Goal: Information Seeking & Learning: Compare options

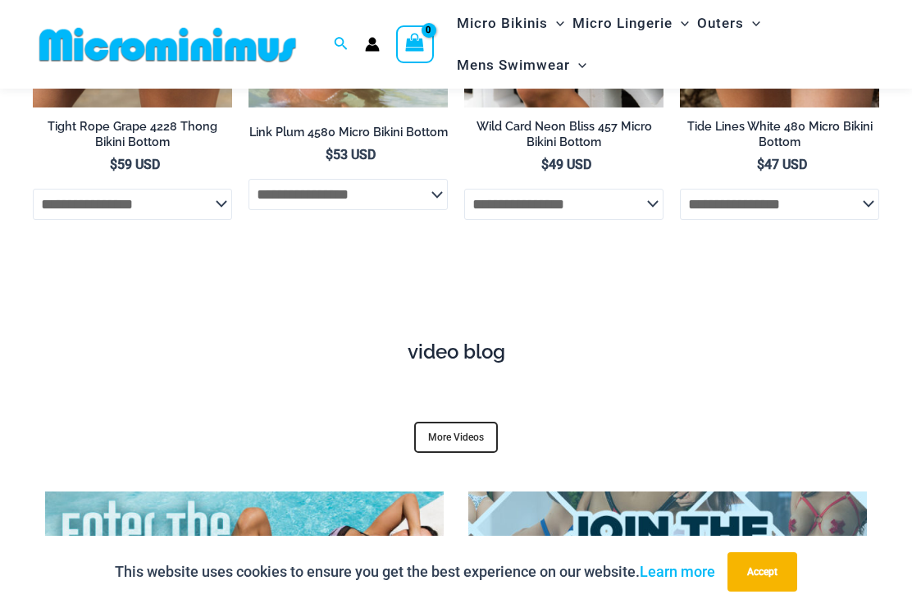
scroll to position [5113, 0]
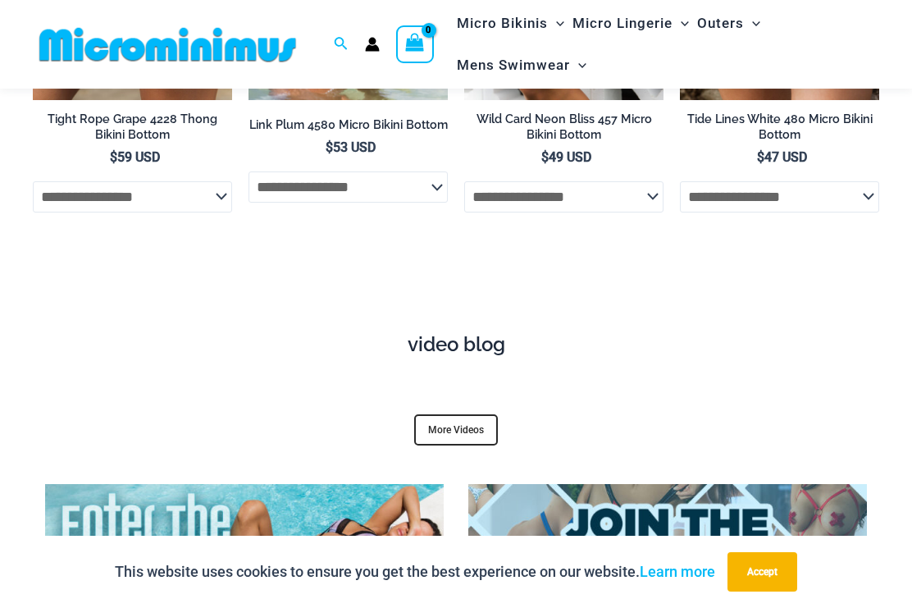
click at [462, 333] on h4 "video blog" at bounding box center [456, 345] width 822 height 24
click at [468, 333] on h4 "video blog" at bounding box center [456, 345] width 822 height 24
click at [444, 333] on h4 "video blog" at bounding box center [456, 345] width 822 height 24
click at [454, 414] on link "More Videos" at bounding box center [456, 429] width 84 height 31
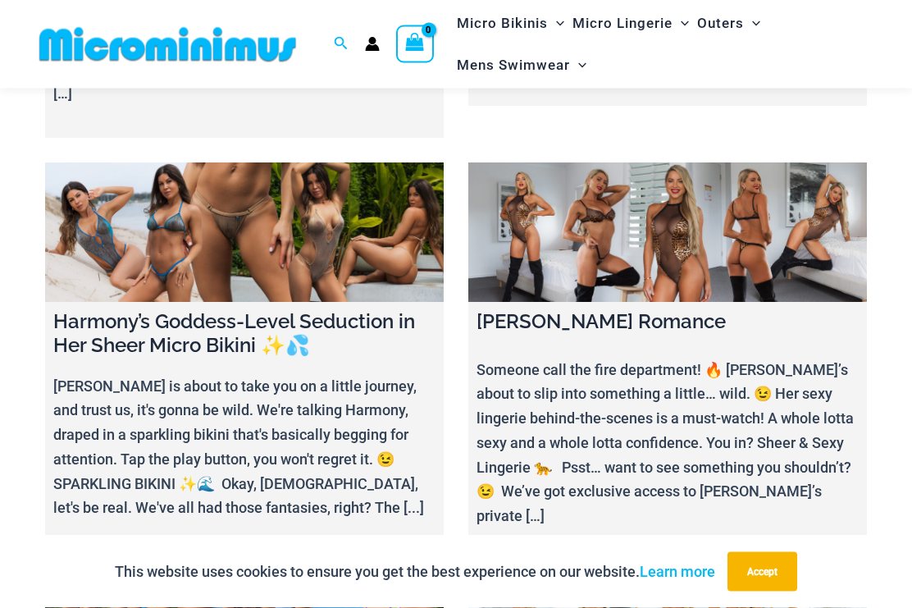
scroll to position [459, 0]
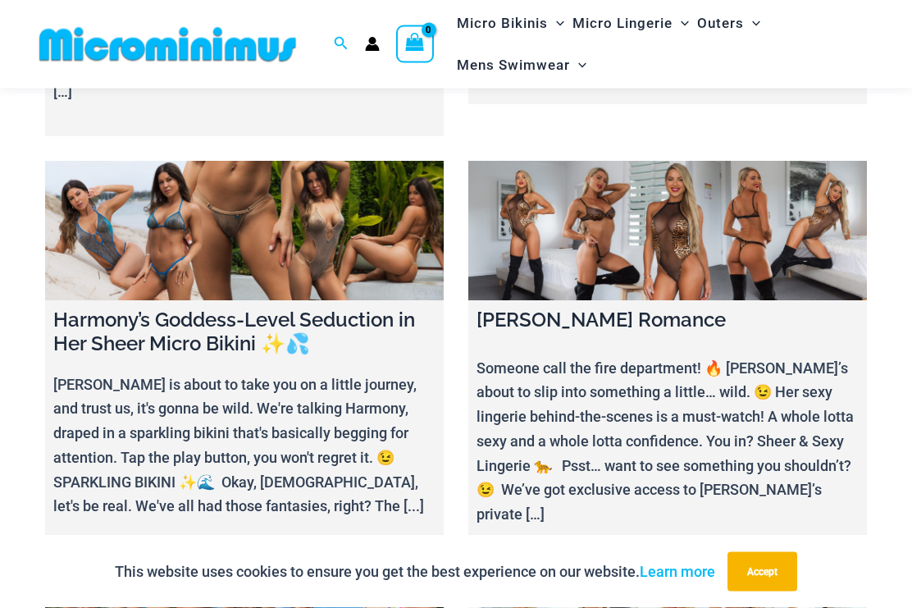
click at [809, 426] on p "Someone call the fire department! 🔥 [PERSON_NAME]’s about to slip into somethin…" at bounding box center [668, 442] width 382 height 171
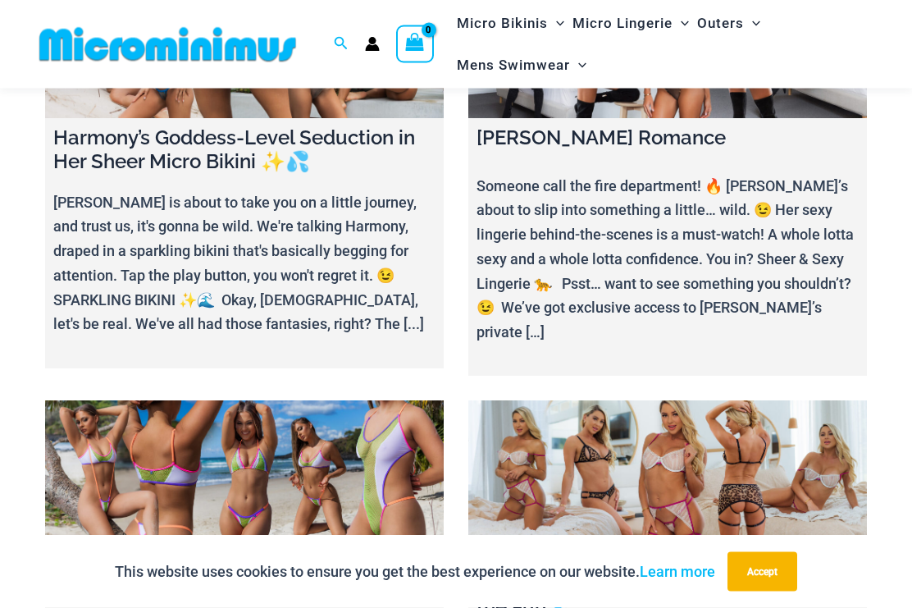
scroll to position [643, 0]
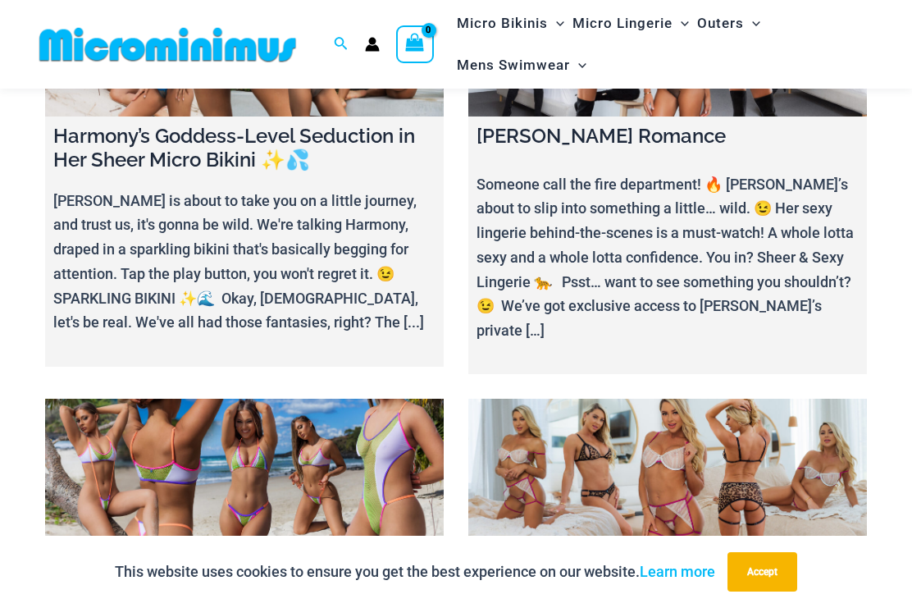
click at [801, 448] on link at bounding box center [667, 468] width 399 height 139
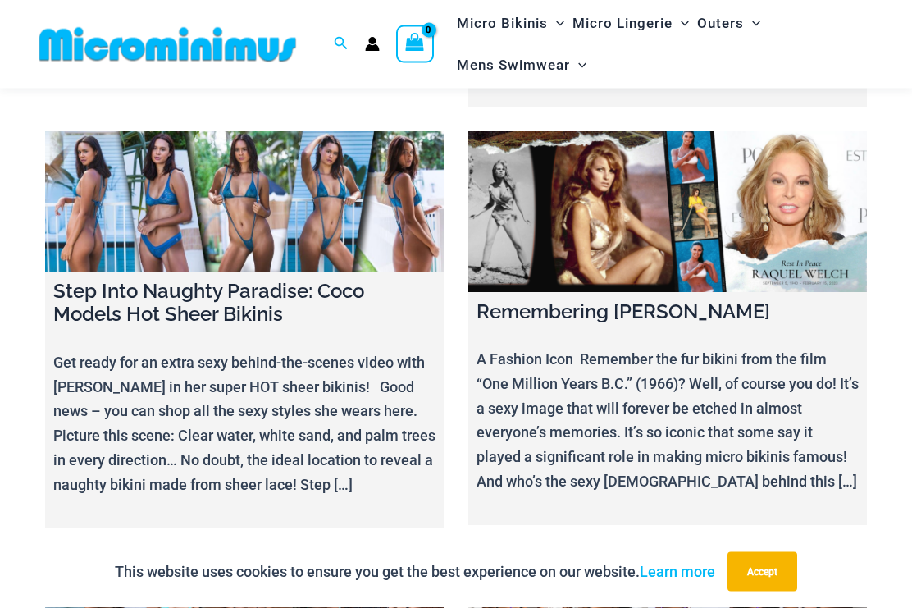
scroll to position [16476, 0]
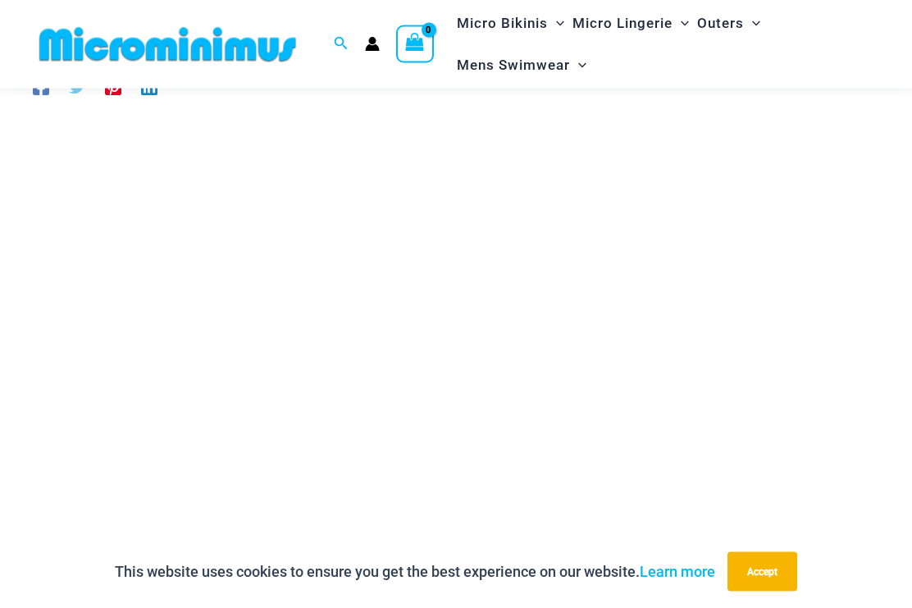
scroll to position [168, 0]
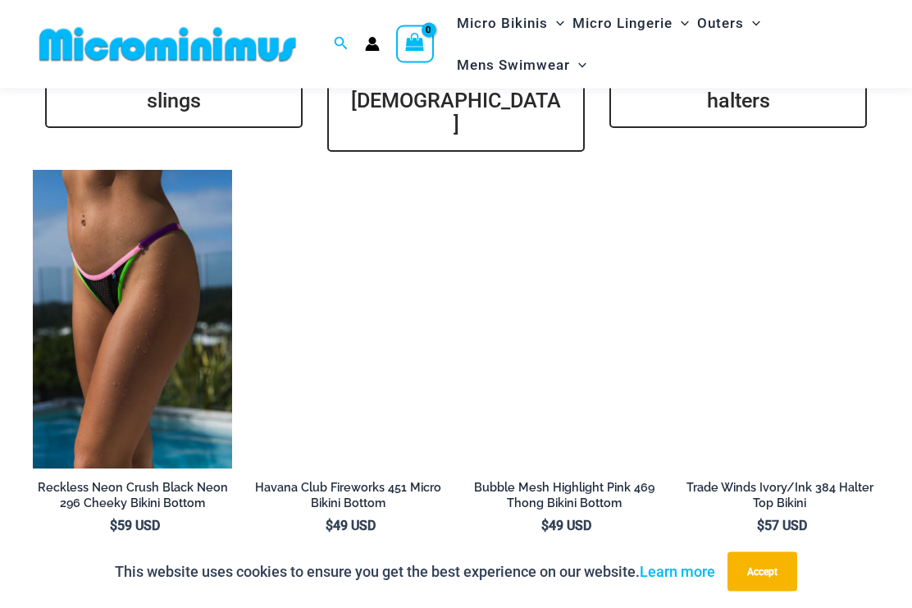
scroll to position [3764, 0]
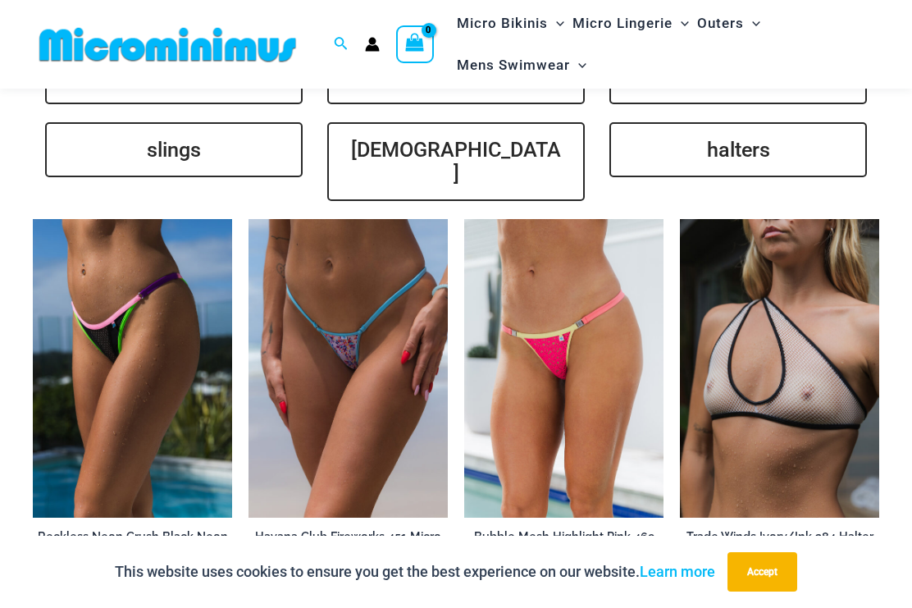
click at [680, 219] on img at bounding box center [680, 219] width 0 height 0
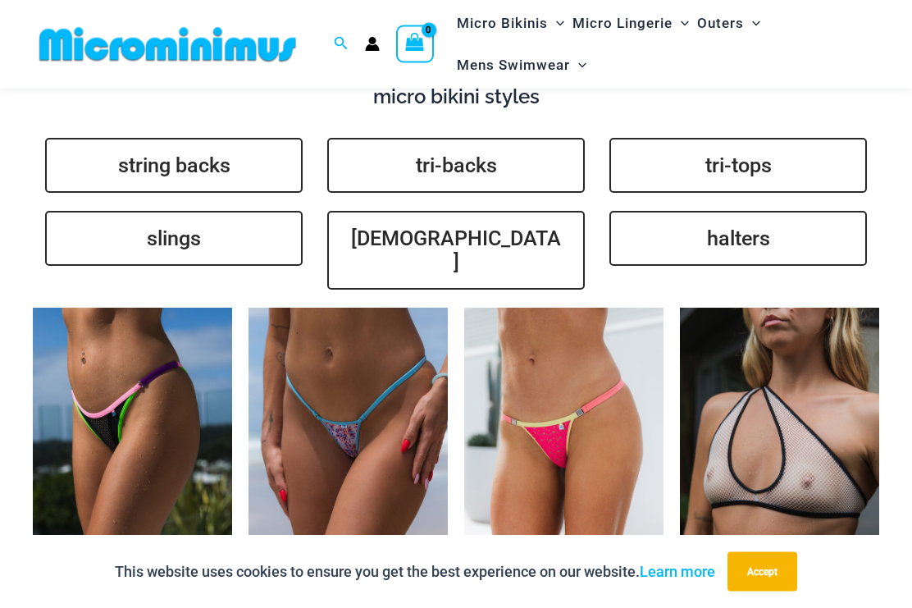
scroll to position [3677, 0]
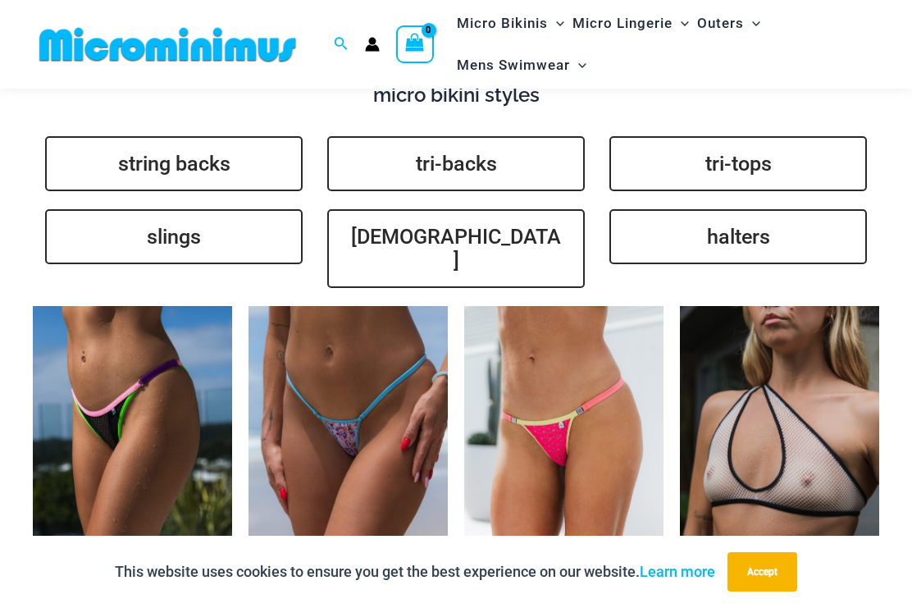
click at [464, 306] on img at bounding box center [464, 306] width 0 height 0
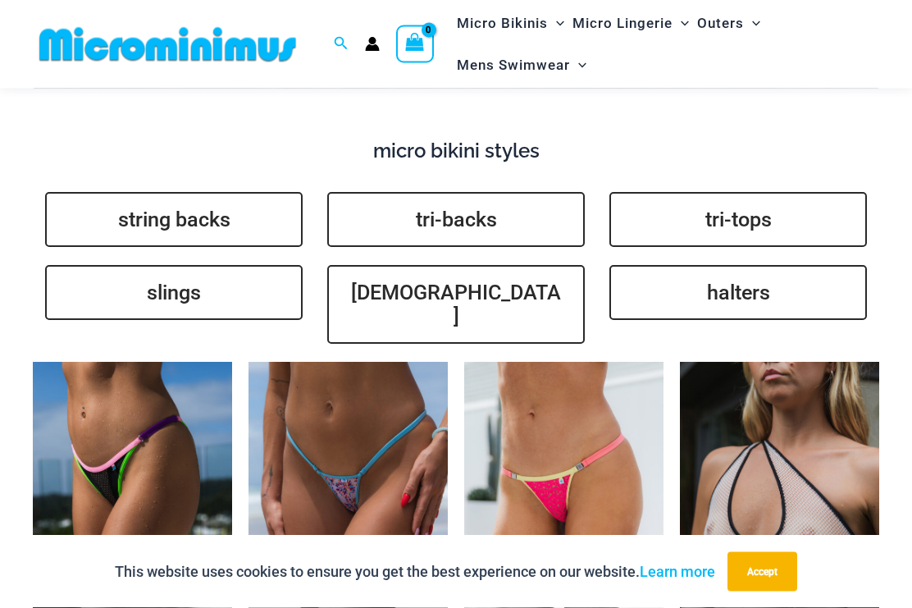
scroll to position [3617, 0]
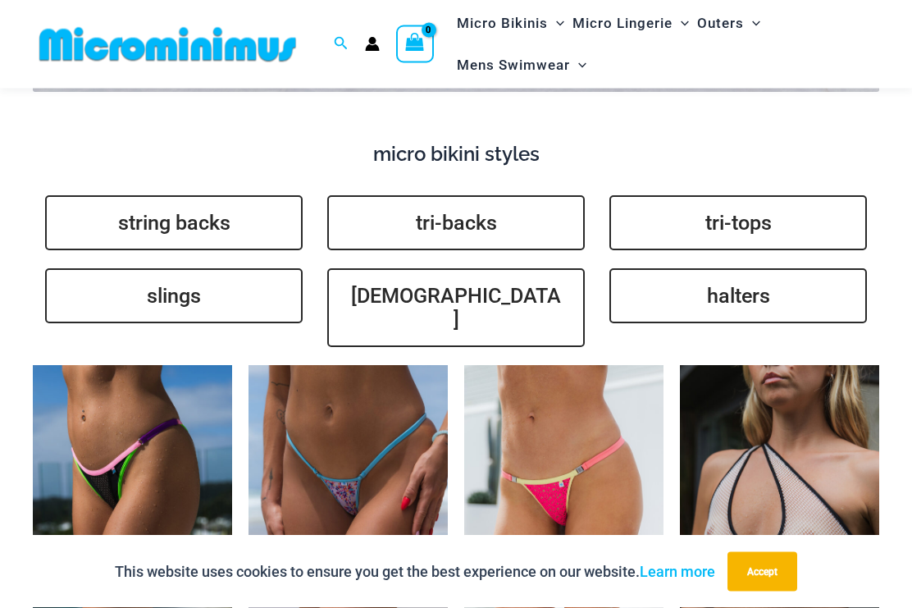
click at [202, 269] on link "slings" at bounding box center [174, 296] width 258 height 55
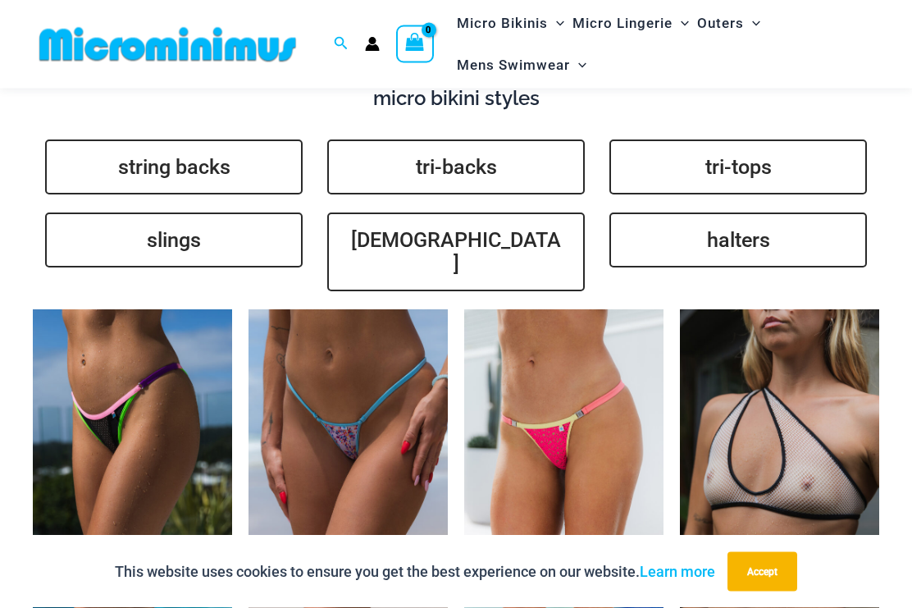
scroll to position [3673, 0]
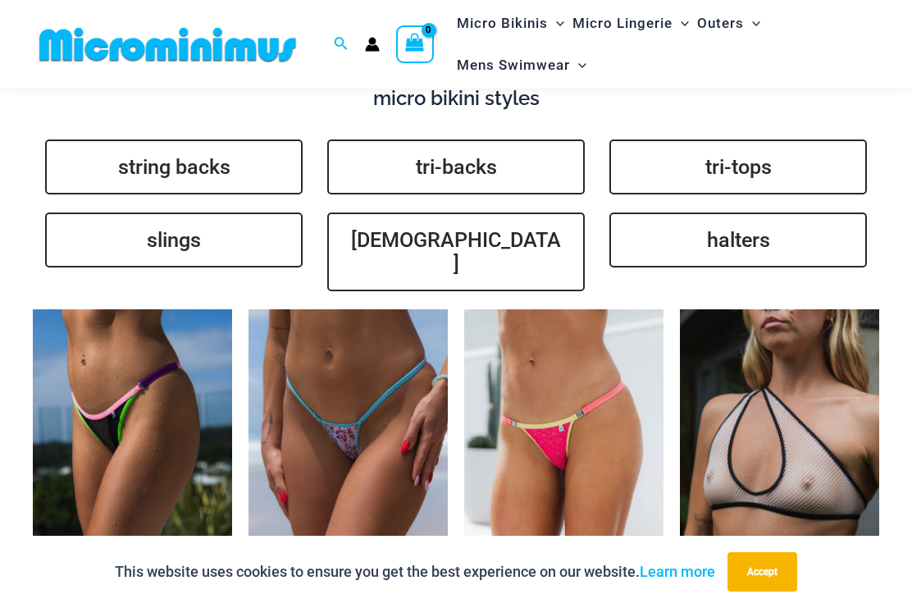
click at [116, 139] on link "string backs" at bounding box center [174, 166] width 258 height 55
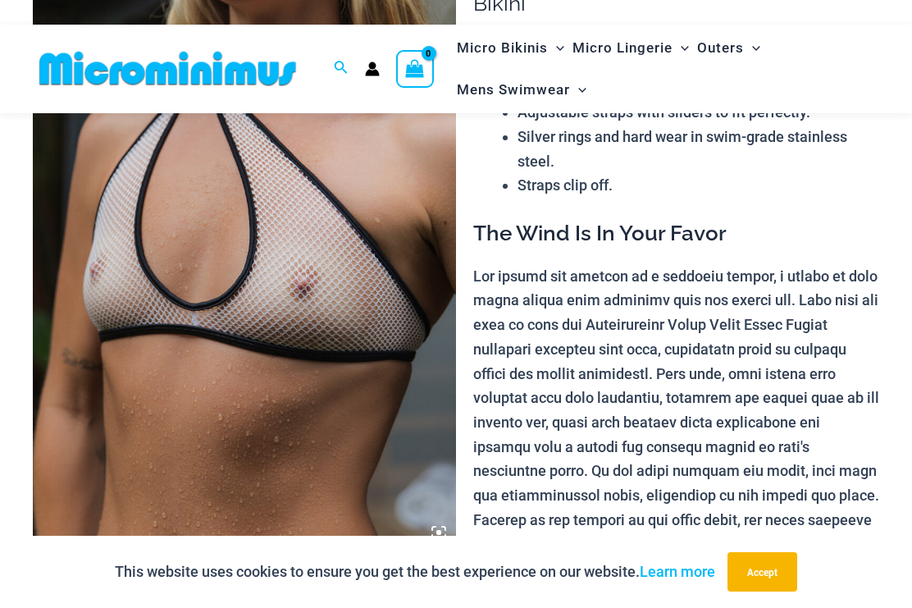
scroll to position [228, 0]
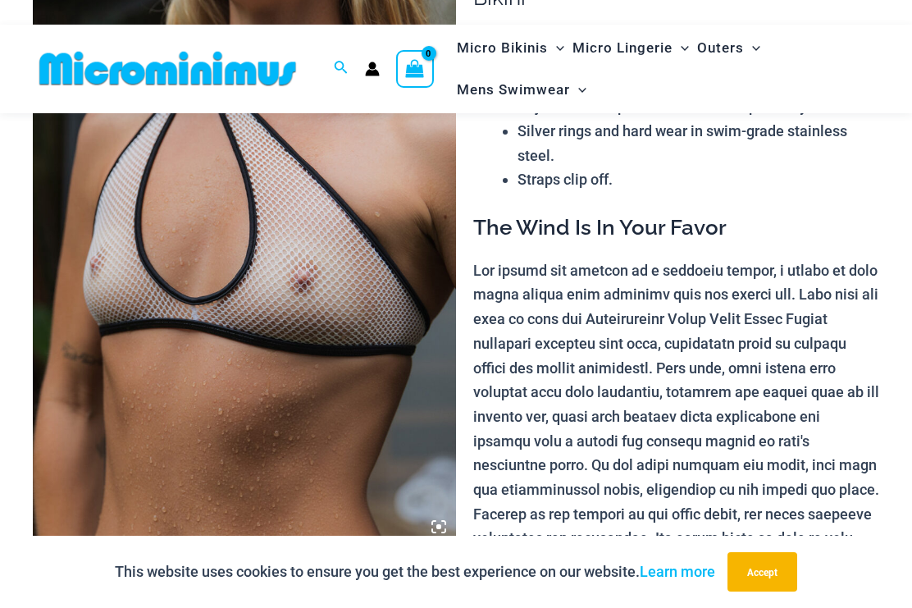
click at [367, 296] on img at bounding box center [244, 226] width 423 height 635
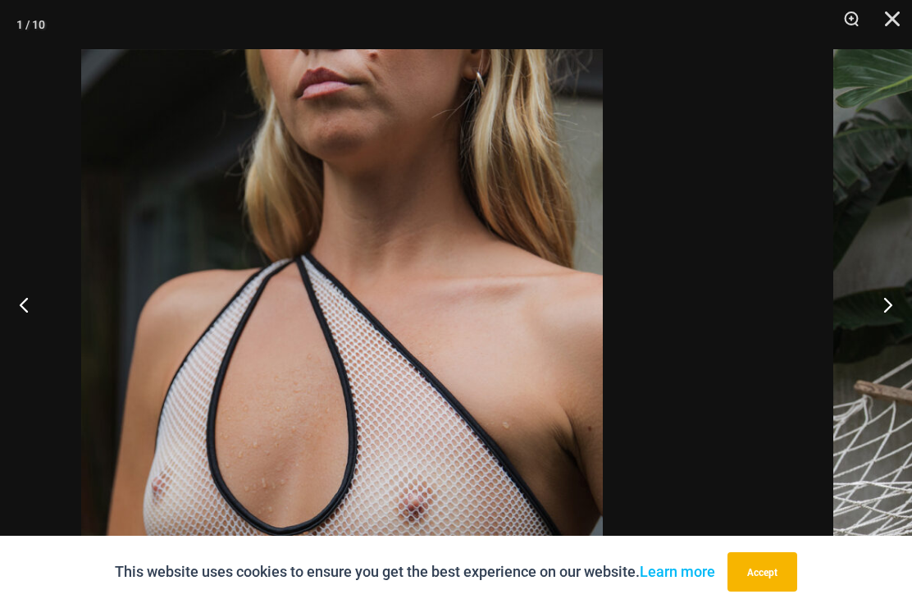
scroll to position [0, 0]
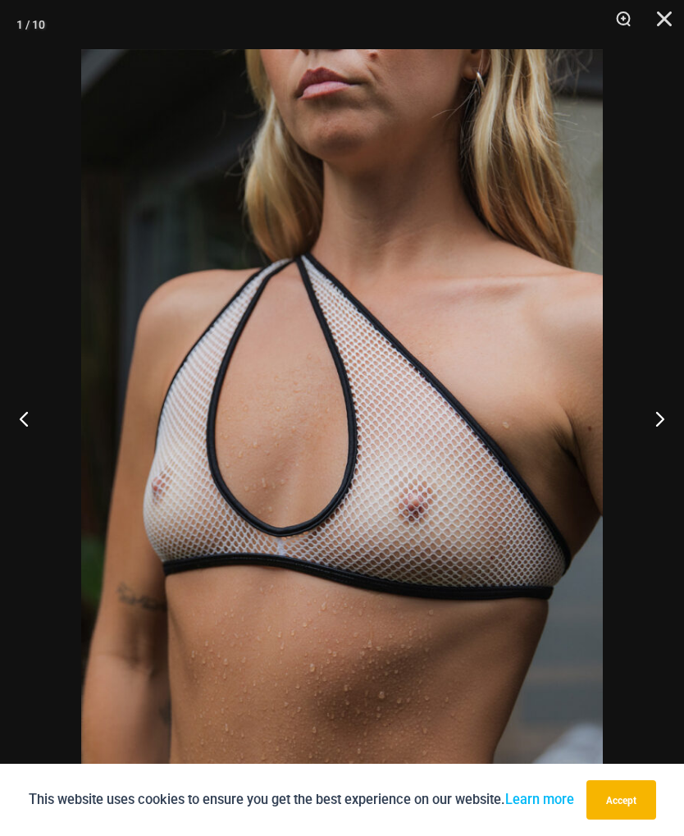
click at [662, 439] on button "Next" at bounding box center [654, 418] width 62 height 82
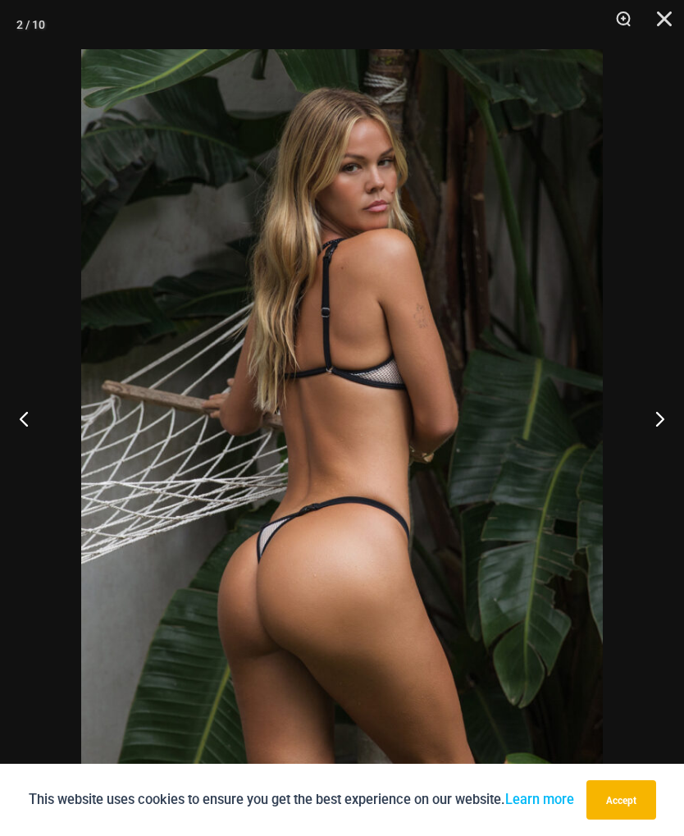
click at [658, 439] on button "Next" at bounding box center [654, 418] width 62 height 82
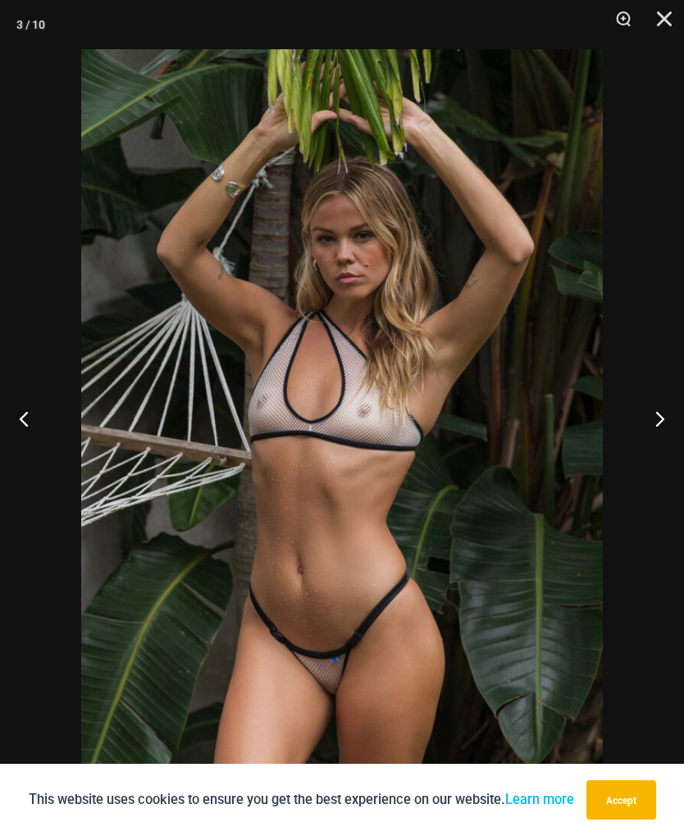
click at [655, 444] on button "Next" at bounding box center [654, 418] width 62 height 82
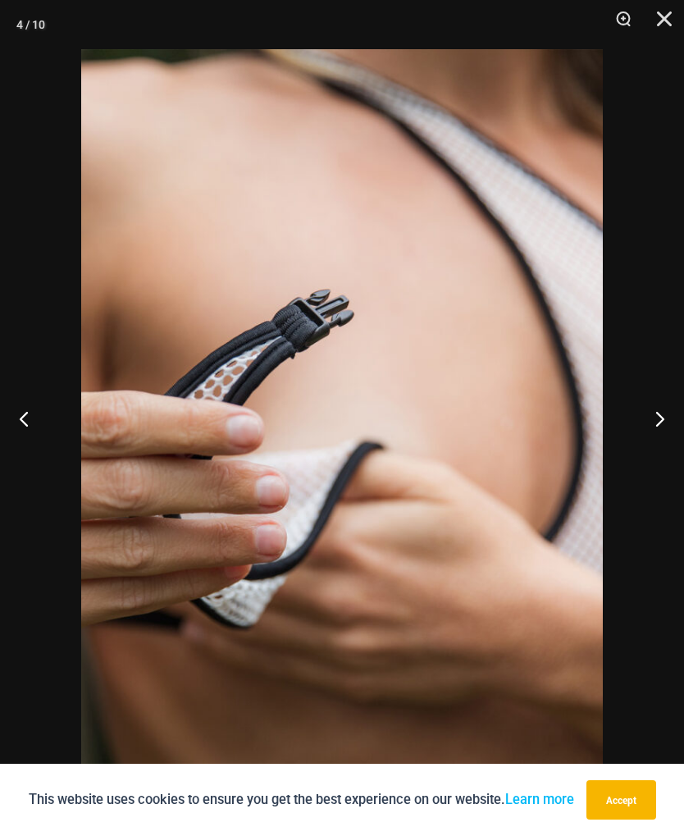
click at [653, 446] on button "Next" at bounding box center [654, 418] width 62 height 82
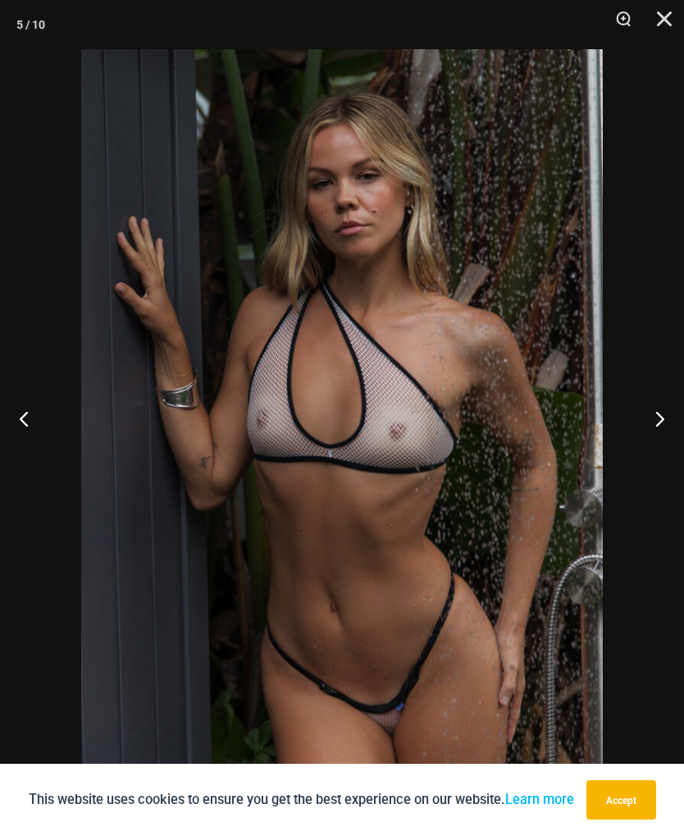
click at [651, 440] on button "Next" at bounding box center [654, 418] width 62 height 82
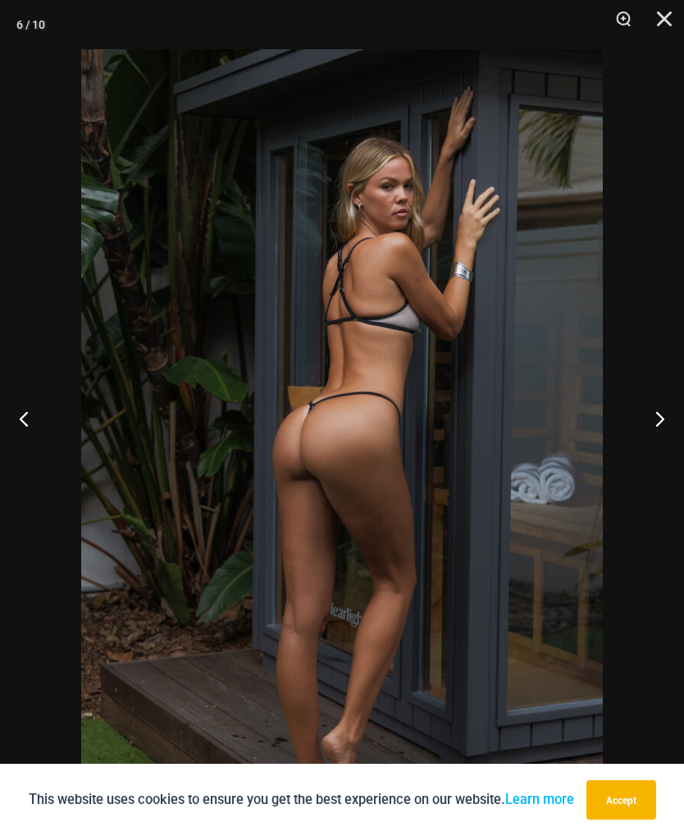
click at [652, 441] on button "Next" at bounding box center [654, 418] width 62 height 82
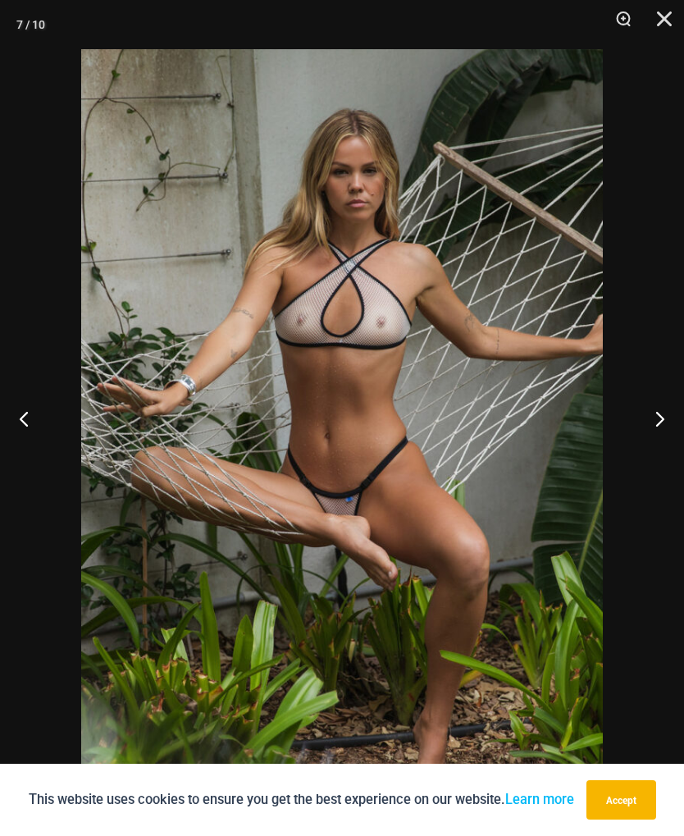
click at [653, 441] on button "Next" at bounding box center [654, 418] width 62 height 82
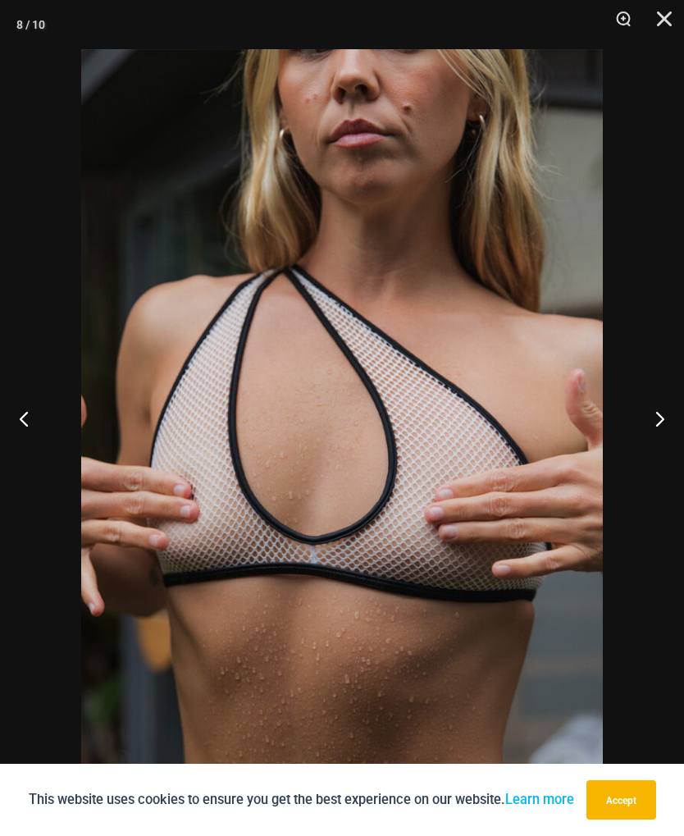
click at [659, 442] on button "Next" at bounding box center [654, 418] width 62 height 82
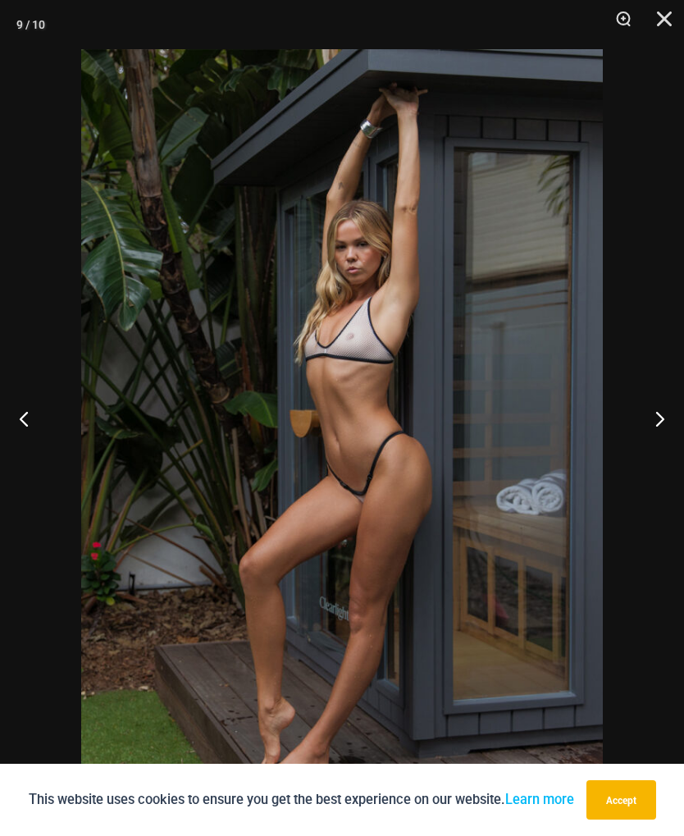
click at [655, 445] on button "Next" at bounding box center [654, 418] width 62 height 82
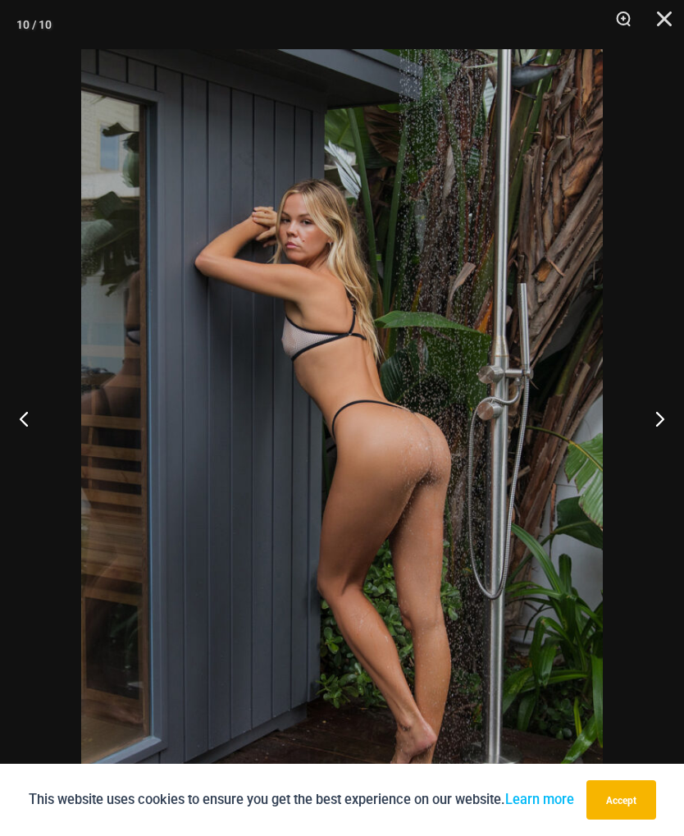
click at [654, 440] on button "Next" at bounding box center [654, 418] width 62 height 82
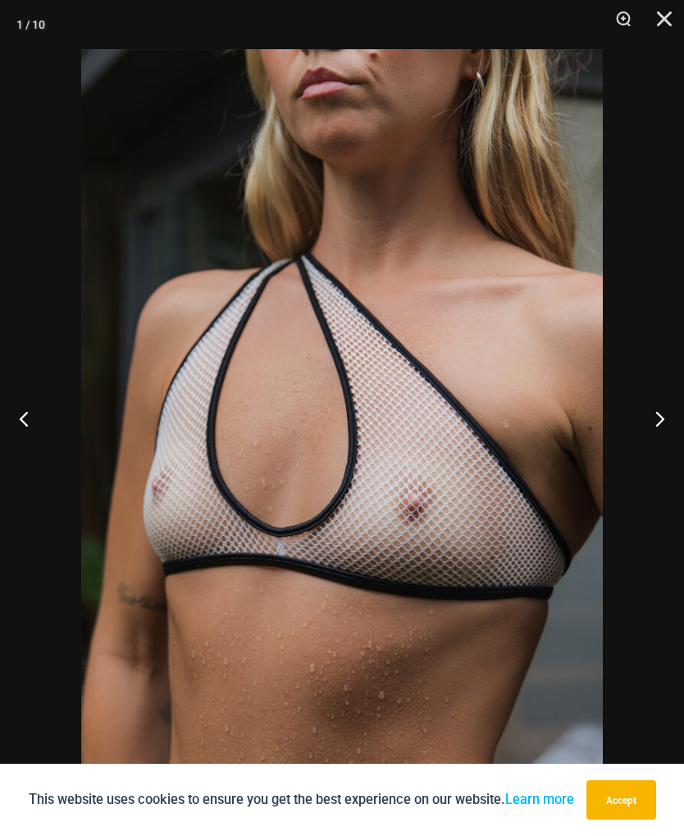
click at [655, 440] on button "Next" at bounding box center [654, 418] width 62 height 82
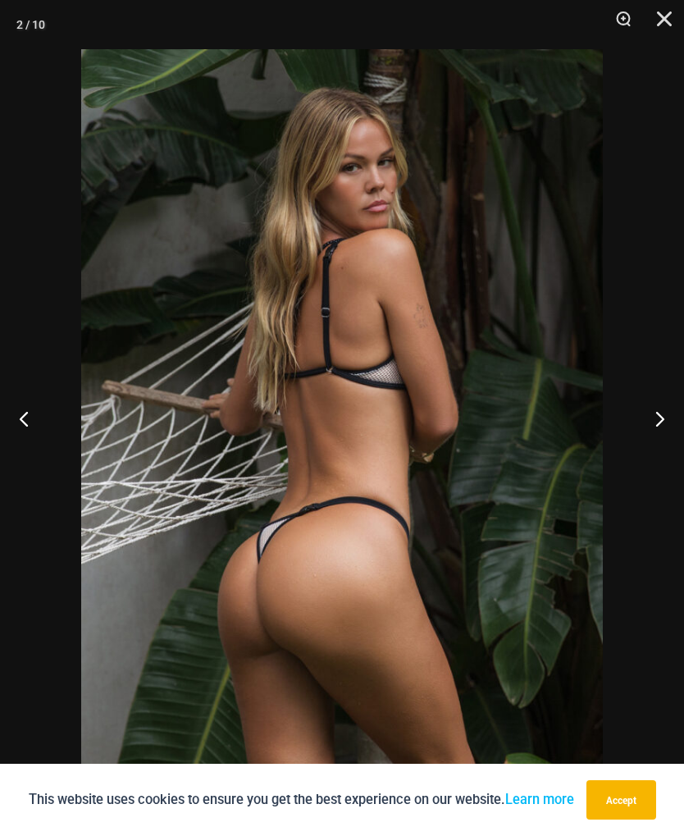
click at [652, 449] on button "Next" at bounding box center [654, 418] width 62 height 82
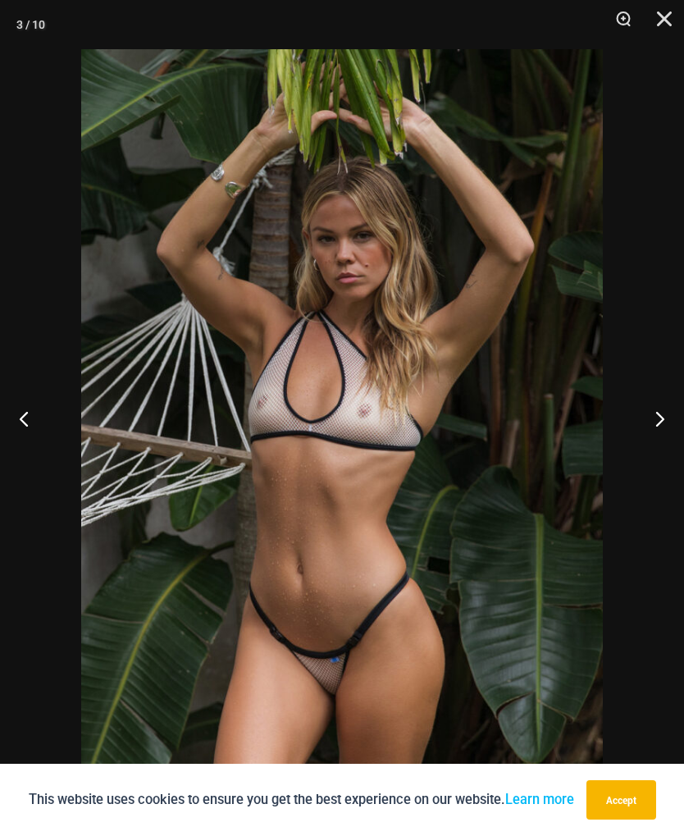
click at [657, 447] on button "Next" at bounding box center [654, 418] width 62 height 82
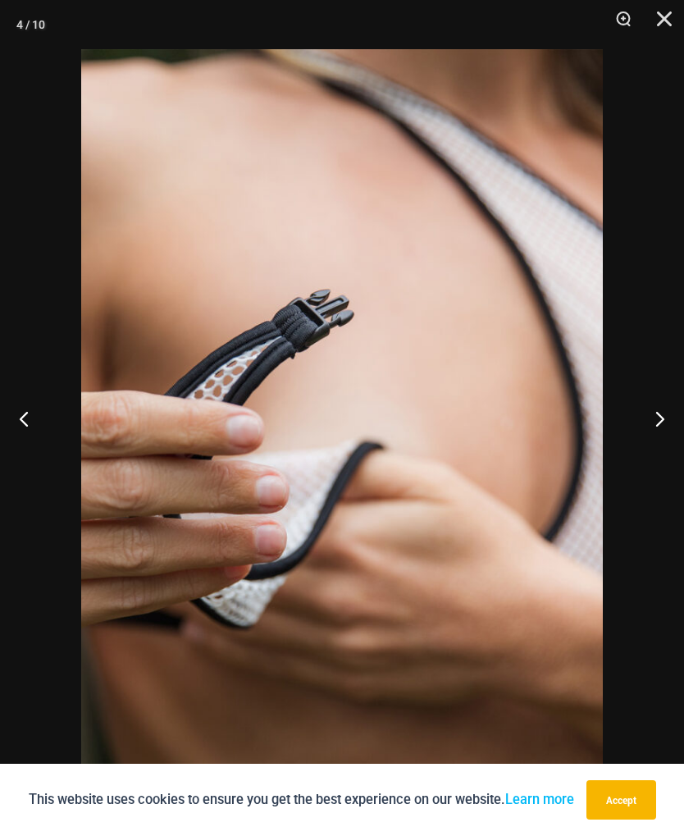
click at [656, 447] on button "Next" at bounding box center [654, 418] width 62 height 82
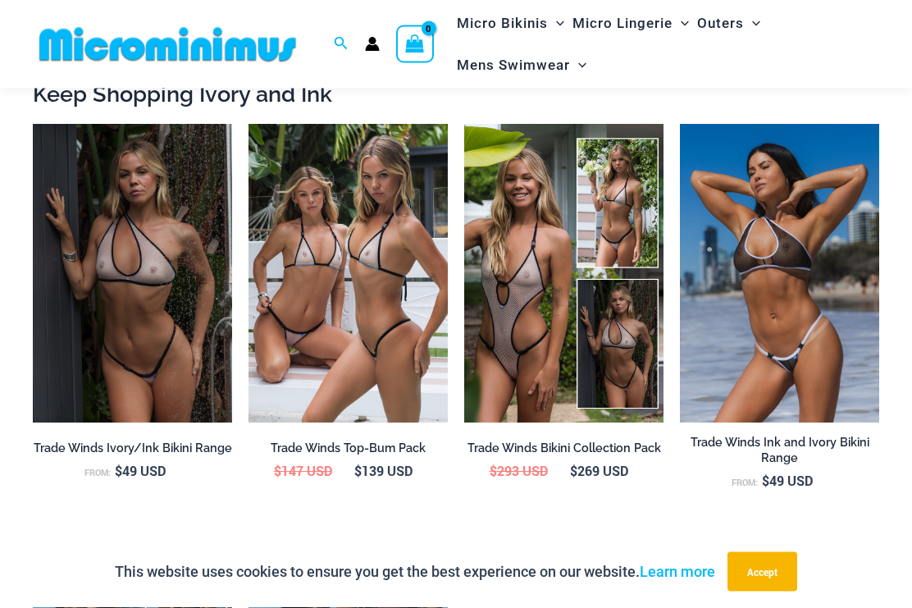
scroll to position [1684, 0]
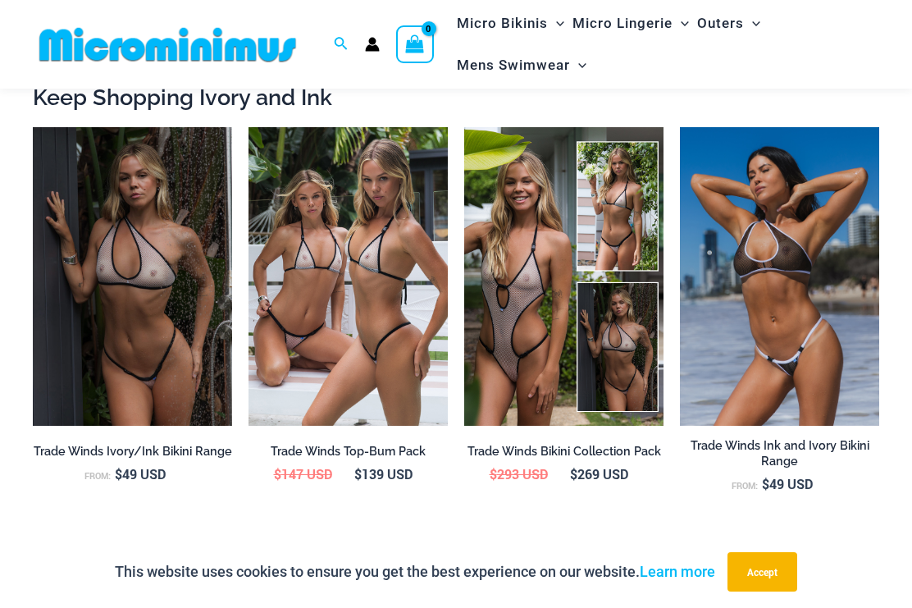
click at [249, 127] on img at bounding box center [249, 127] width 0 height 0
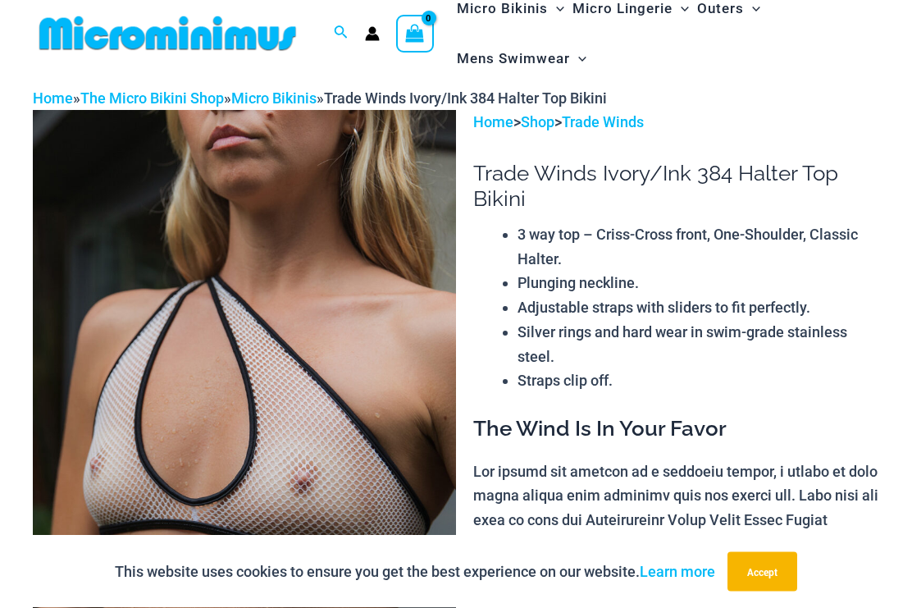
scroll to position [0, 0]
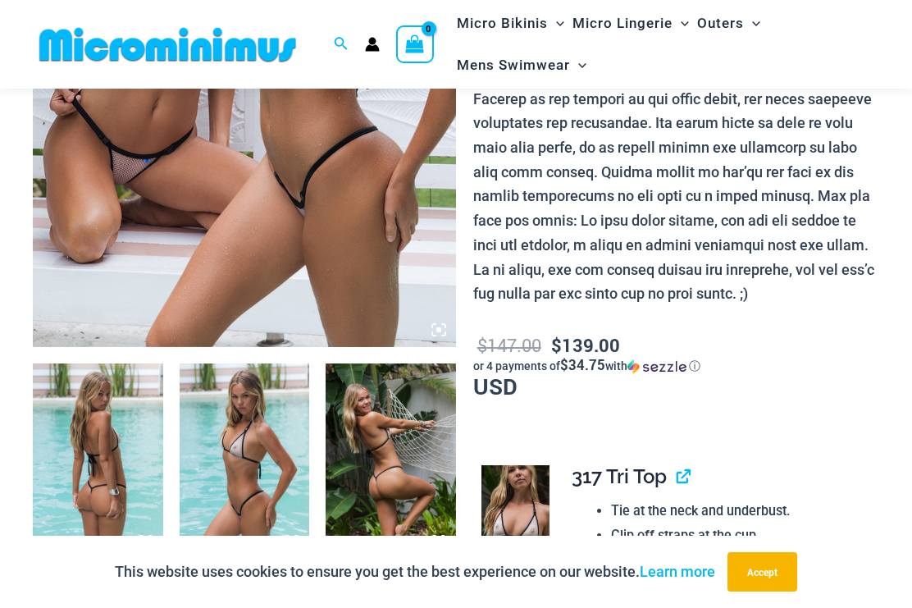
scroll to position [411, 0]
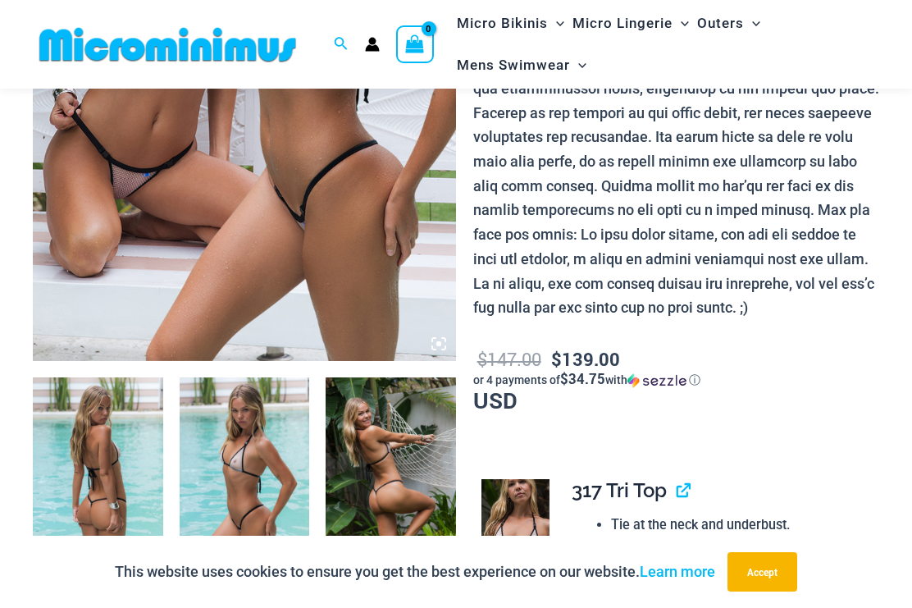
click at [94, 212] on img at bounding box center [244, 43] width 423 height 635
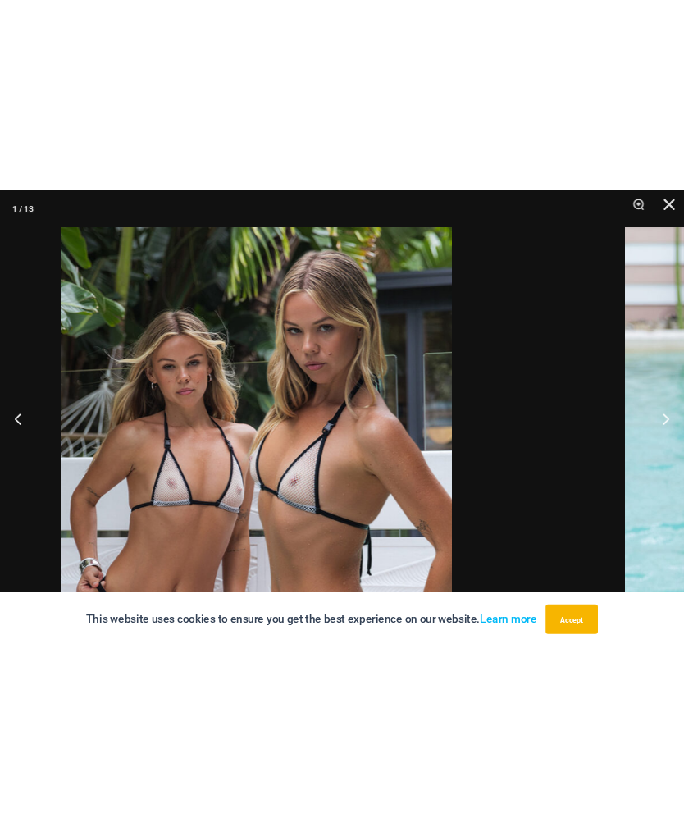
scroll to position [297, 0]
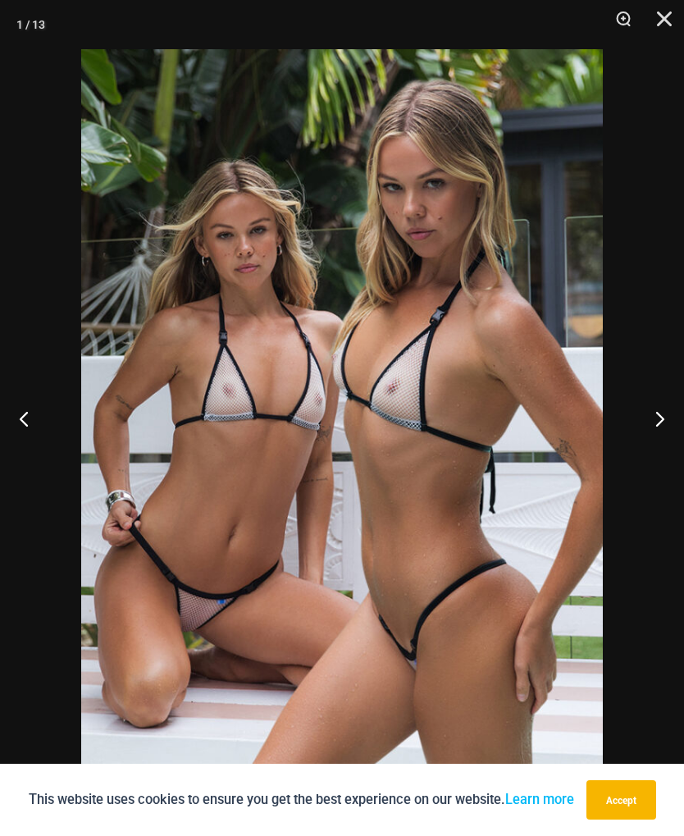
click at [645, 445] on button "Next" at bounding box center [654, 418] width 62 height 82
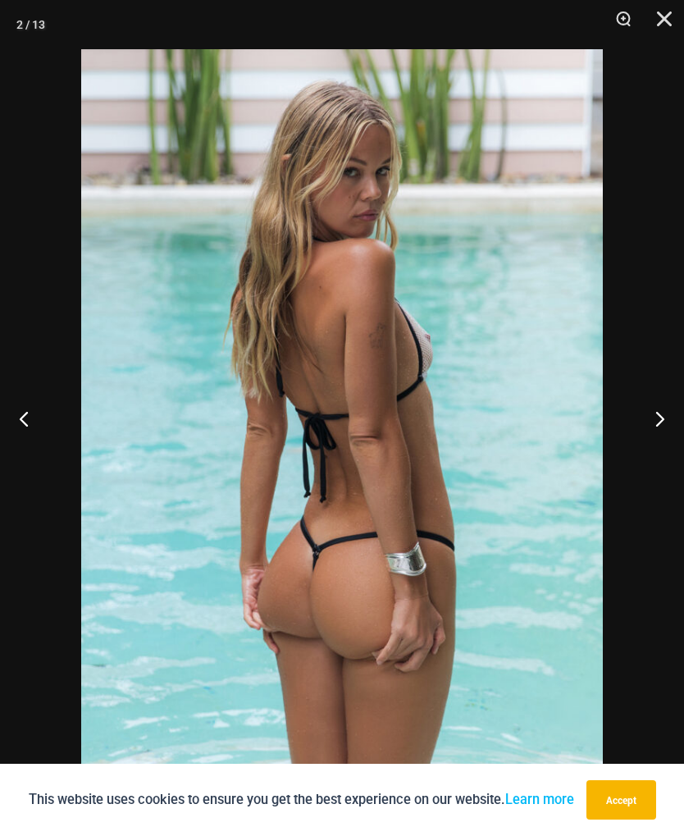
click at [640, 446] on button "Next" at bounding box center [654, 418] width 62 height 82
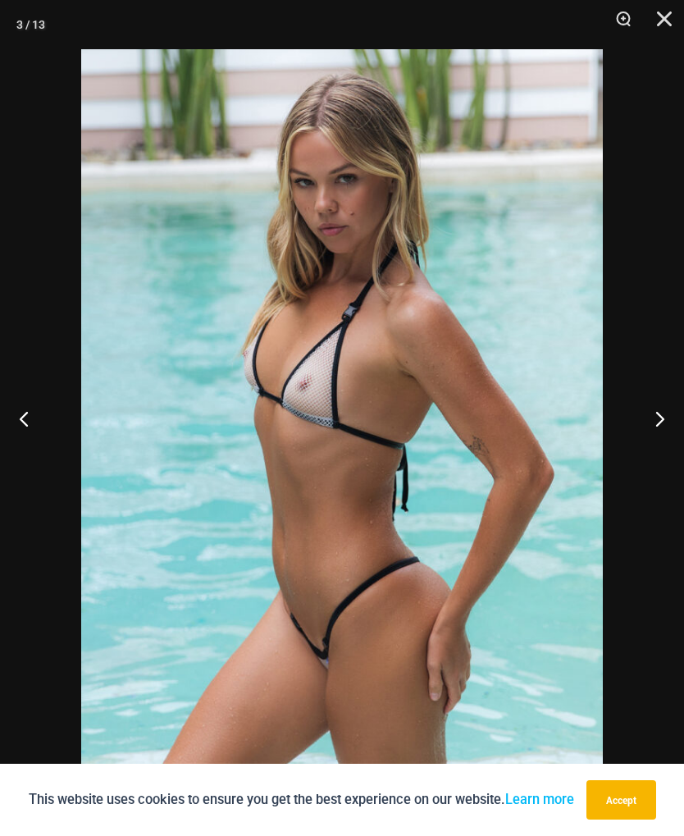
click at [651, 446] on button "Next" at bounding box center [654, 418] width 62 height 82
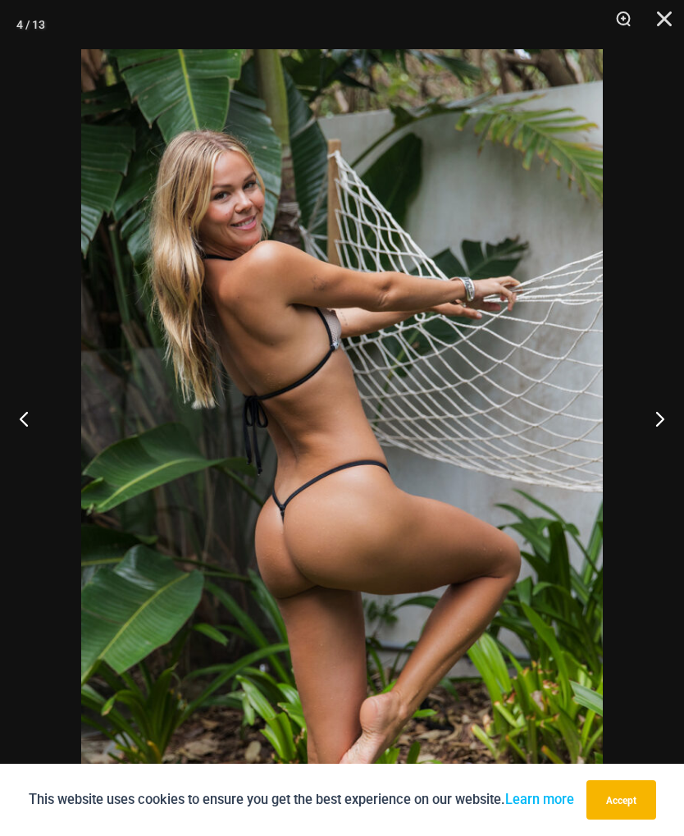
click at [660, 441] on button "Next" at bounding box center [654, 418] width 62 height 82
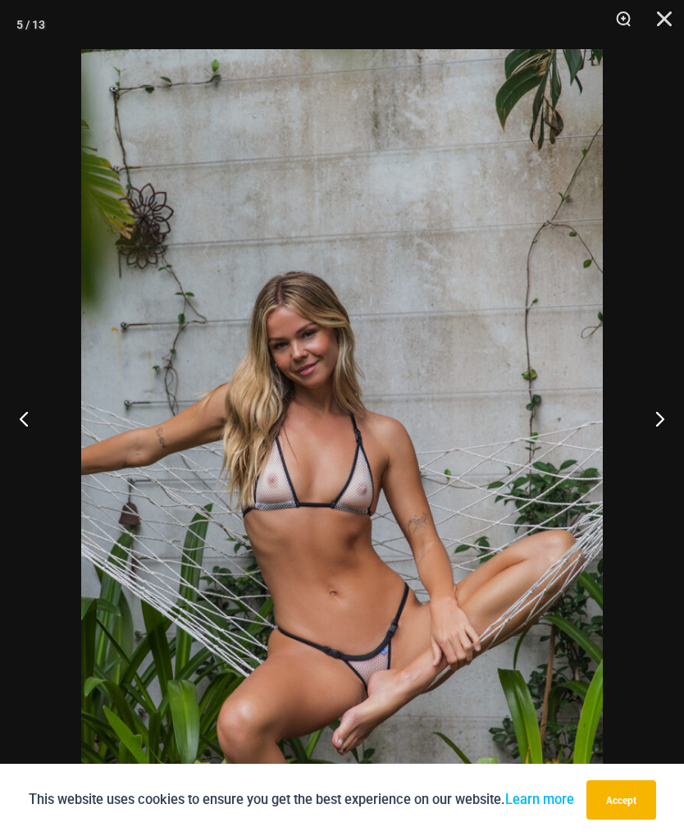
click at [655, 429] on button "Next" at bounding box center [654, 418] width 62 height 82
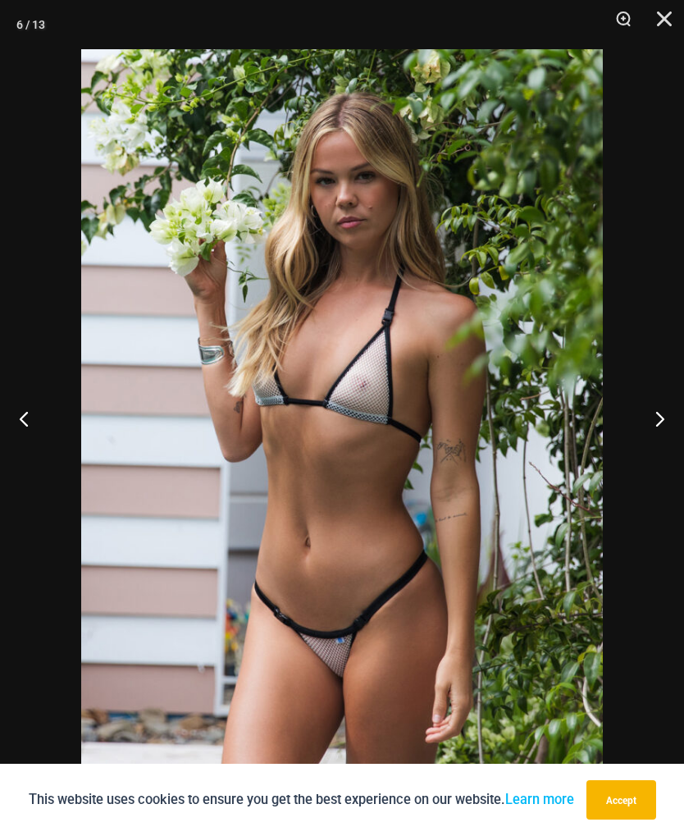
click at [658, 429] on button "Next" at bounding box center [654, 418] width 62 height 82
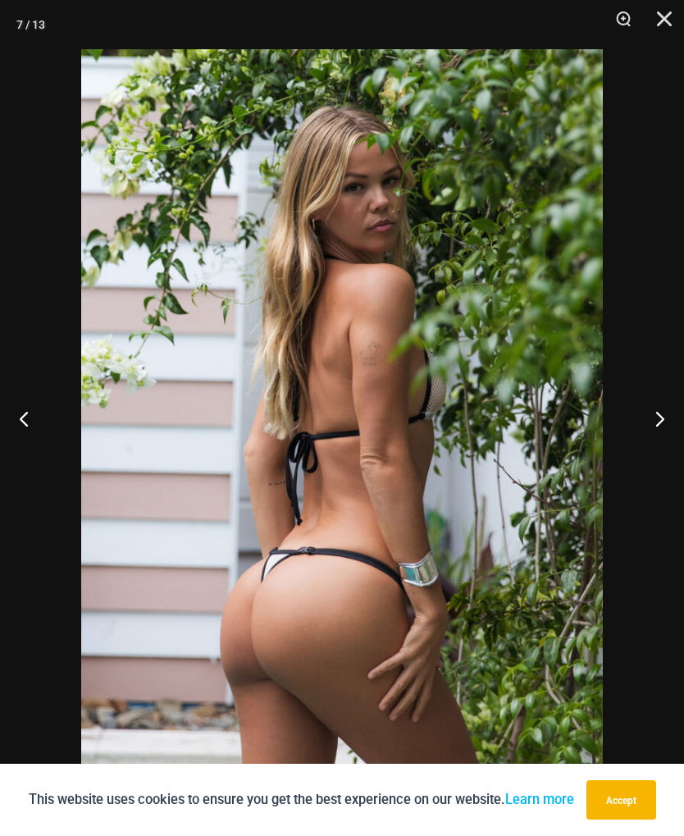
click at [646, 431] on button "Next" at bounding box center [654, 418] width 62 height 82
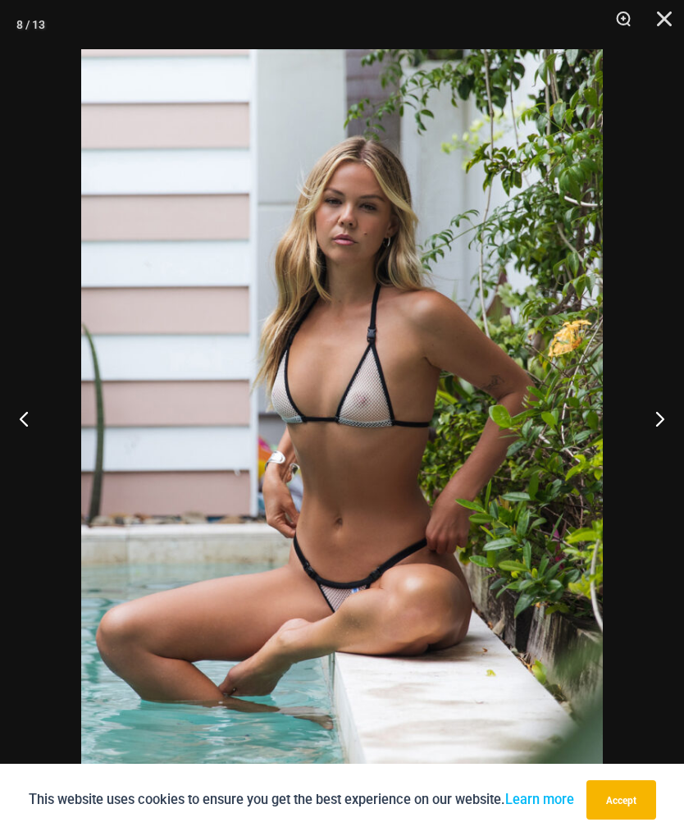
click at [646, 436] on button "Next" at bounding box center [654, 418] width 62 height 82
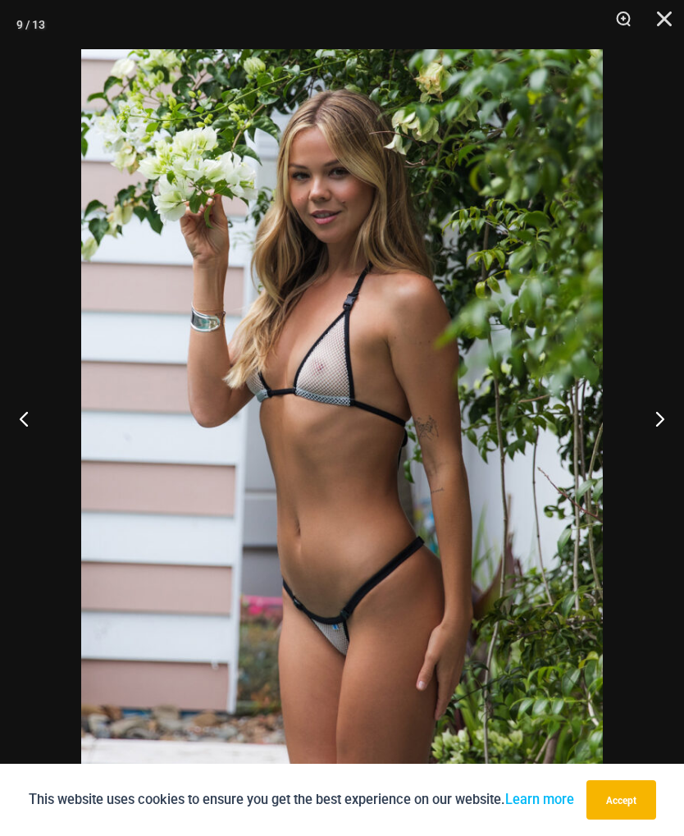
click at [652, 432] on button "Next" at bounding box center [654, 418] width 62 height 82
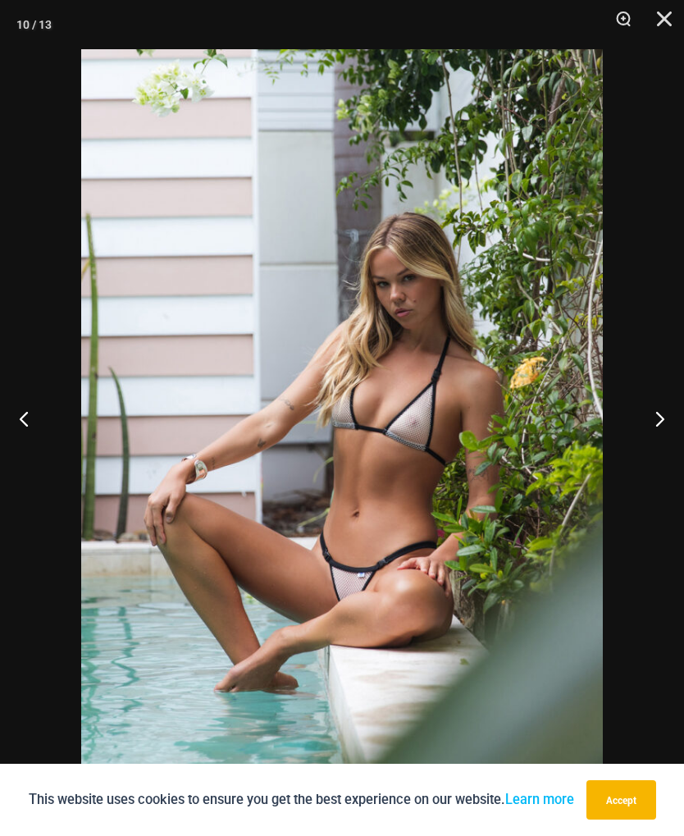
click at [28, 454] on button "Previous" at bounding box center [31, 418] width 62 height 82
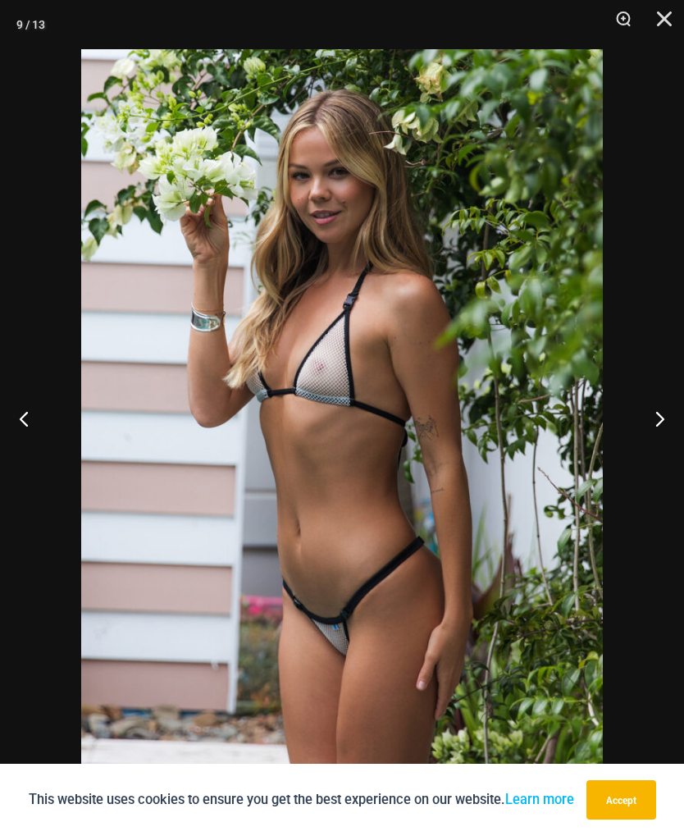
click at [30, 459] on button "Previous" at bounding box center [31, 418] width 62 height 82
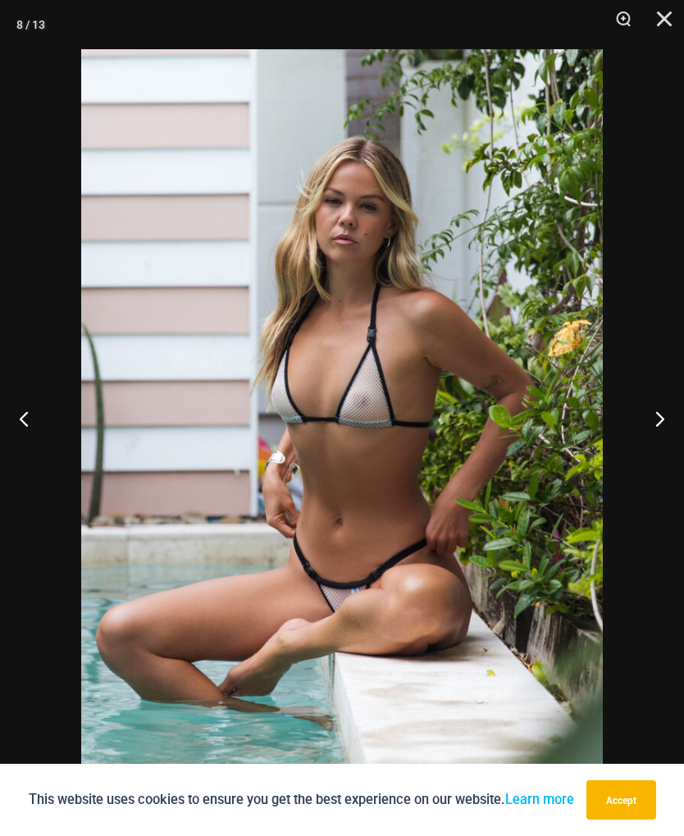
click at [648, 431] on button "Next" at bounding box center [654, 418] width 62 height 82
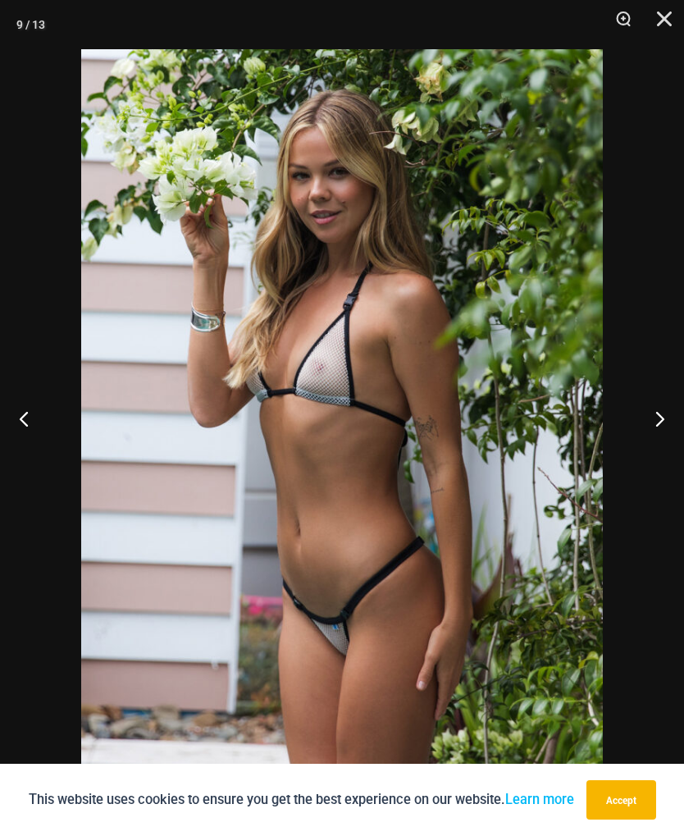
click at [657, 429] on button "Next" at bounding box center [654, 418] width 62 height 82
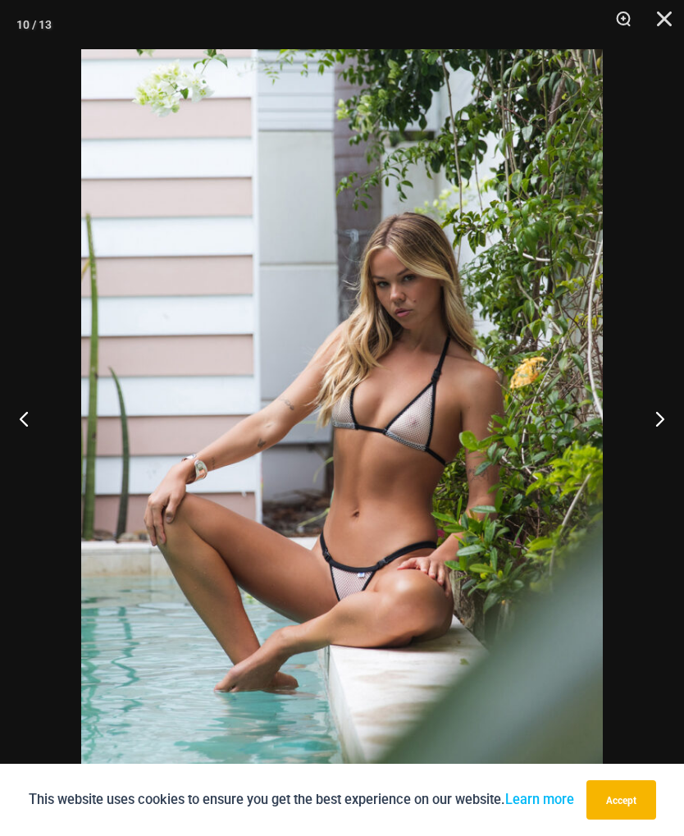
click at [655, 432] on button "Next" at bounding box center [654, 418] width 62 height 82
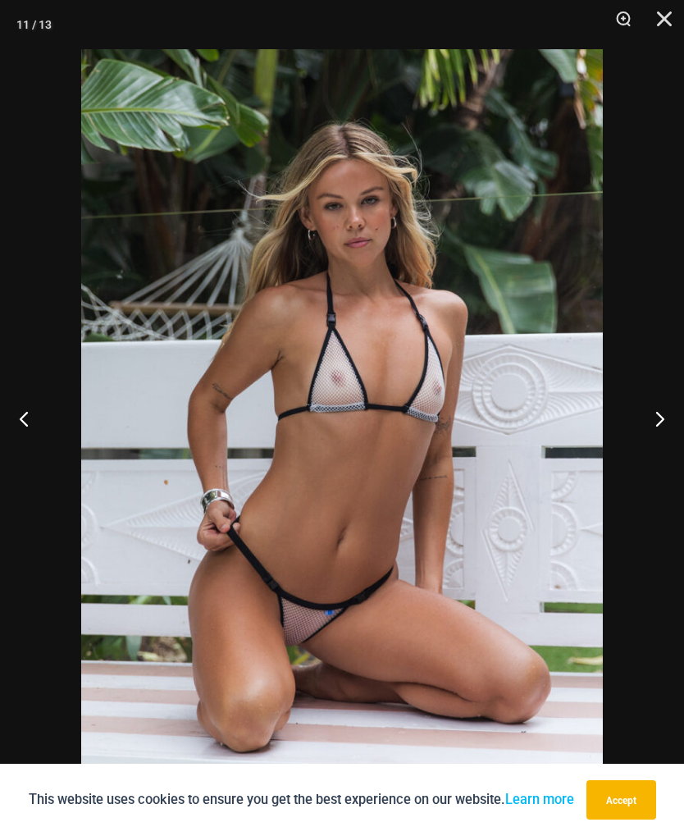
click at [660, 431] on button "Next" at bounding box center [654, 418] width 62 height 82
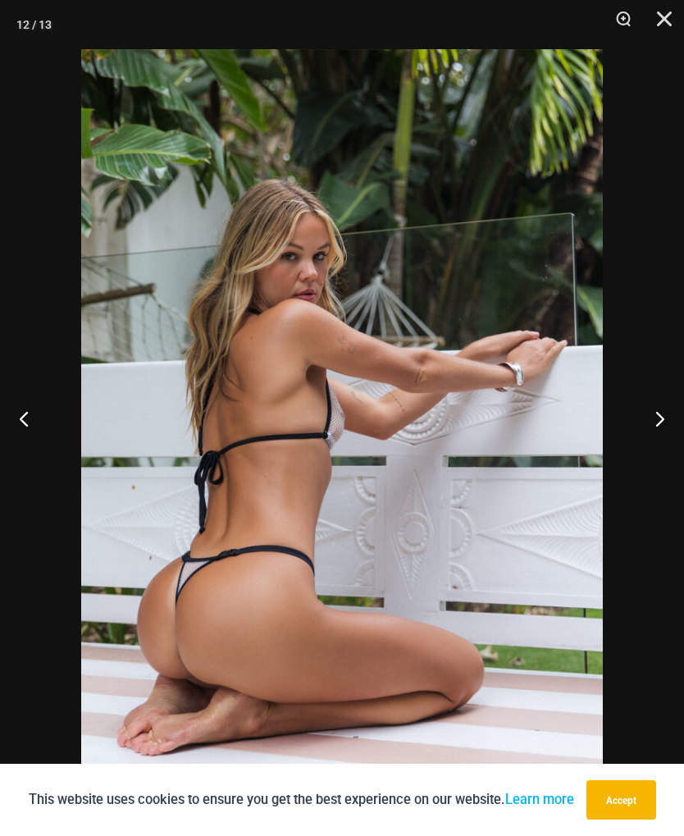
click at [660, 429] on button "Next" at bounding box center [654, 418] width 62 height 82
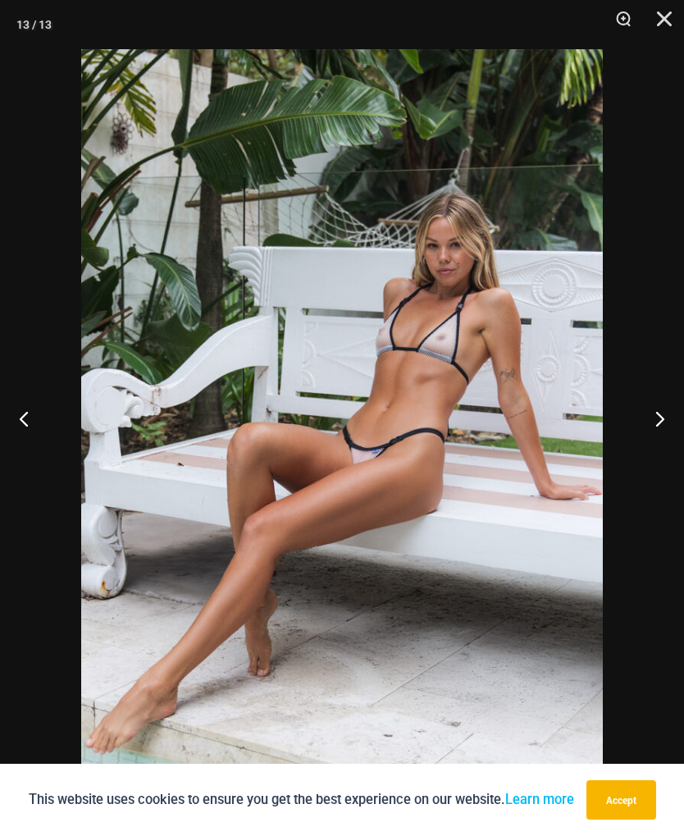
click at [663, 429] on button "Next" at bounding box center [654, 418] width 62 height 82
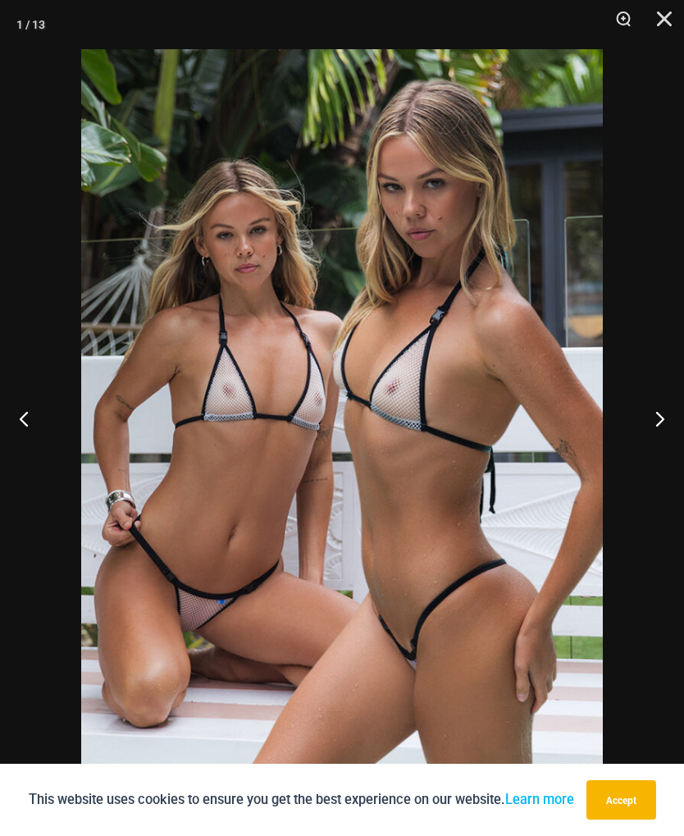
click at [655, 436] on button "Next" at bounding box center [654, 418] width 62 height 82
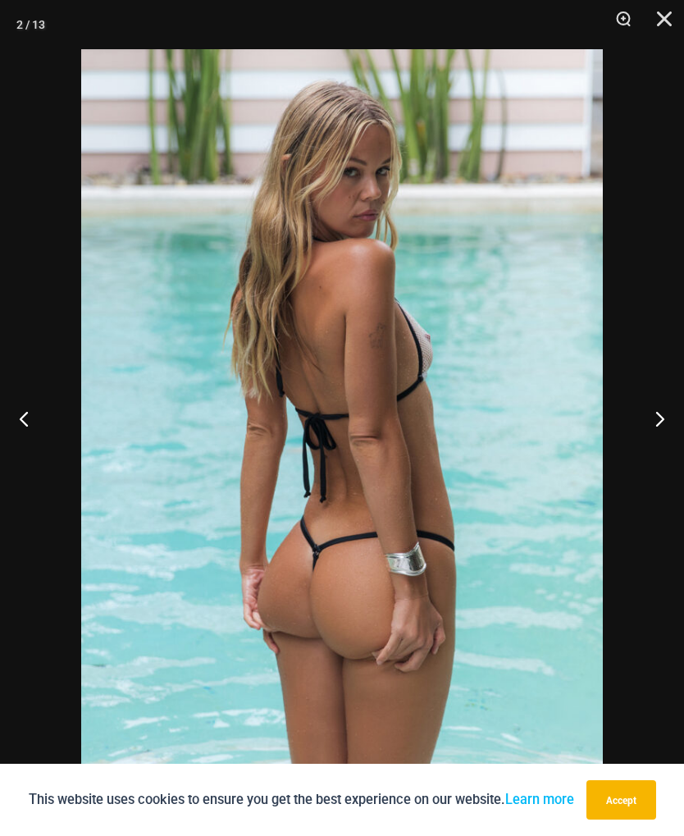
click at [658, 439] on button "Next" at bounding box center [654, 418] width 62 height 82
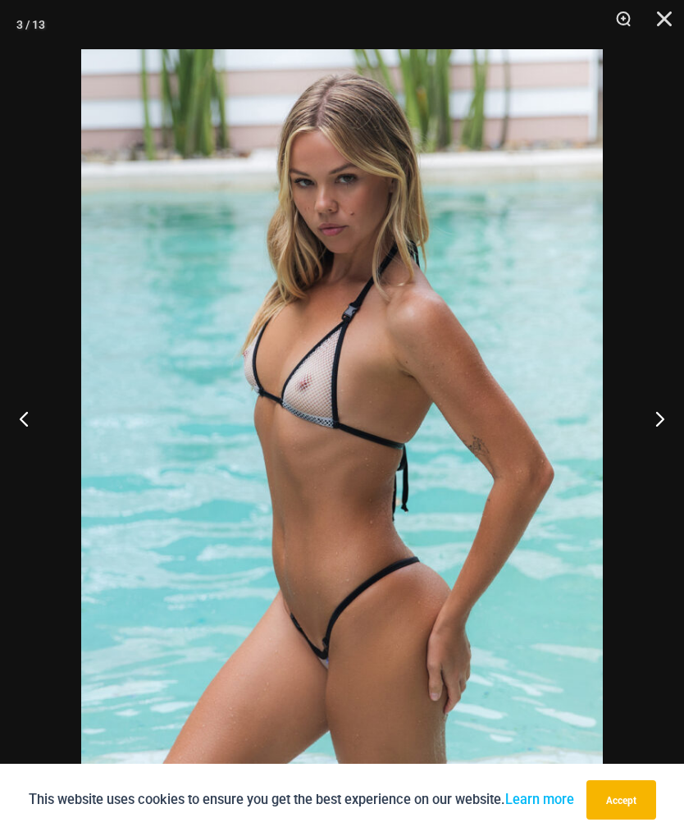
click at [26, 459] on button "Previous" at bounding box center [31, 418] width 62 height 82
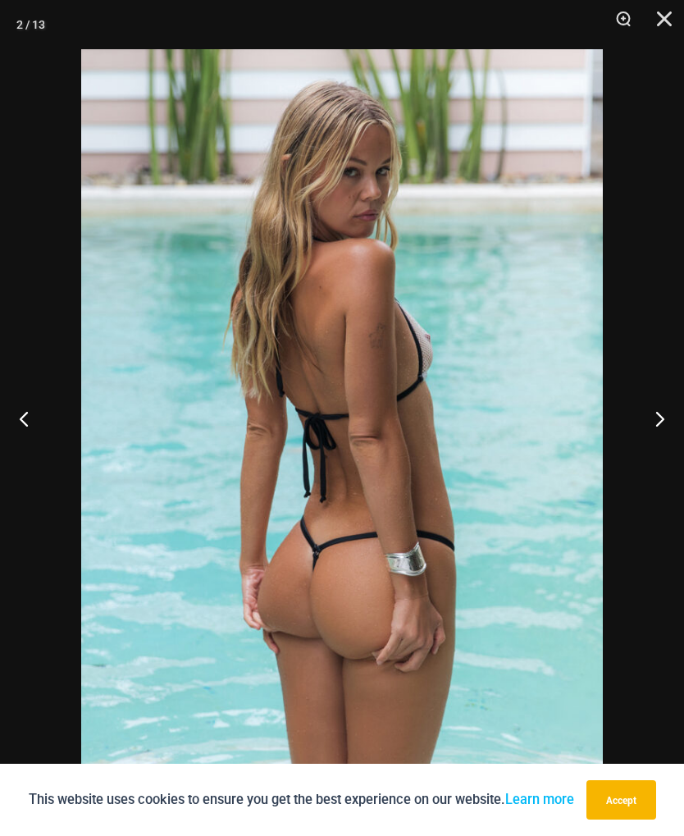
click at [646, 450] on button "Next" at bounding box center [654, 418] width 62 height 82
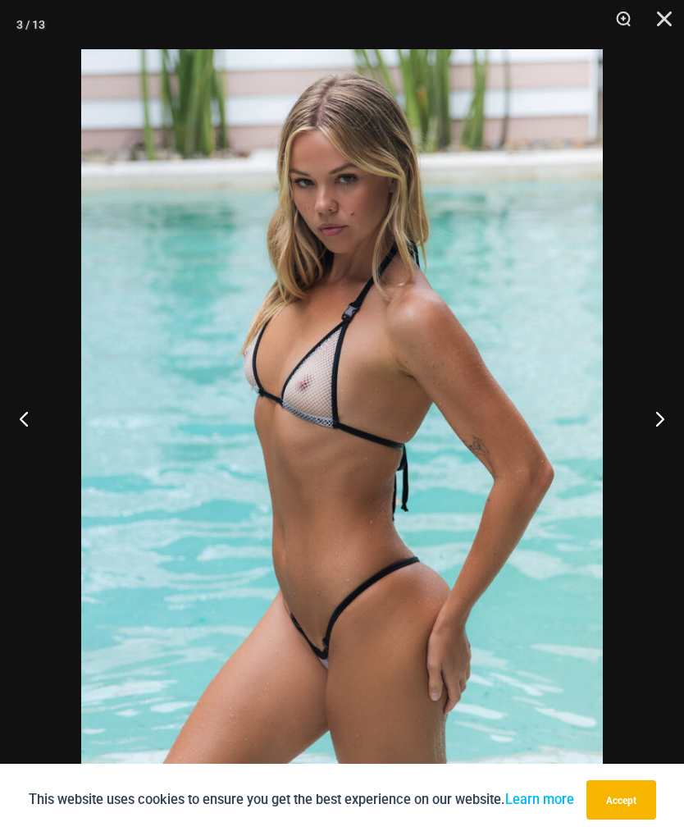
click at [661, 437] on button "Next" at bounding box center [654, 418] width 62 height 82
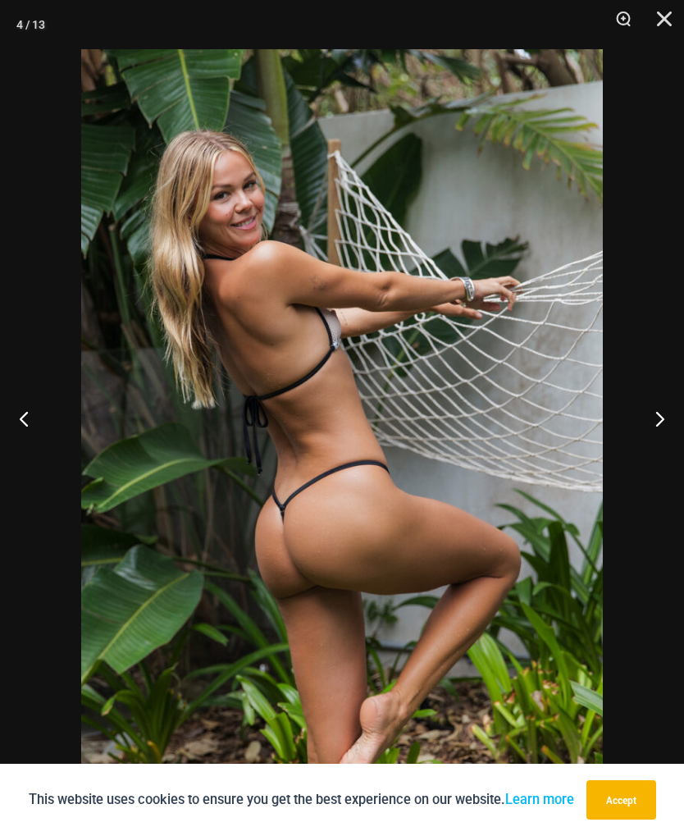
click at [660, 436] on button "Next" at bounding box center [654, 418] width 62 height 82
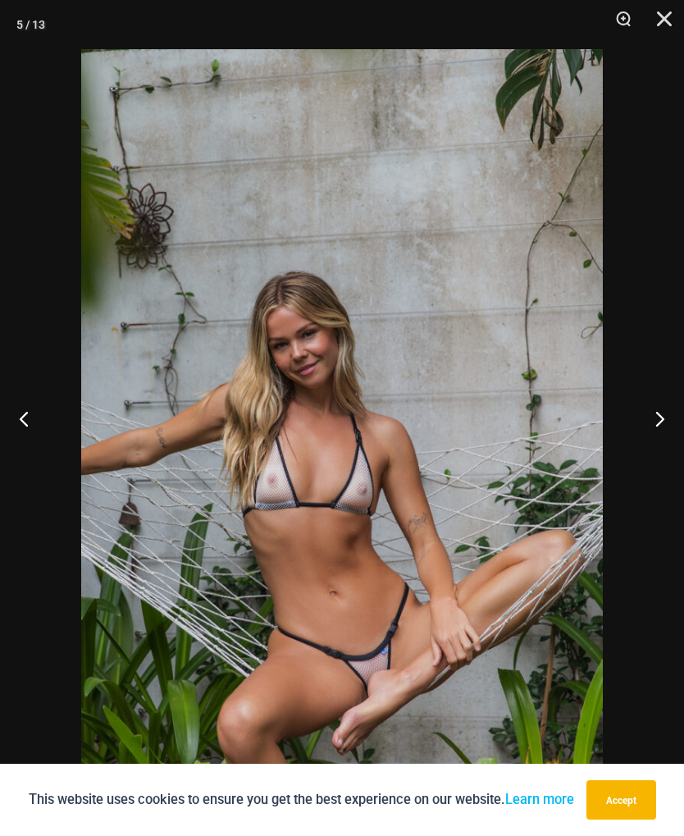
click at [659, 439] on button "Next" at bounding box center [654, 418] width 62 height 82
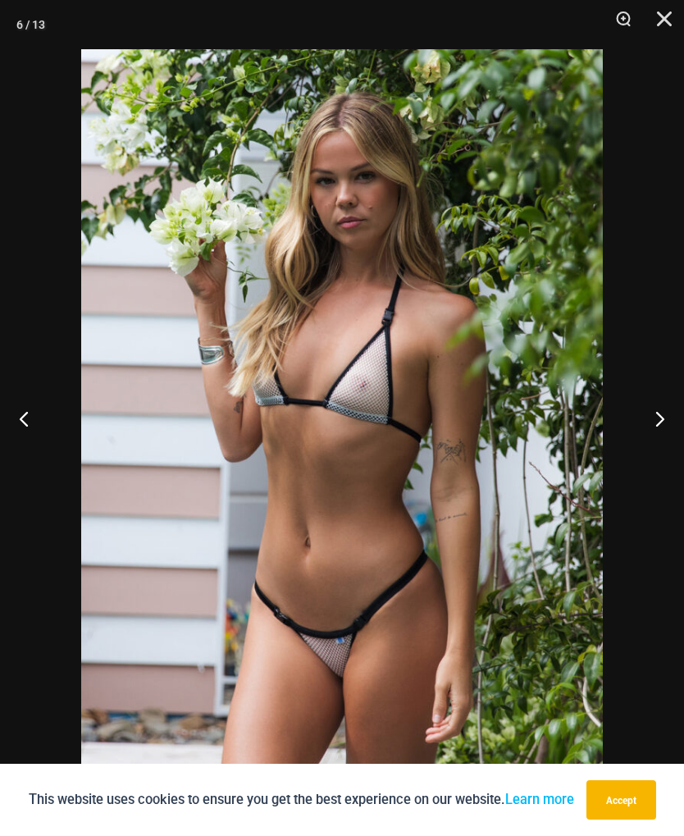
click at [660, 435] on button "Next" at bounding box center [654, 418] width 62 height 82
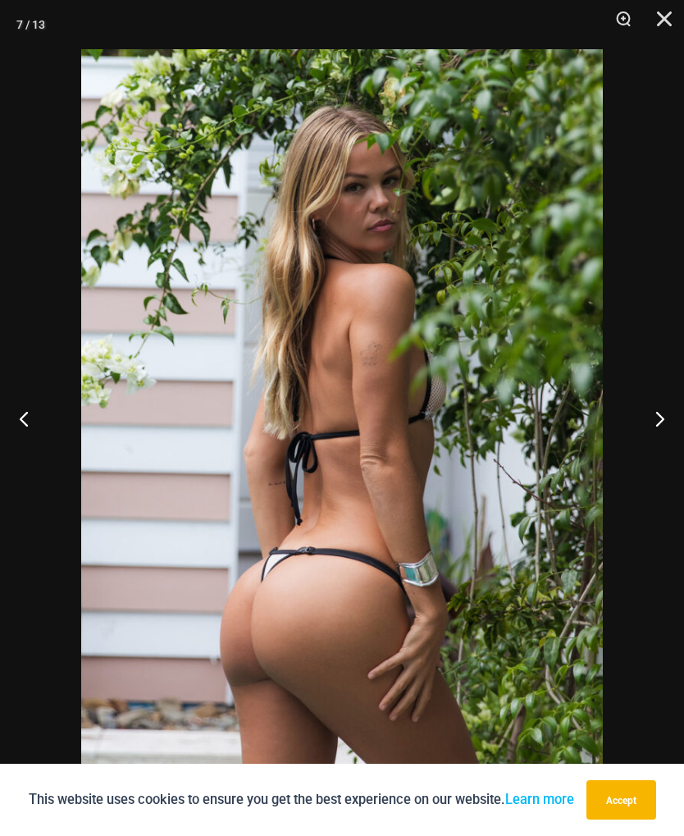
click at [658, 444] on button "Next" at bounding box center [654, 418] width 62 height 82
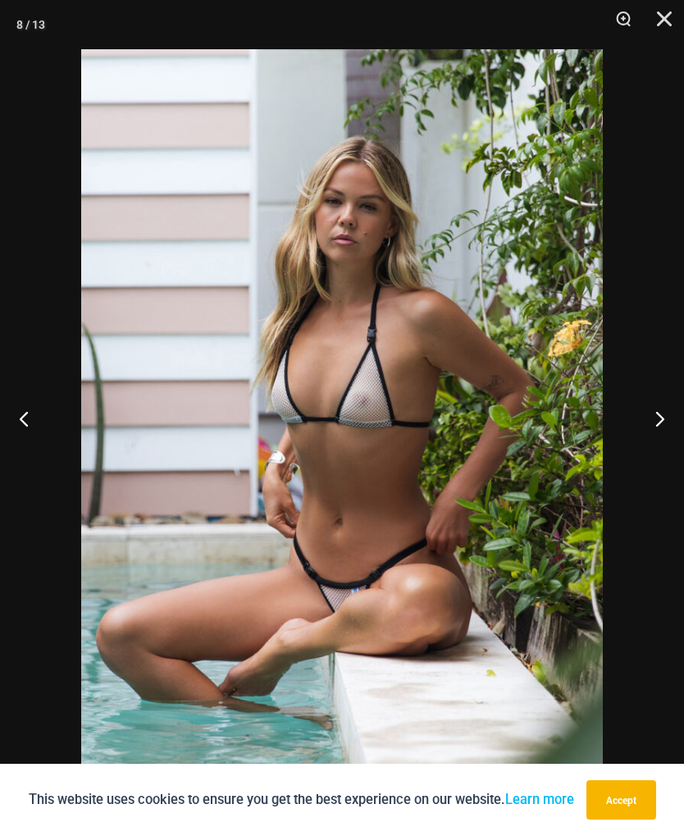
click at [653, 441] on button "Next" at bounding box center [654, 418] width 62 height 82
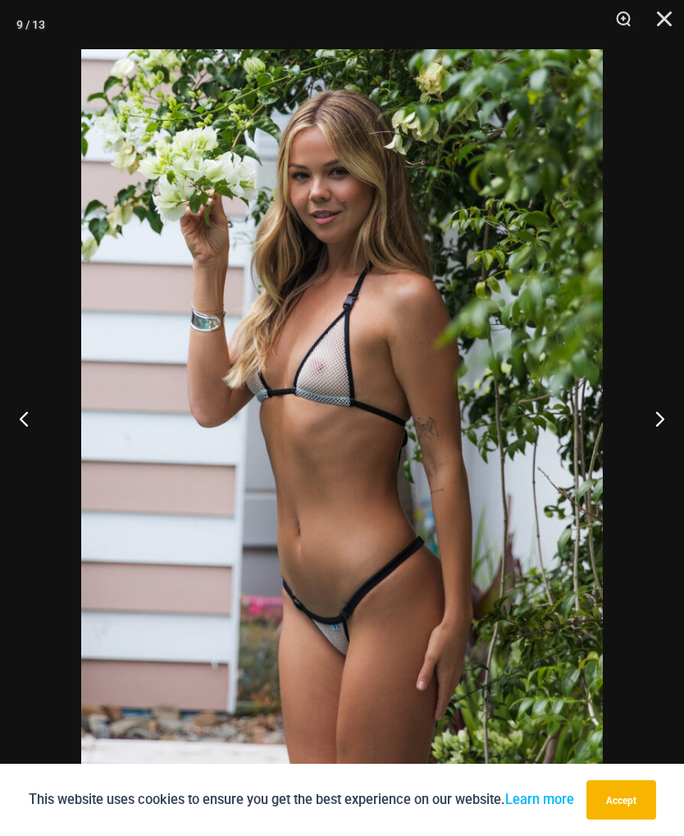
click at [644, 420] on button "Next" at bounding box center [654, 418] width 62 height 82
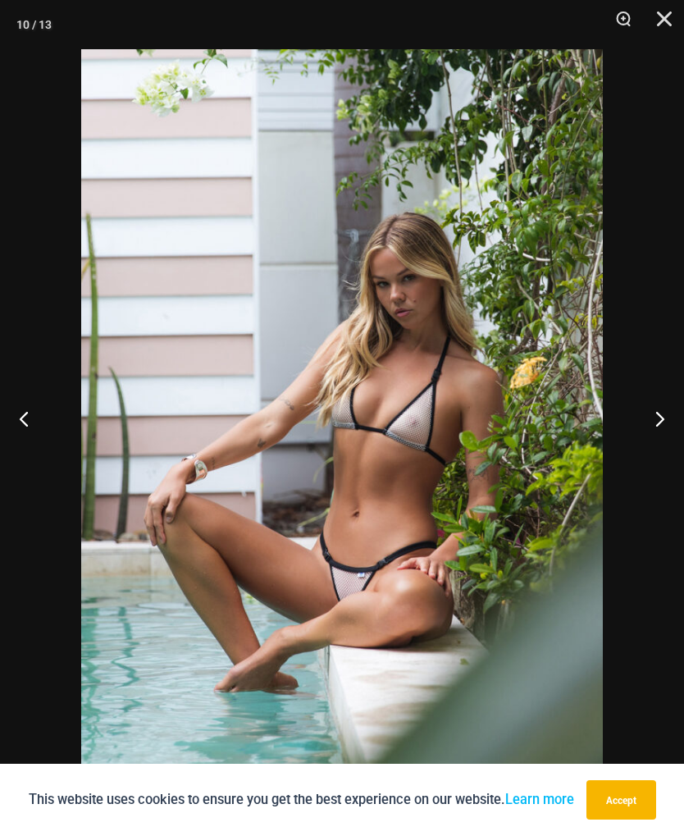
click at [648, 420] on button "Next" at bounding box center [654, 418] width 62 height 82
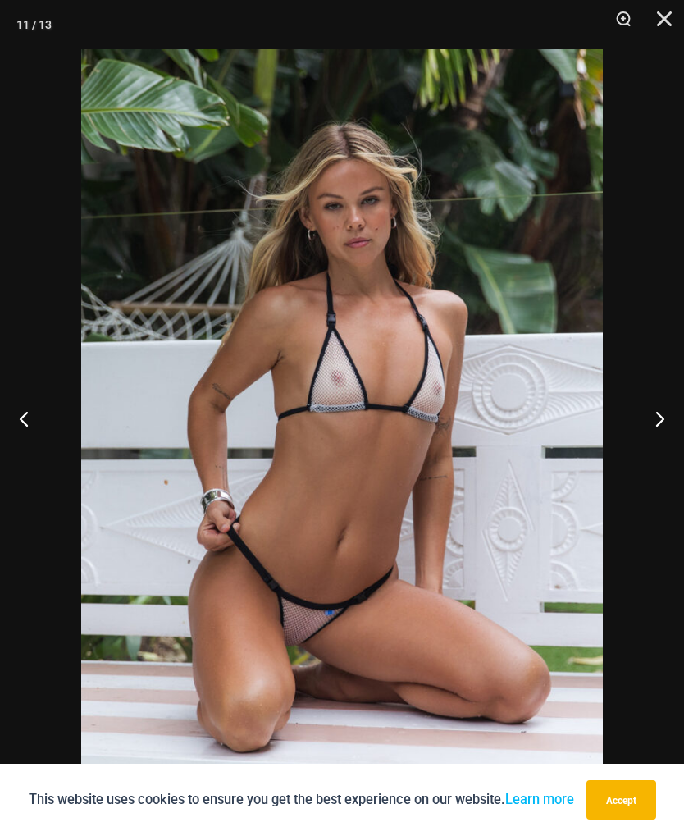
click at [658, 415] on button "Next" at bounding box center [654, 418] width 62 height 82
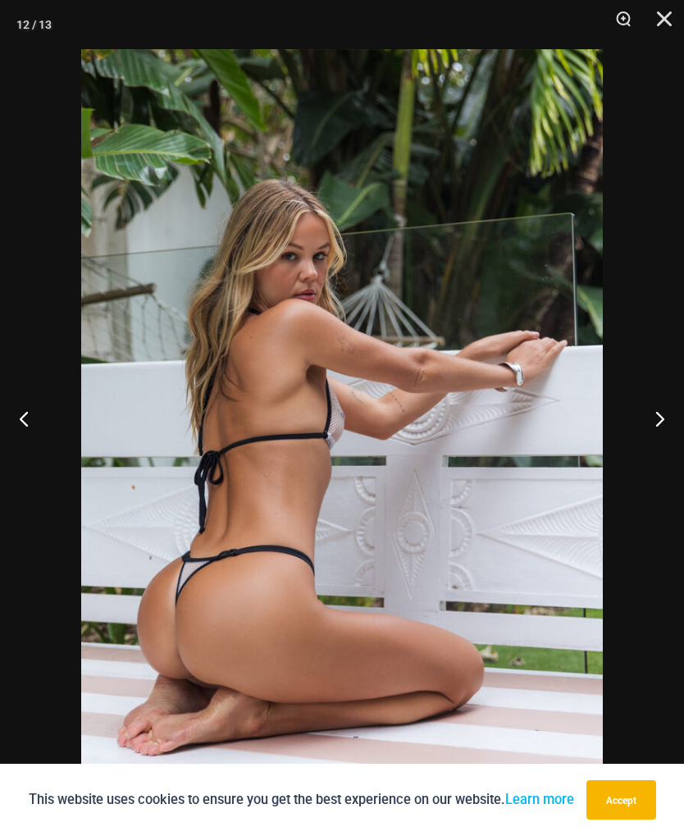
click at [655, 418] on button "Next" at bounding box center [654, 418] width 62 height 82
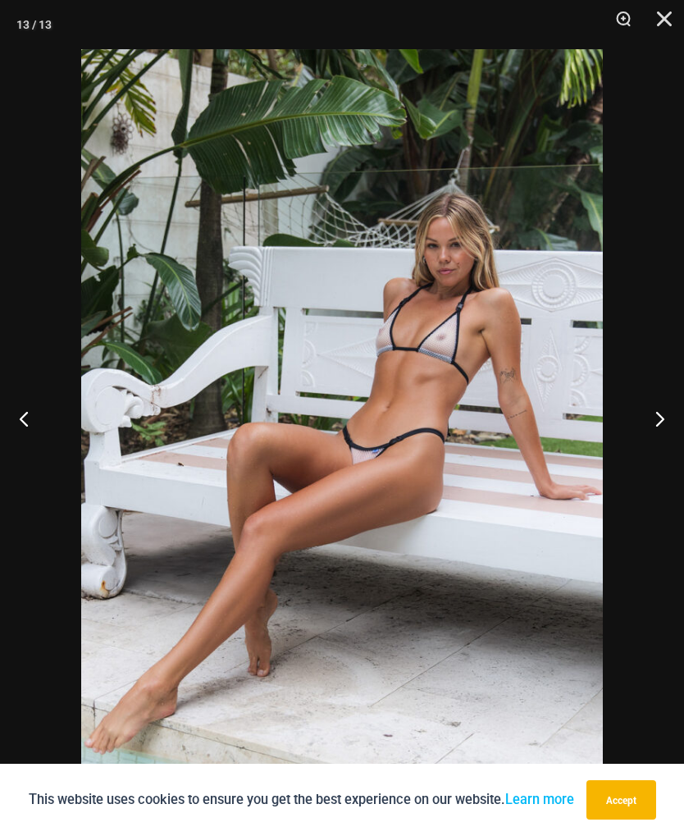
click at [656, 420] on button "Next" at bounding box center [654, 418] width 62 height 82
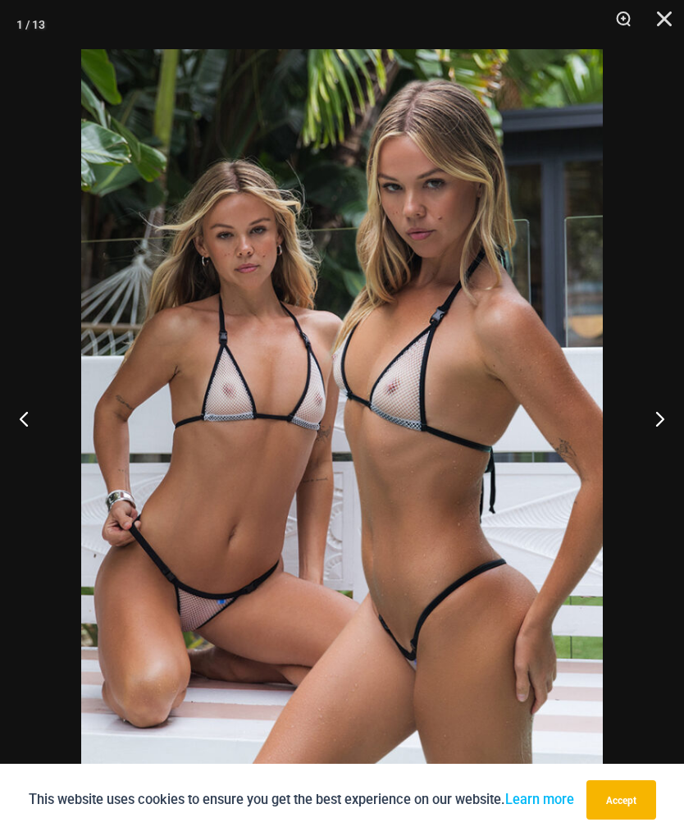
click at [670, 11] on button "Close" at bounding box center [658, 24] width 41 height 49
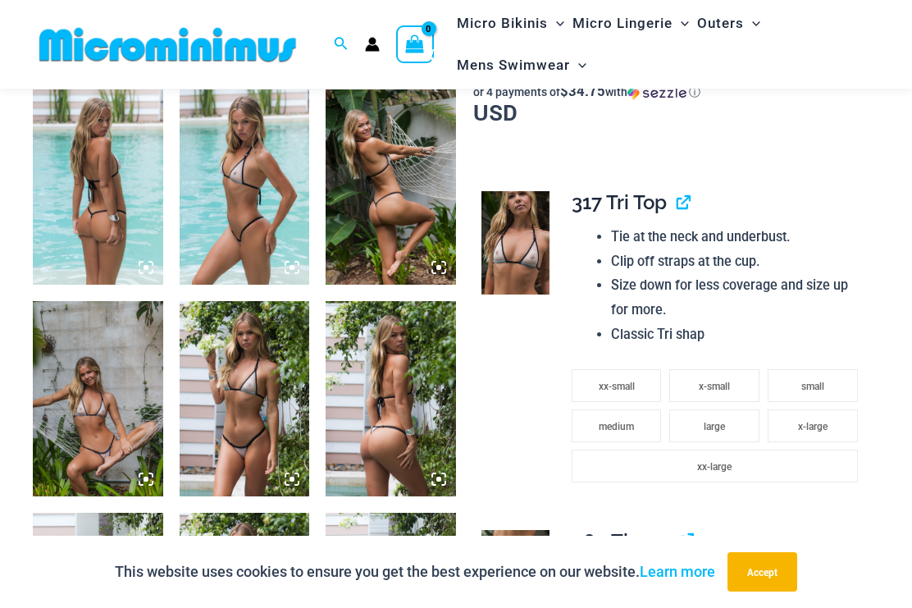
scroll to position [709, 0]
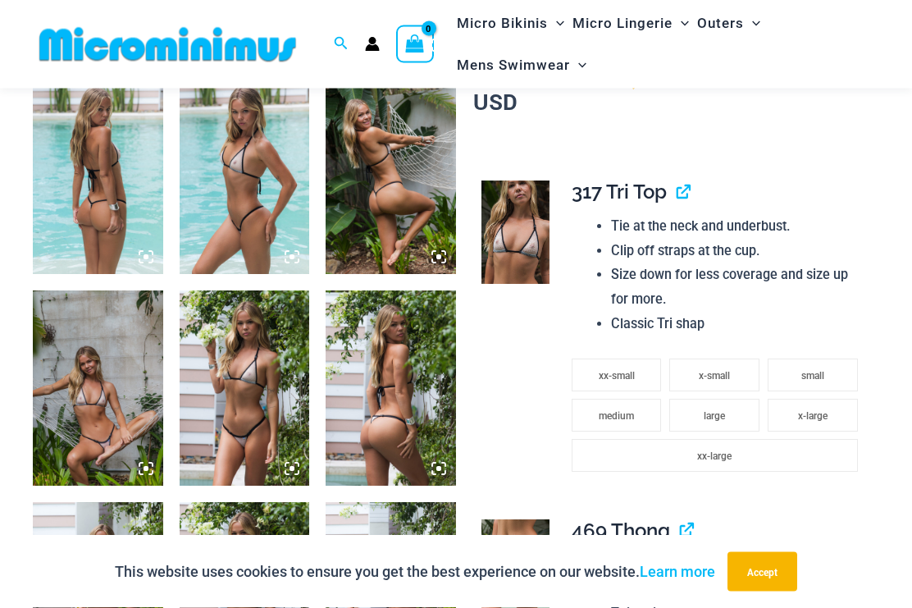
click at [66, 359] on img at bounding box center [98, 388] width 130 height 195
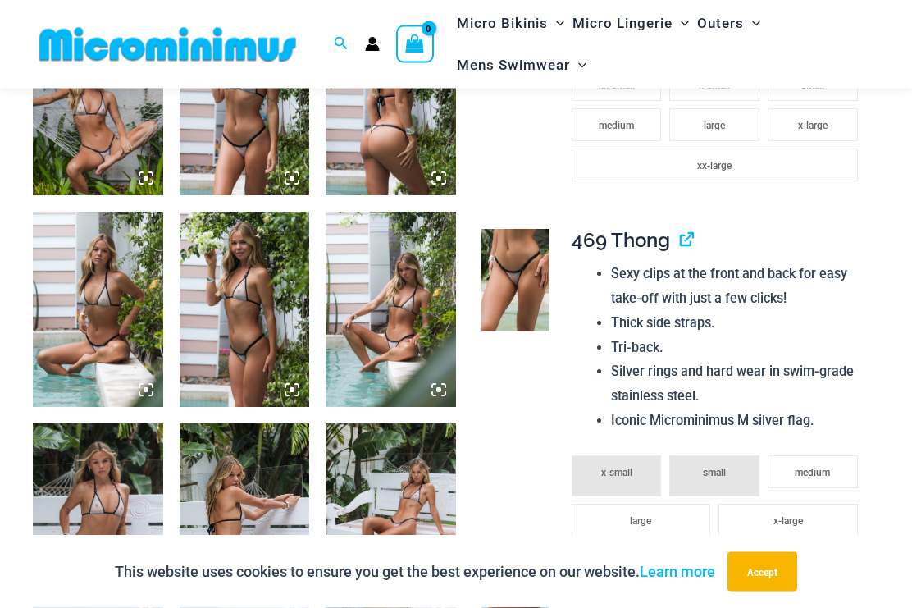
scroll to position [1000, 0]
click at [79, 289] on img at bounding box center [98, 309] width 130 height 195
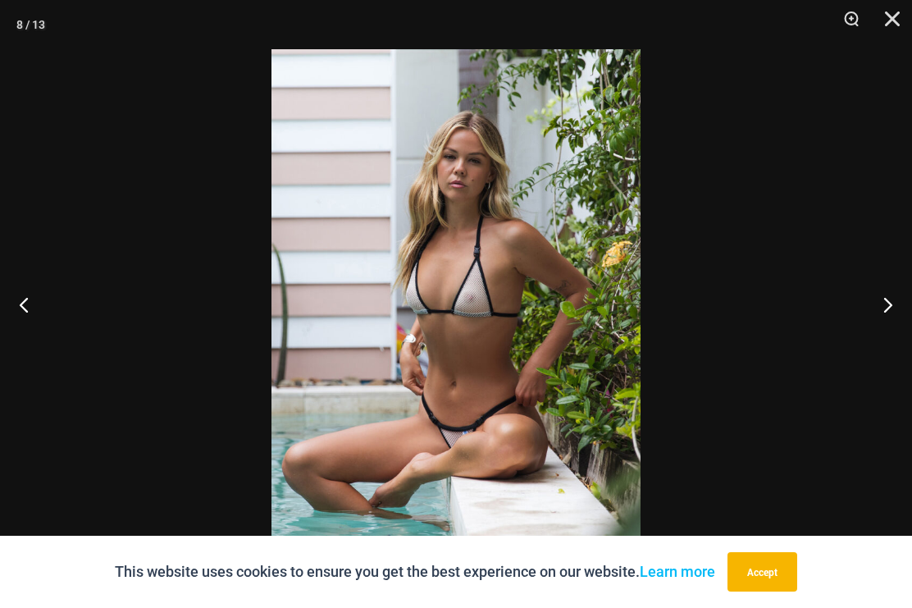
click at [877, 332] on button "Next" at bounding box center [882, 304] width 62 height 82
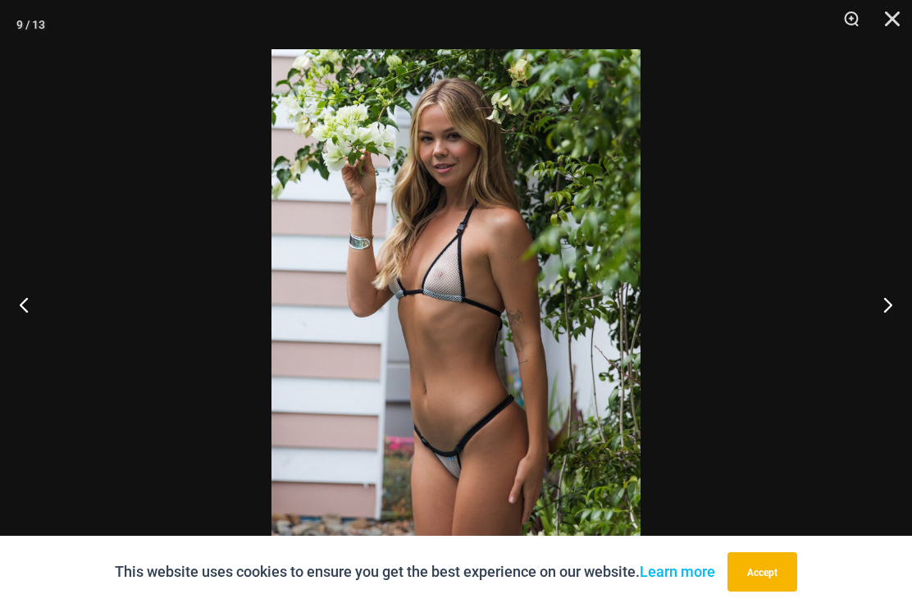
click at [888, 324] on button "Next" at bounding box center [882, 304] width 62 height 82
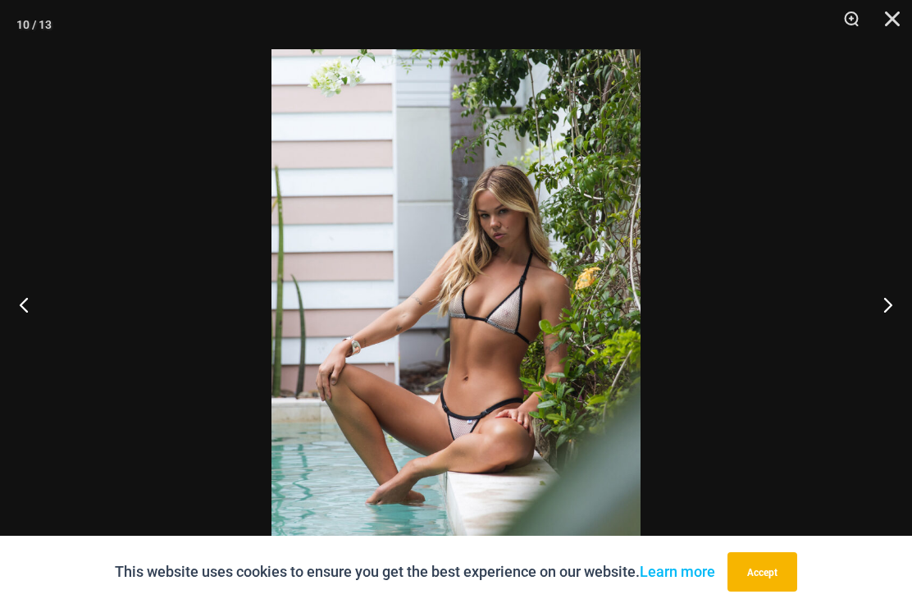
click at [883, 336] on button "Next" at bounding box center [882, 304] width 62 height 82
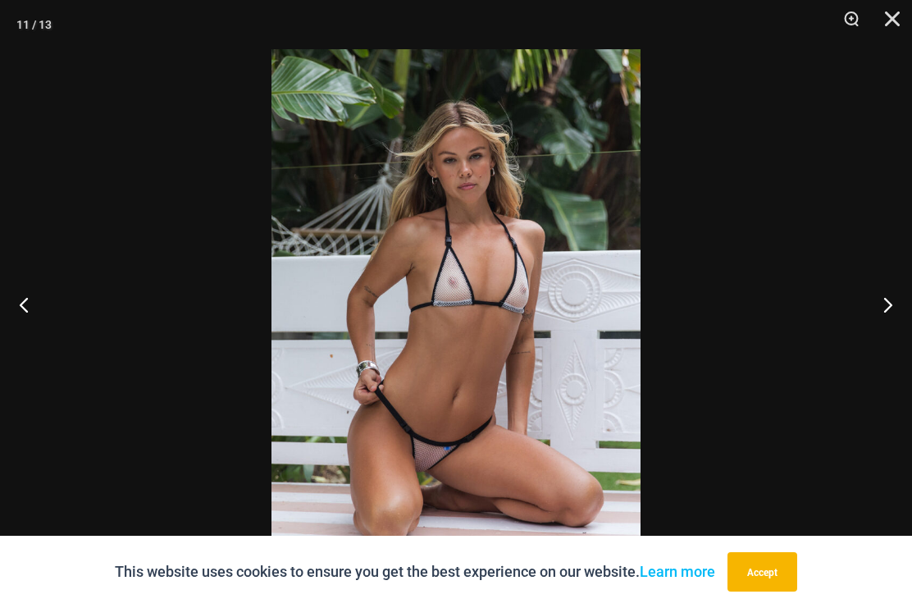
click at [884, 313] on button "Next" at bounding box center [882, 304] width 62 height 82
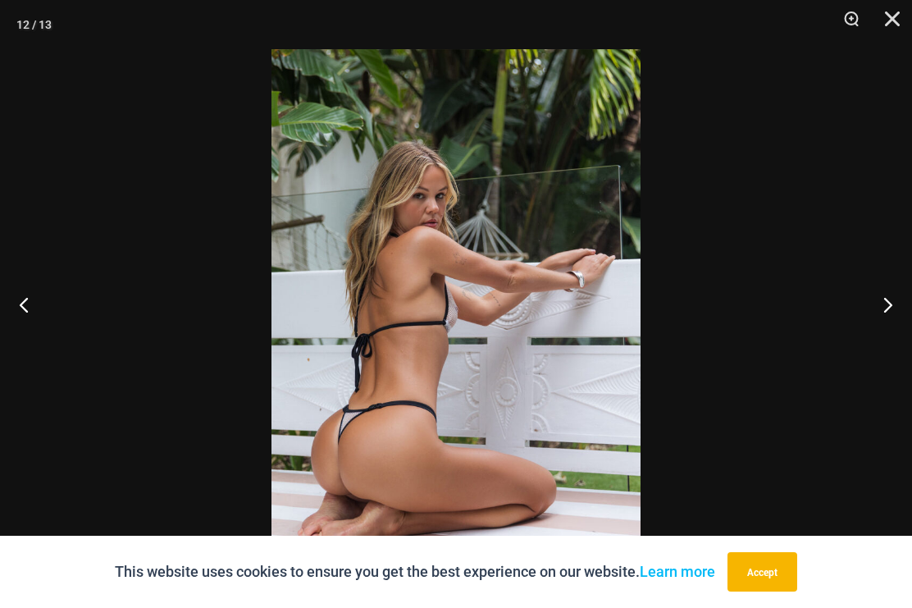
click at [881, 324] on button "Next" at bounding box center [882, 304] width 62 height 82
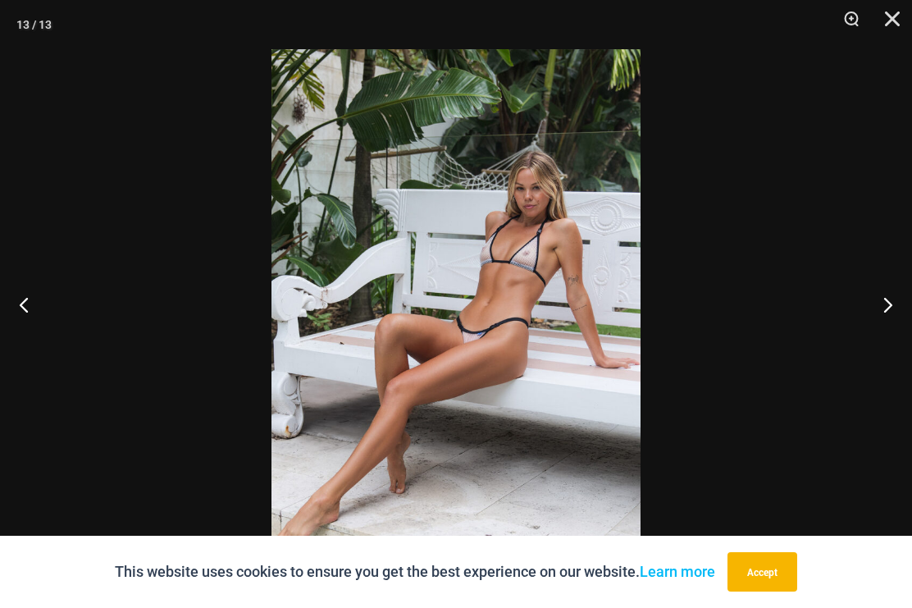
click at [880, 331] on button "Next" at bounding box center [882, 304] width 62 height 82
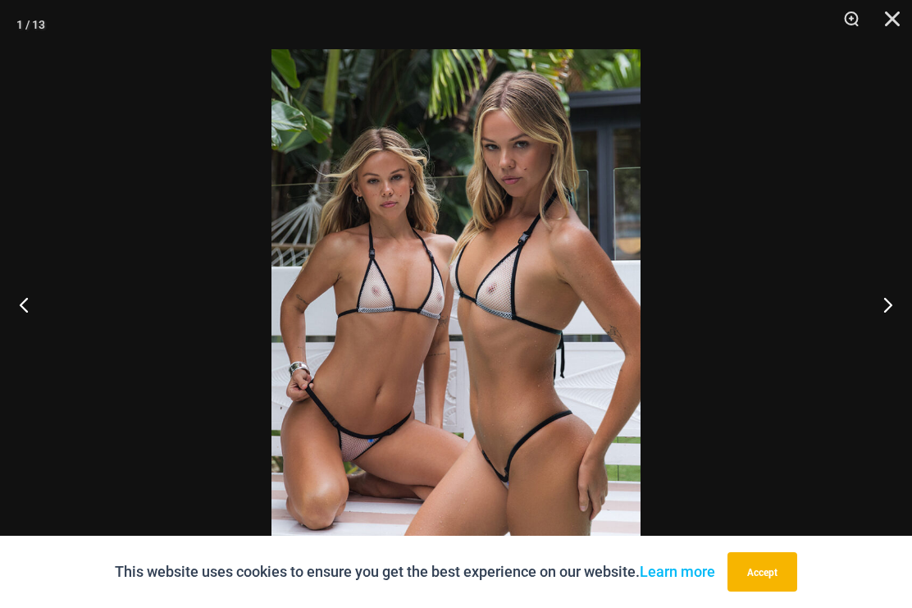
click at [887, 317] on button "Next" at bounding box center [882, 304] width 62 height 82
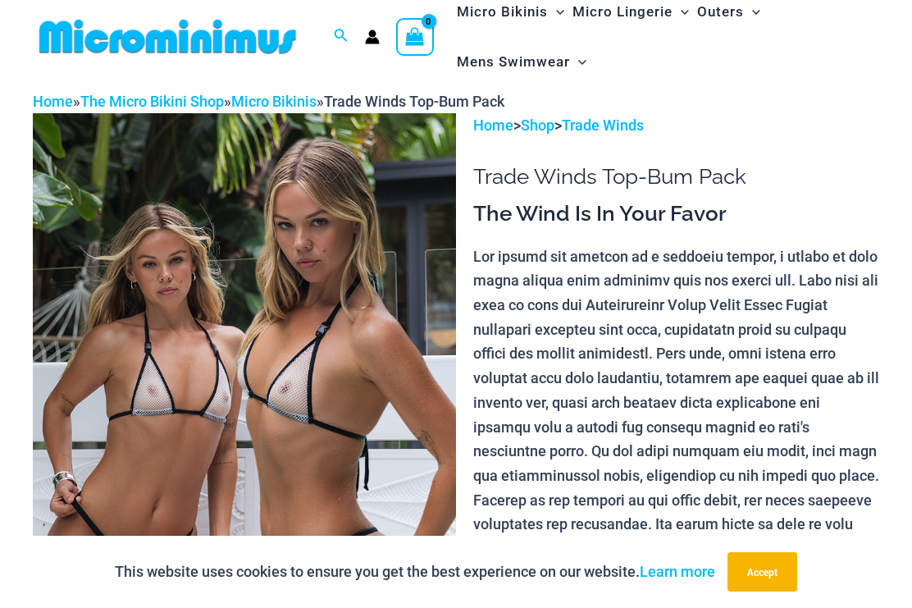
scroll to position [0, 0]
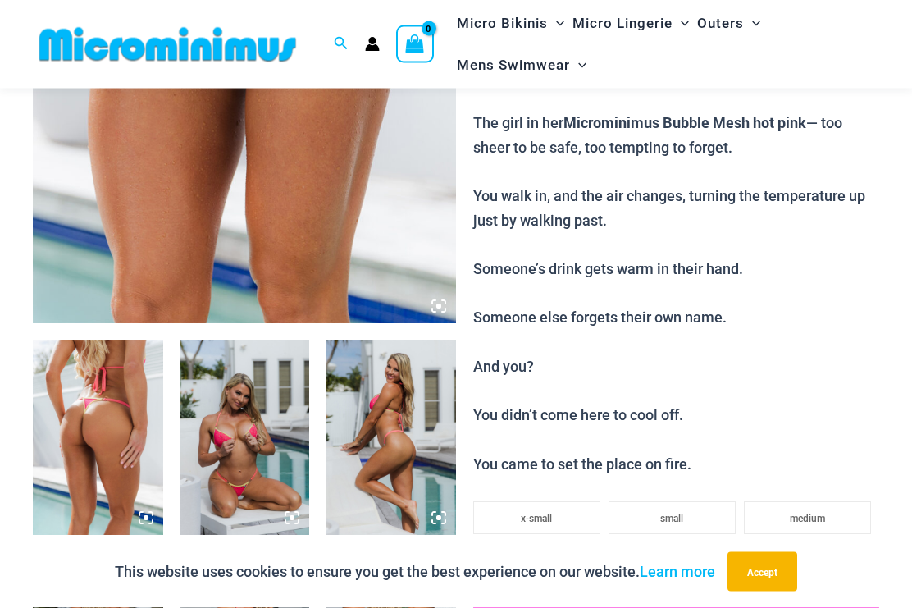
scroll to position [449, 0]
click at [357, 207] on img at bounding box center [244, 5] width 423 height 635
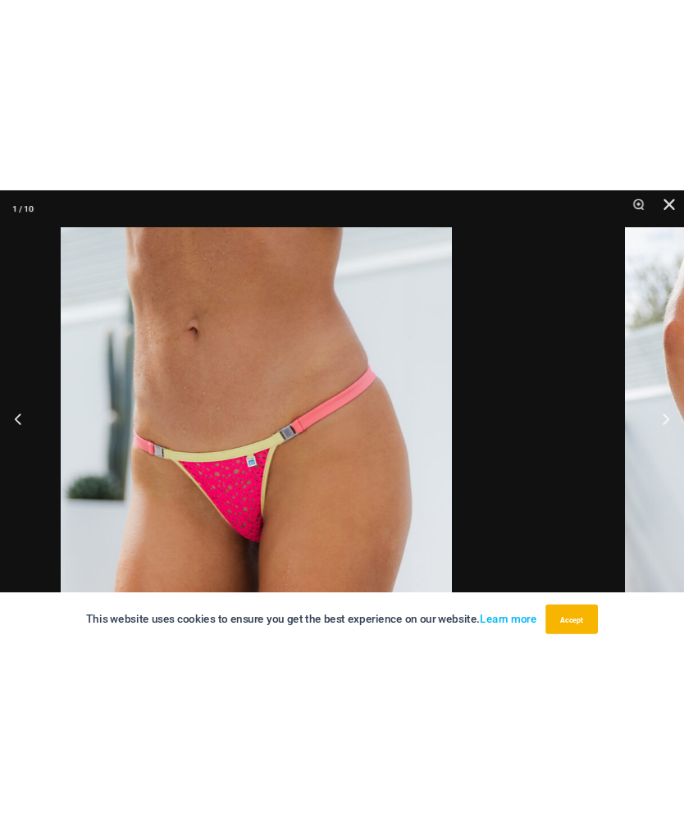
scroll to position [335, 0]
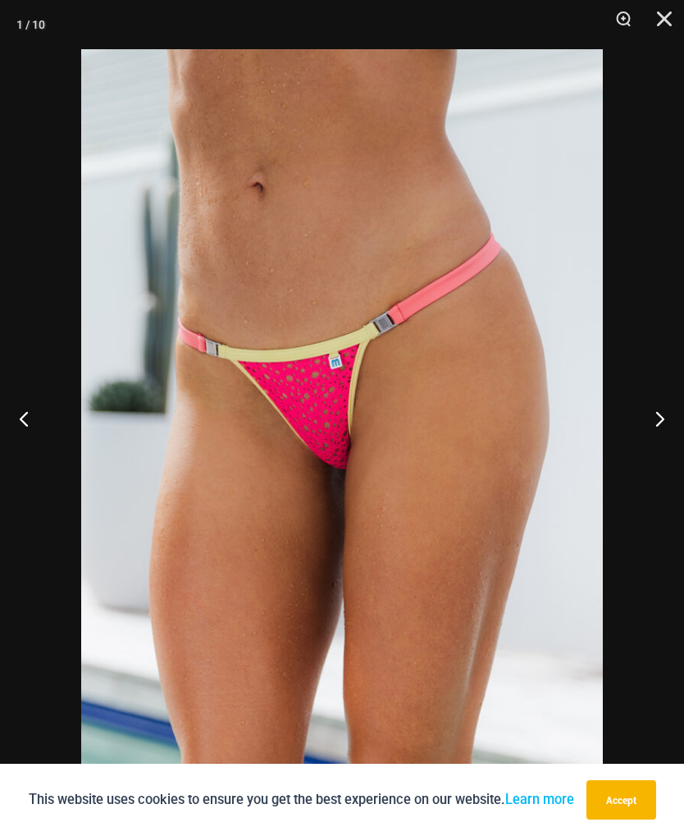
click at [645, 448] on button "Next" at bounding box center [654, 418] width 62 height 82
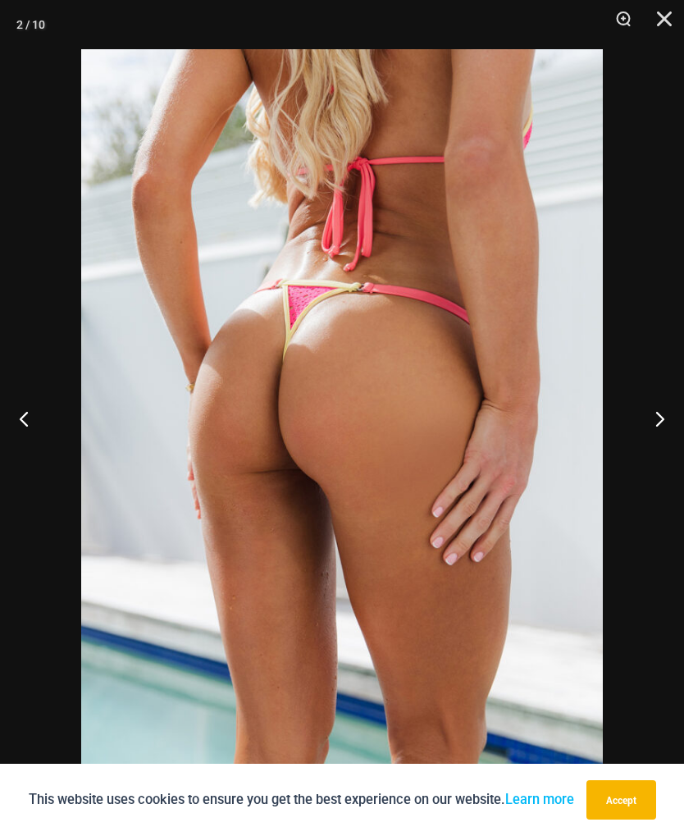
click at [655, 443] on button "Next" at bounding box center [654, 418] width 62 height 82
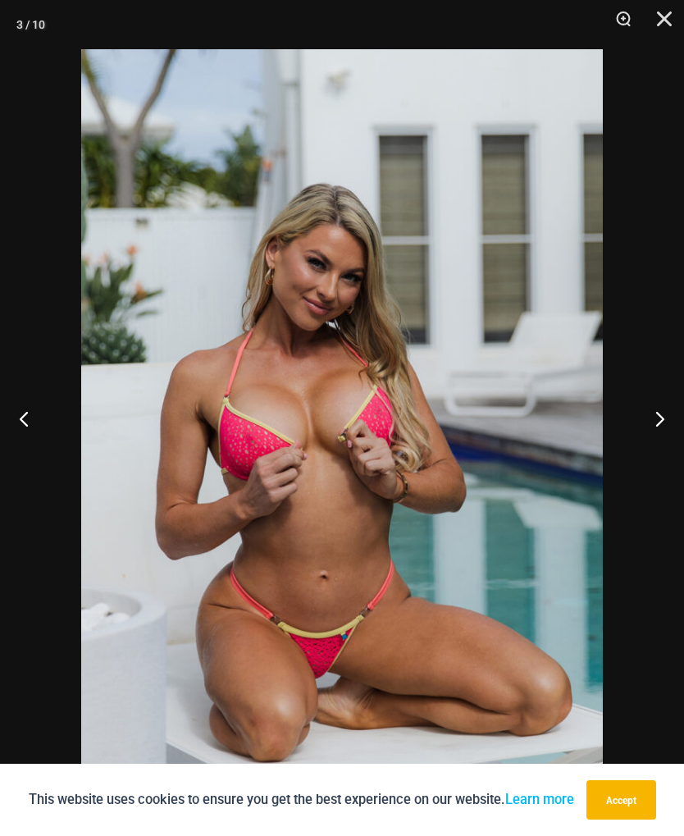
click at [649, 450] on button "Next" at bounding box center [654, 418] width 62 height 82
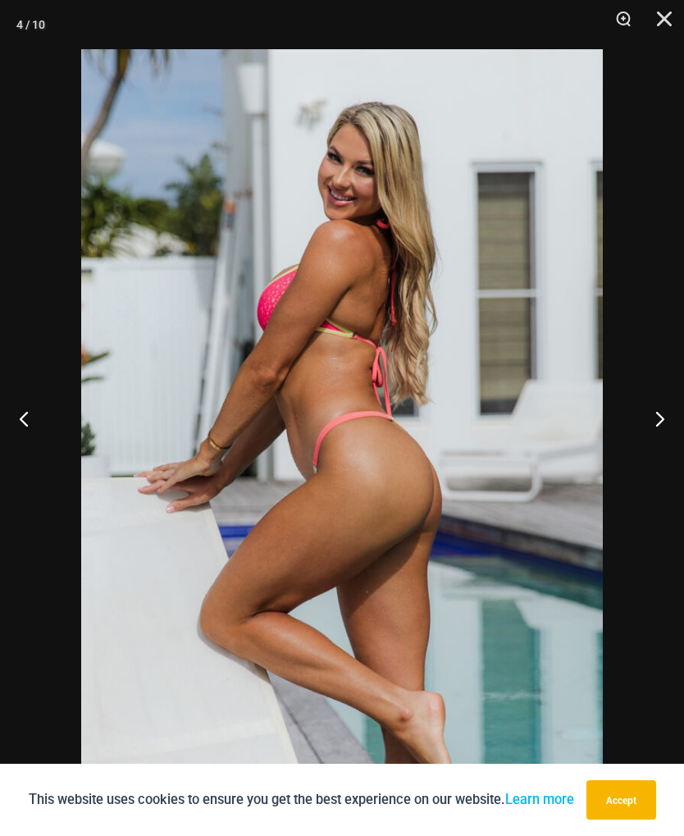
click at [651, 446] on button "Next" at bounding box center [654, 418] width 62 height 82
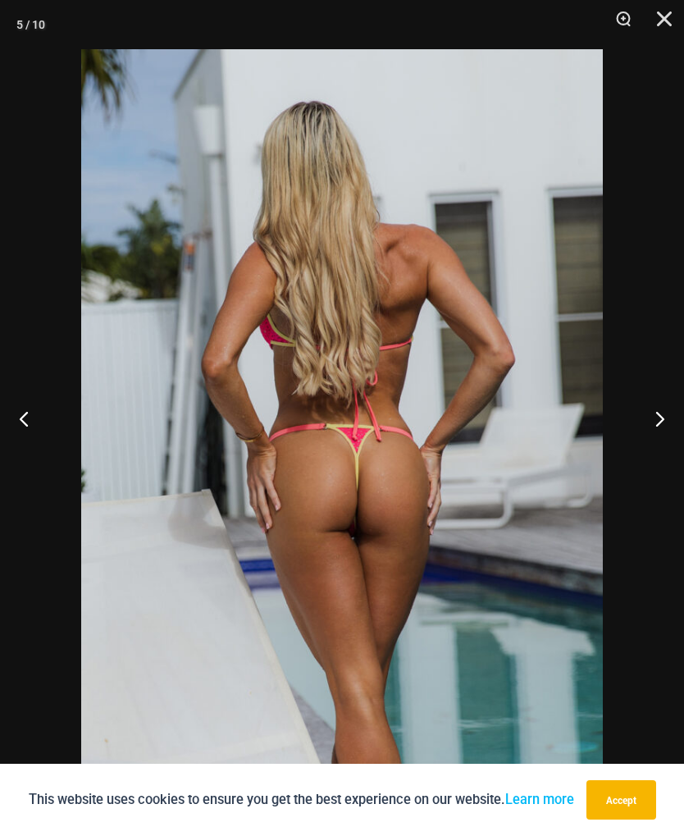
click at [661, 442] on button "Next" at bounding box center [654, 418] width 62 height 82
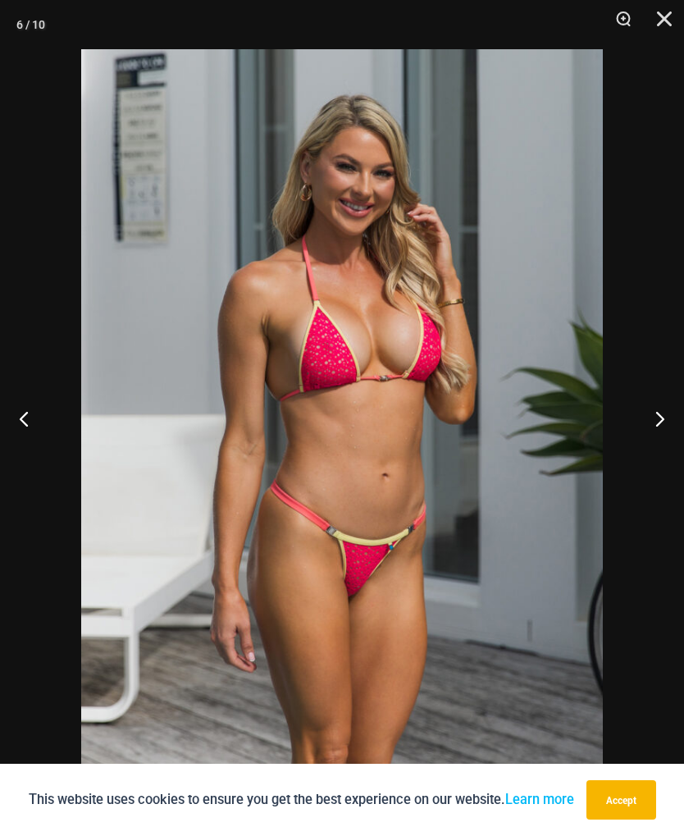
click at [649, 445] on button "Next" at bounding box center [654, 418] width 62 height 82
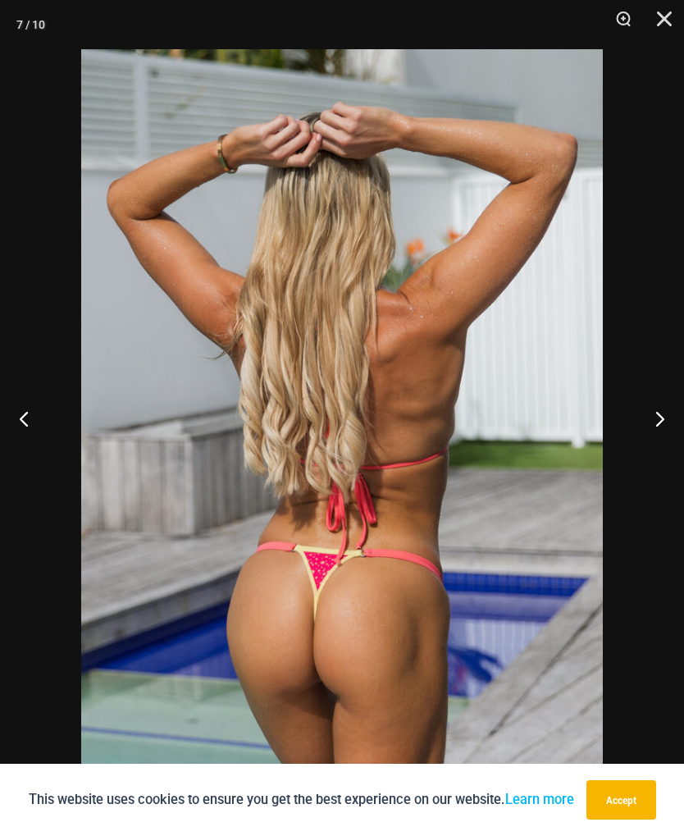
click at [655, 445] on button "Next" at bounding box center [654, 418] width 62 height 82
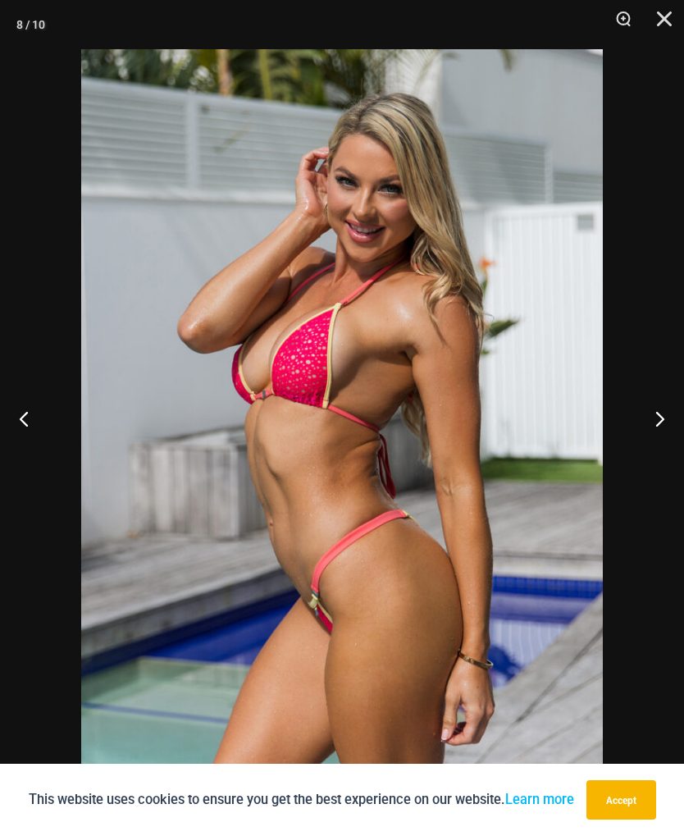
click at [655, 445] on button "Next" at bounding box center [654, 418] width 62 height 82
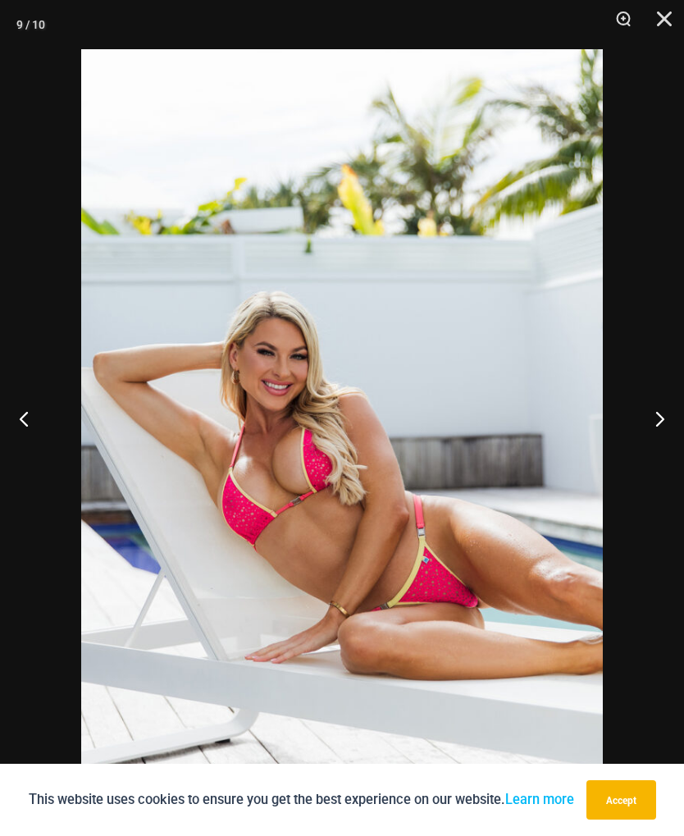
click at [657, 442] on button "Next" at bounding box center [654, 418] width 62 height 82
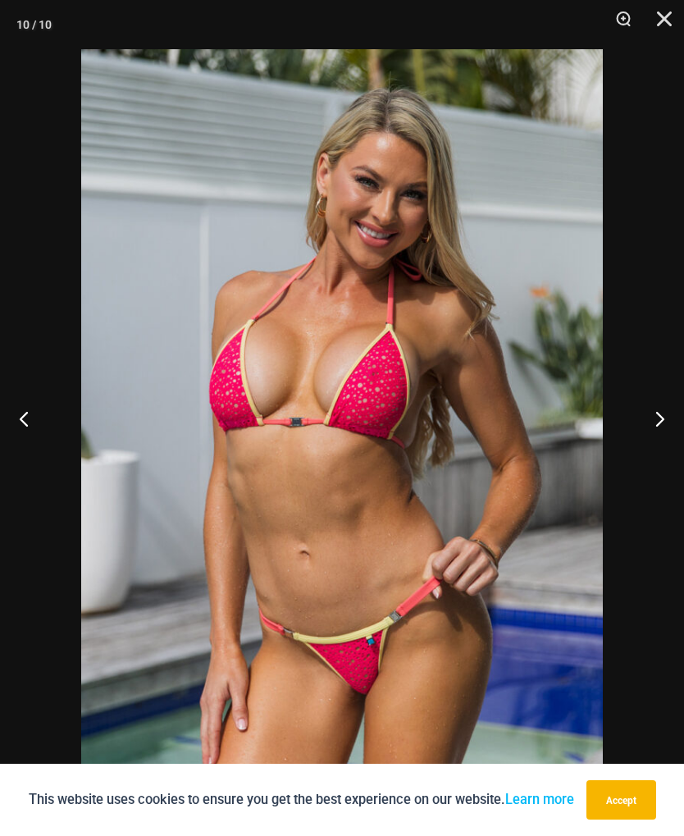
click at [657, 441] on button "Next" at bounding box center [654, 418] width 62 height 82
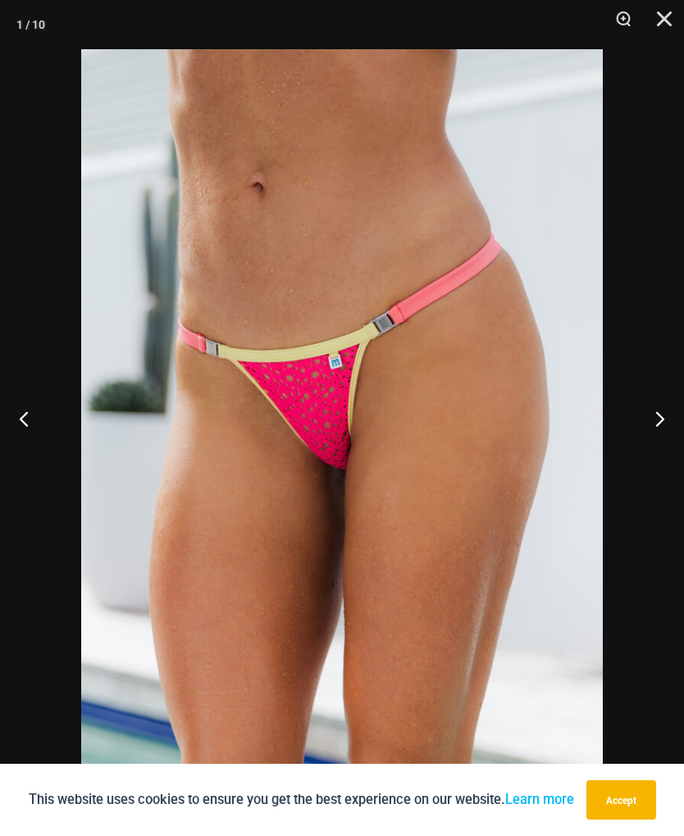
click at [657, 441] on button "Next" at bounding box center [654, 418] width 62 height 82
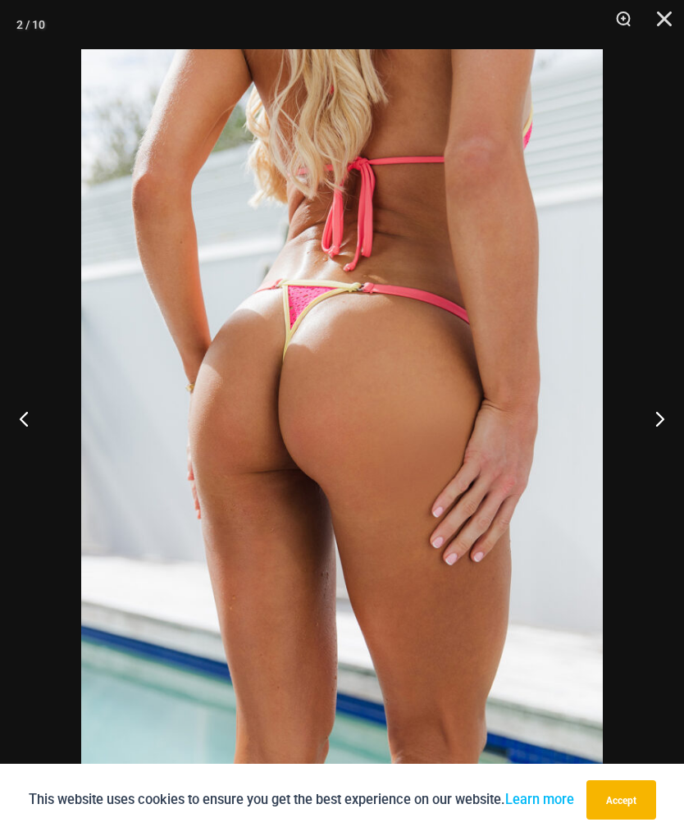
click at [652, 447] on button "Next" at bounding box center [654, 418] width 62 height 82
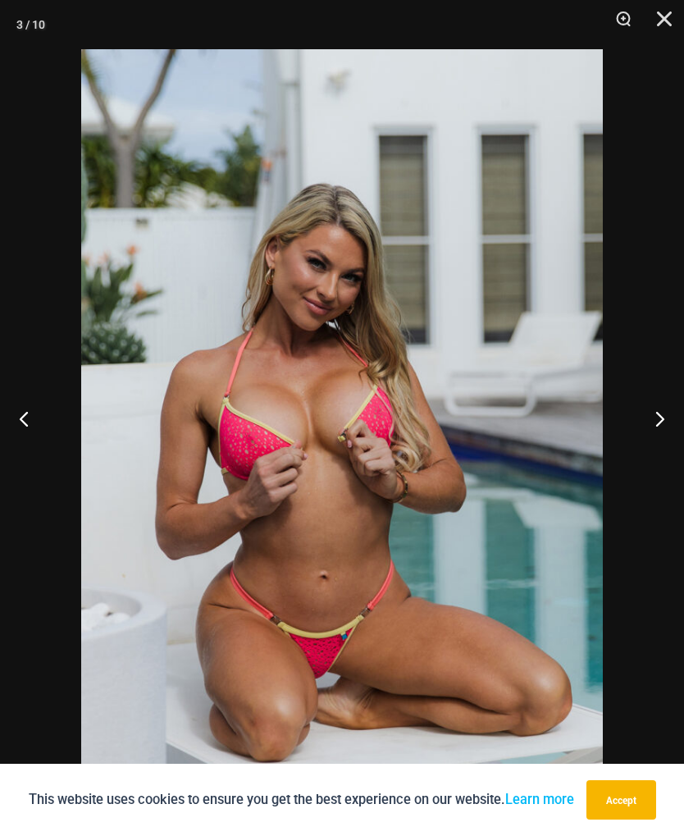
click at [657, 437] on button "Next" at bounding box center [654, 418] width 62 height 82
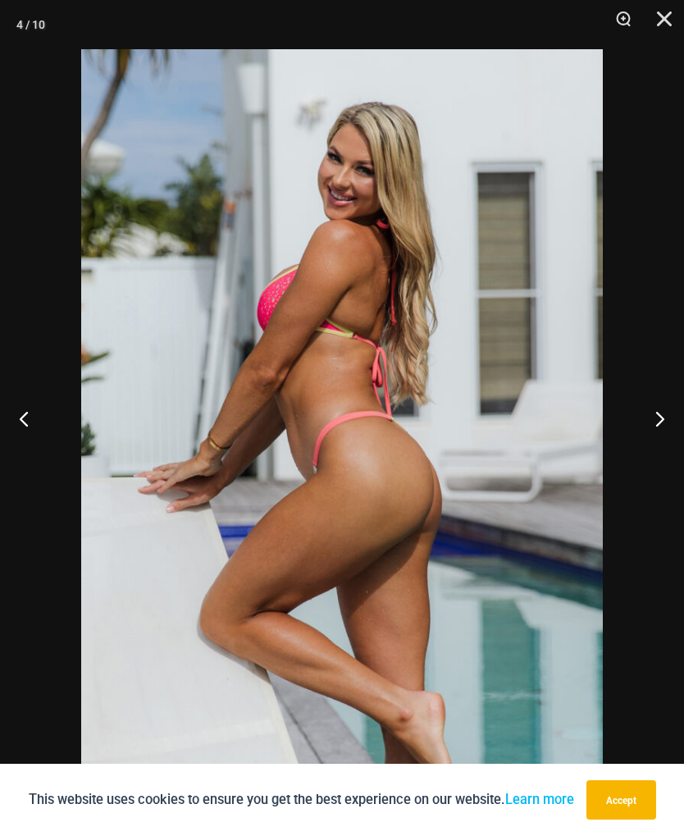
click at [660, 438] on button "Next" at bounding box center [654, 418] width 62 height 82
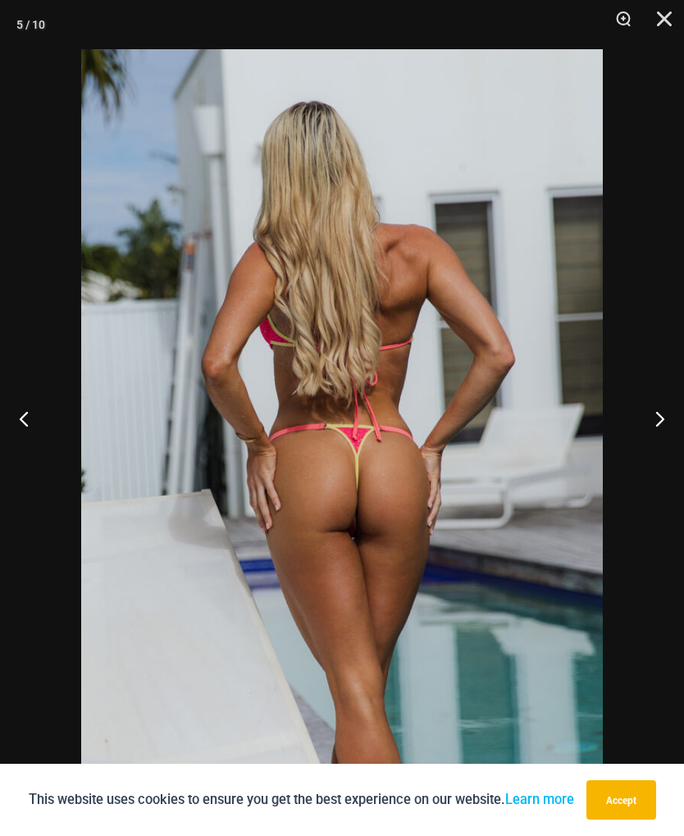
click at [655, 441] on button "Next" at bounding box center [654, 418] width 62 height 82
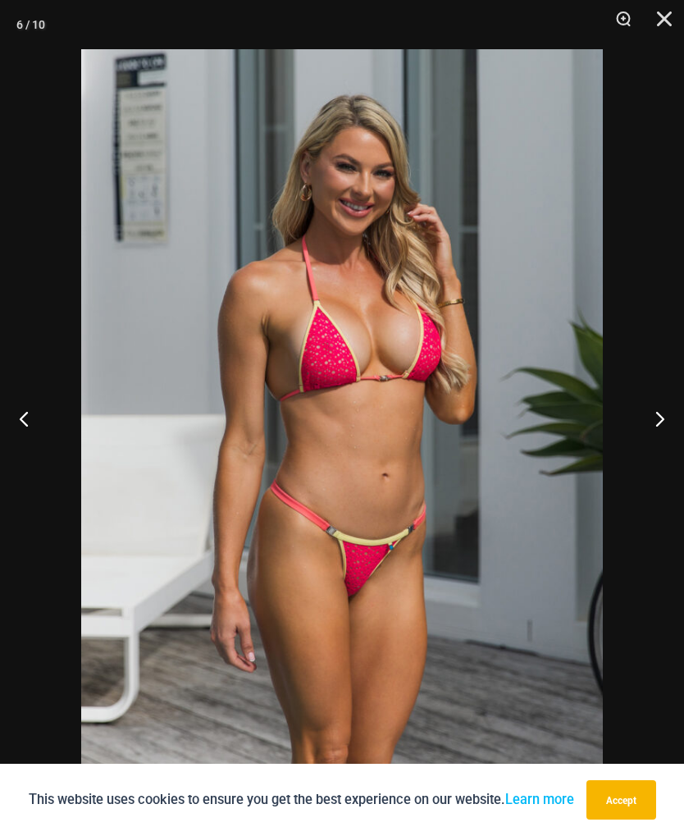
click at [657, 441] on button "Next" at bounding box center [654, 418] width 62 height 82
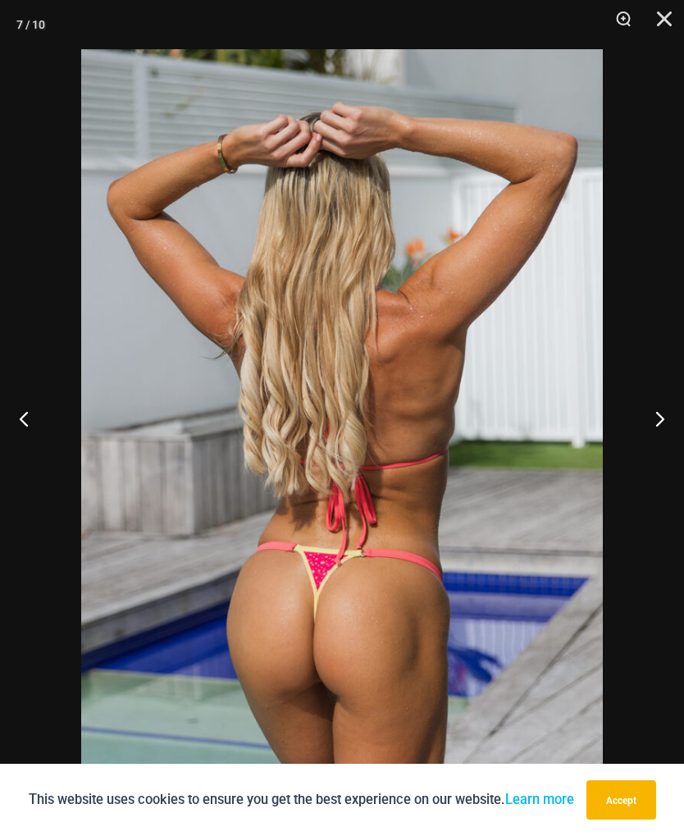
click at [659, 441] on button "Next" at bounding box center [654, 418] width 62 height 82
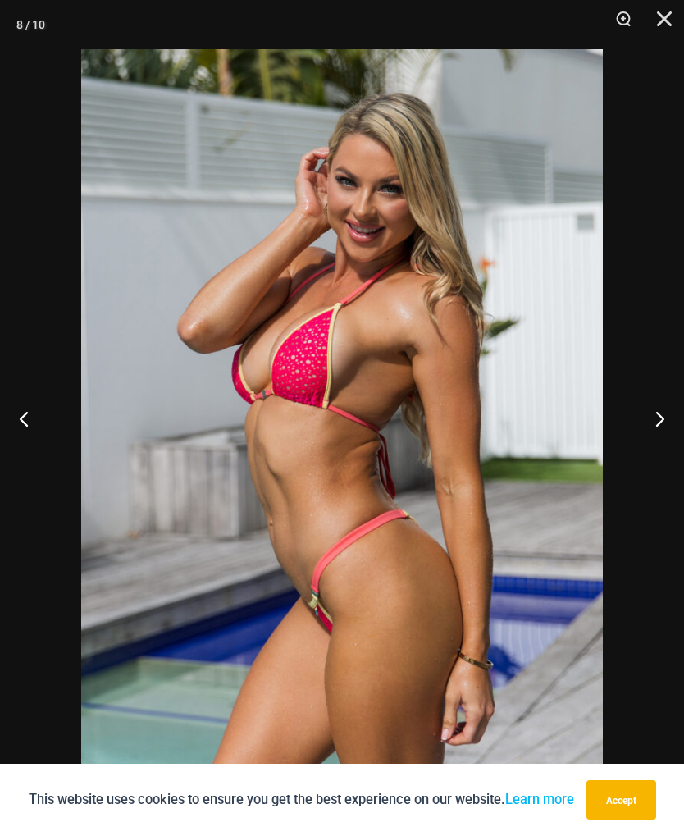
click at [658, 442] on button "Next" at bounding box center [654, 418] width 62 height 82
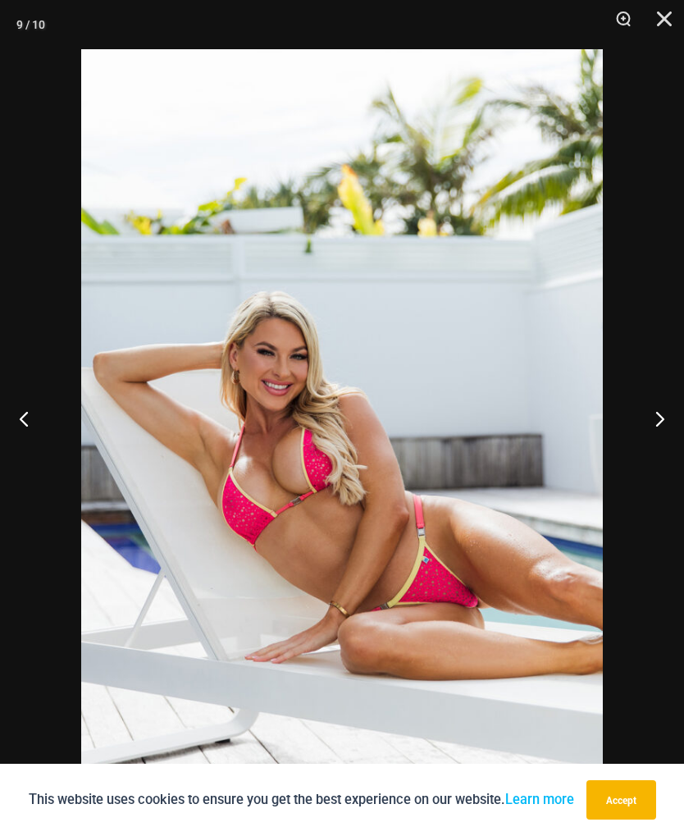
click at [658, 443] on button "Next" at bounding box center [654, 418] width 62 height 82
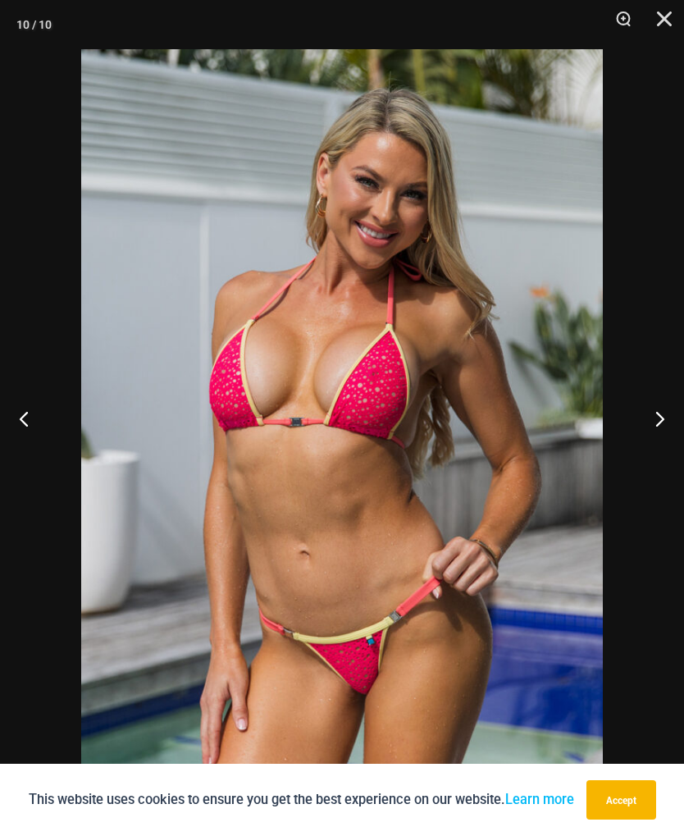
click at [657, 443] on button "Next" at bounding box center [654, 418] width 62 height 82
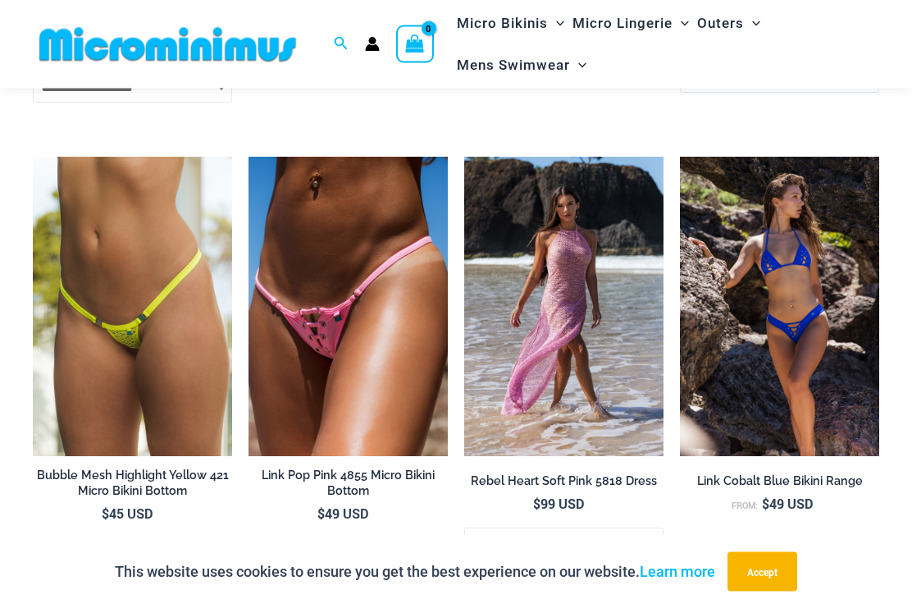
scroll to position [2583, 0]
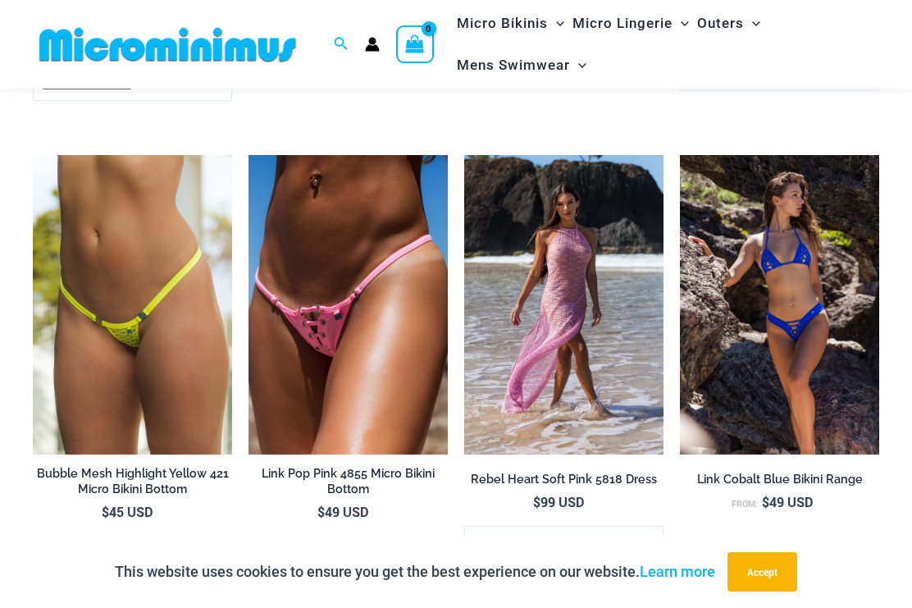
click at [680, 155] on img at bounding box center [680, 155] width 0 height 0
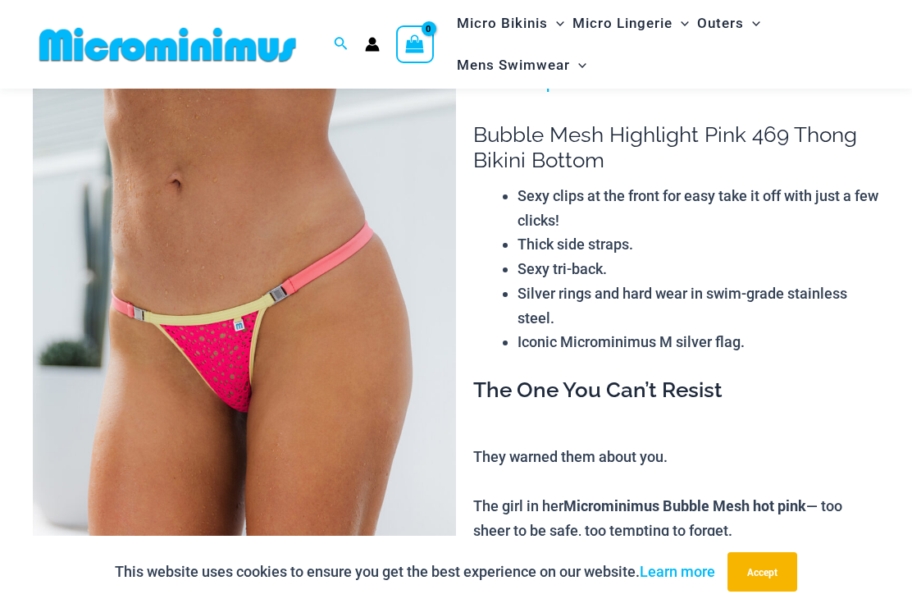
scroll to position [0, 0]
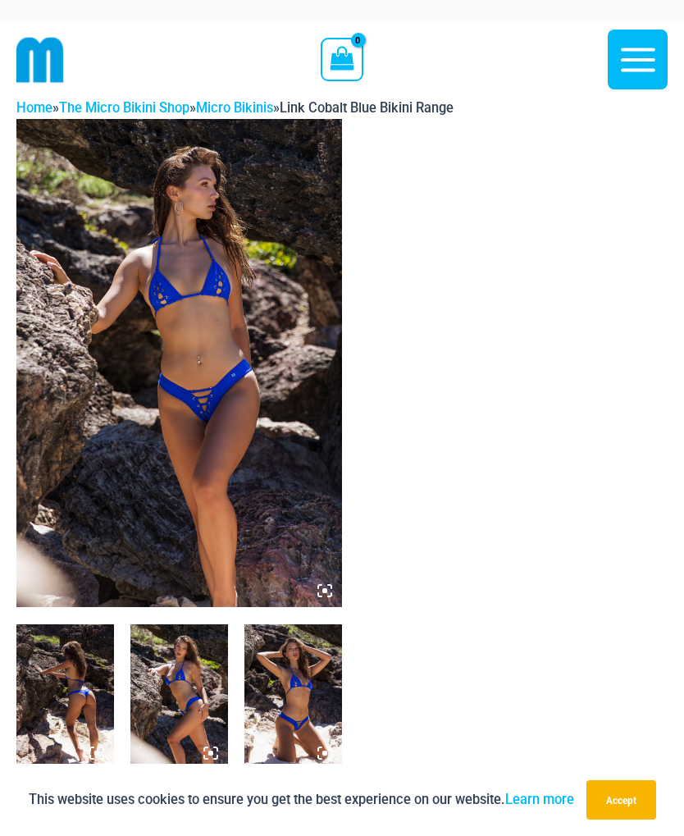
click at [253, 397] on img at bounding box center [179, 363] width 326 height 489
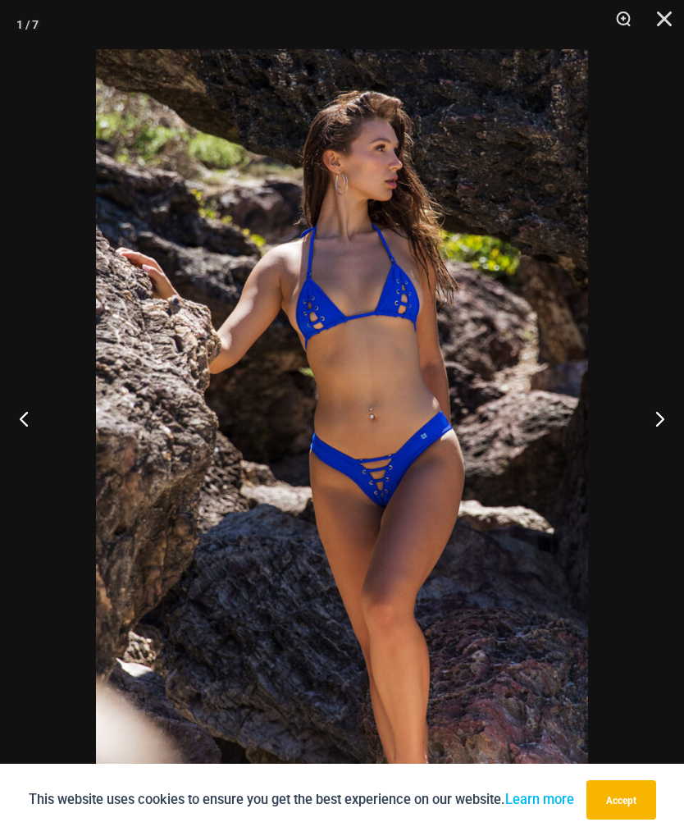
click at [648, 413] on button "Next" at bounding box center [654, 418] width 62 height 82
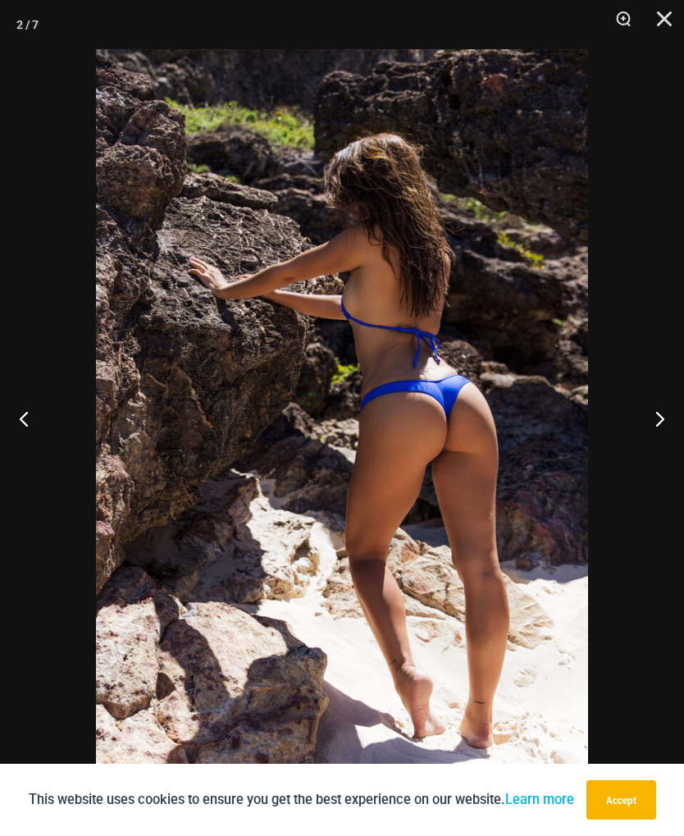
click at [646, 422] on button "Next" at bounding box center [654, 418] width 62 height 82
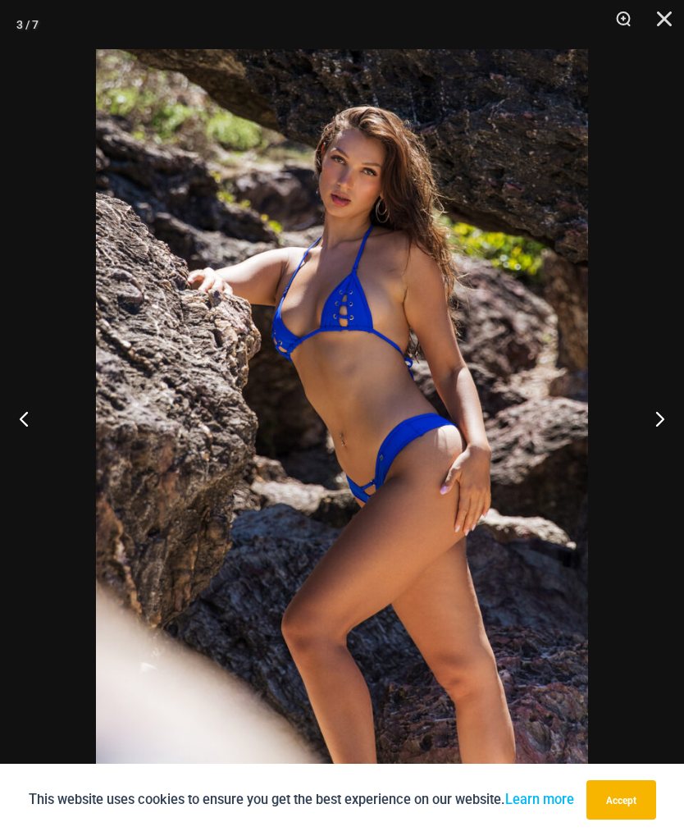
click at [645, 423] on button "Next" at bounding box center [654, 418] width 62 height 82
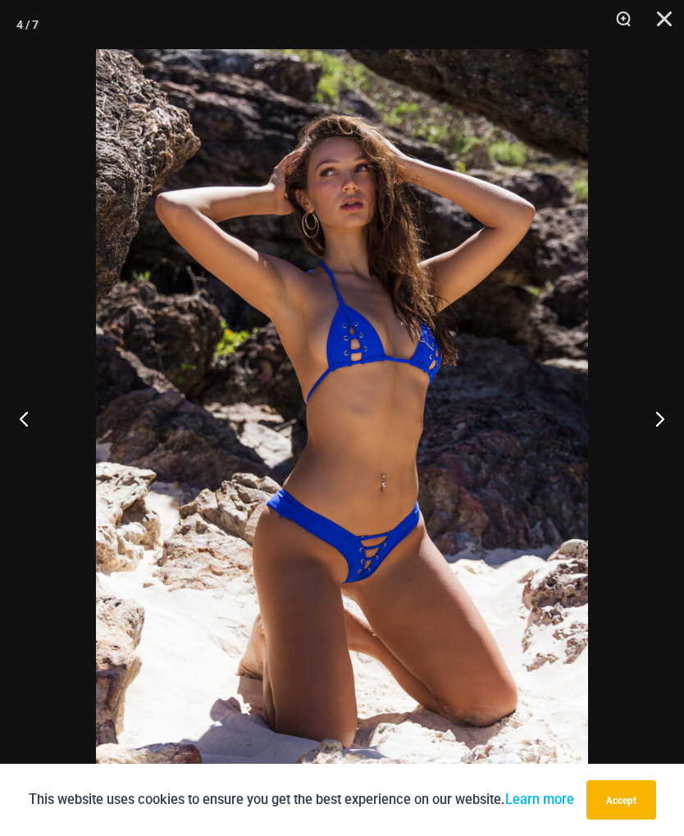
click at [655, 418] on button "Next" at bounding box center [654, 418] width 62 height 82
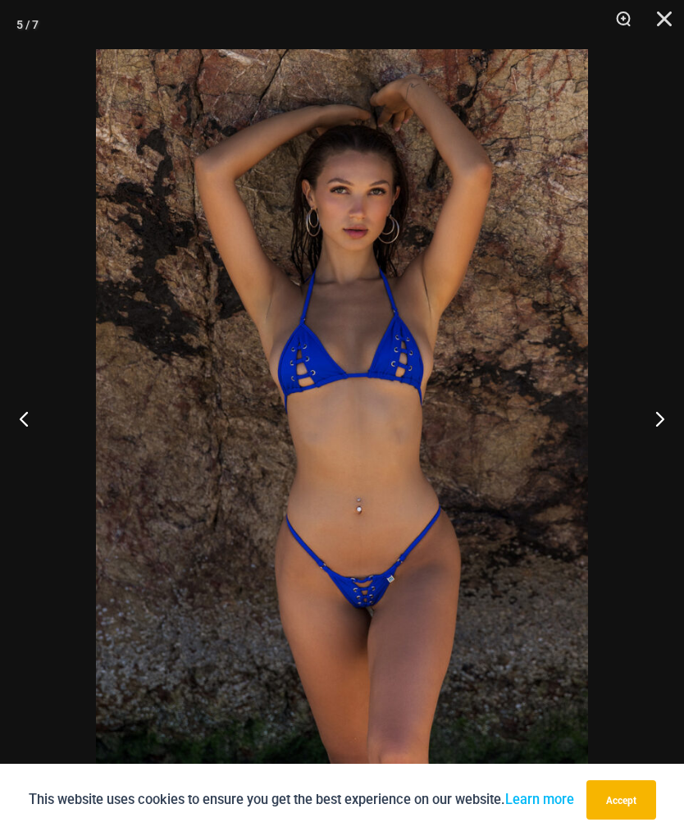
click at [661, 414] on button "Next" at bounding box center [654, 418] width 62 height 82
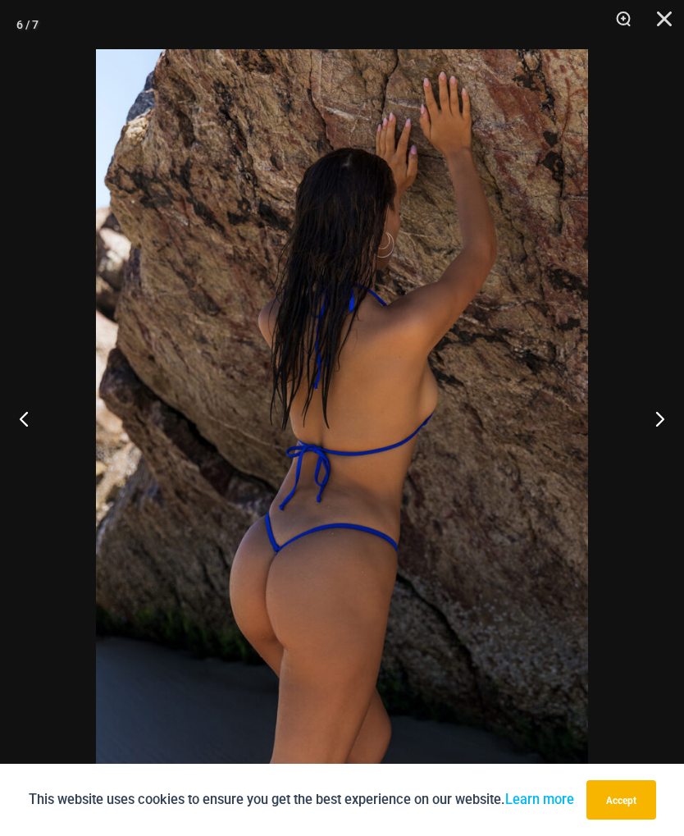
click at [662, 413] on button "Next" at bounding box center [654, 418] width 62 height 82
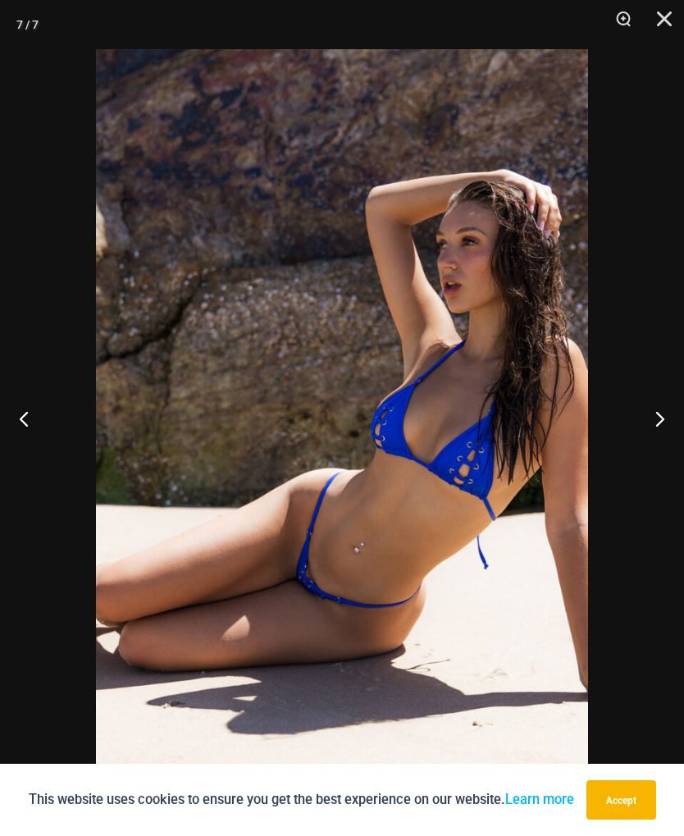
click at [661, 411] on button "Next" at bounding box center [654, 418] width 62 height 82
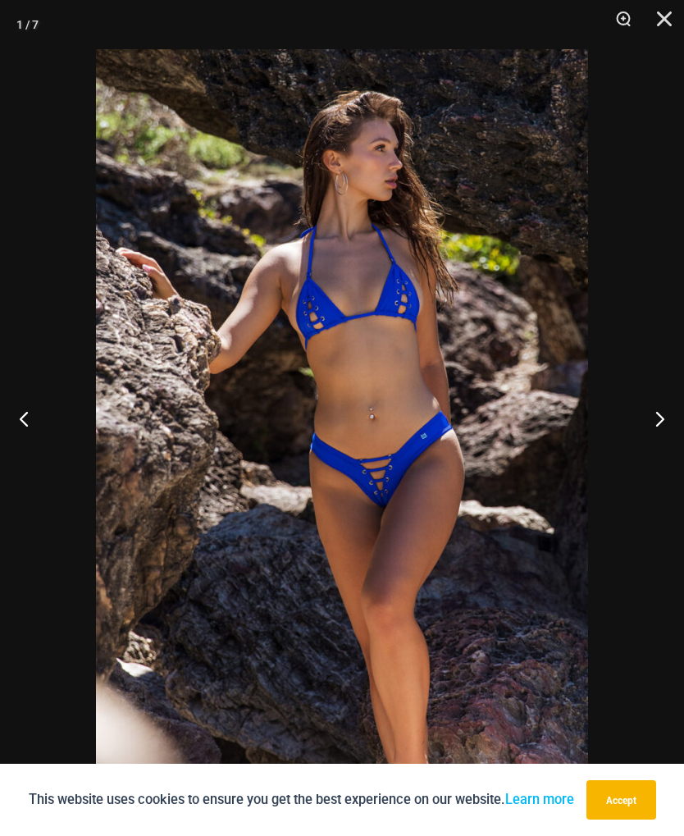
click at [656, 411] on button "Next" at bounding box center [654, 418] width 62 height 82
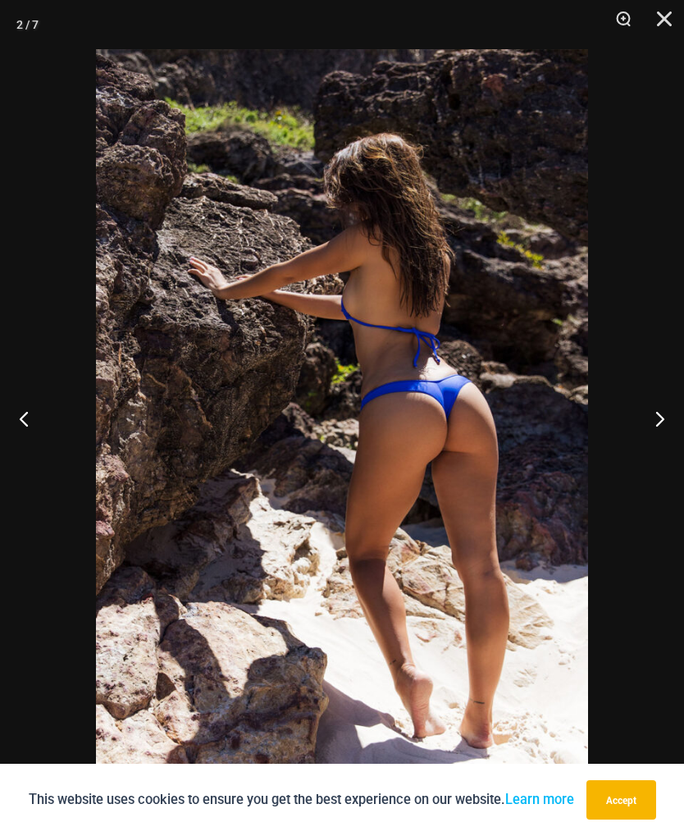
click at [662, 410] on button "Next" at bounding box center [654, 418] width 62 height 82
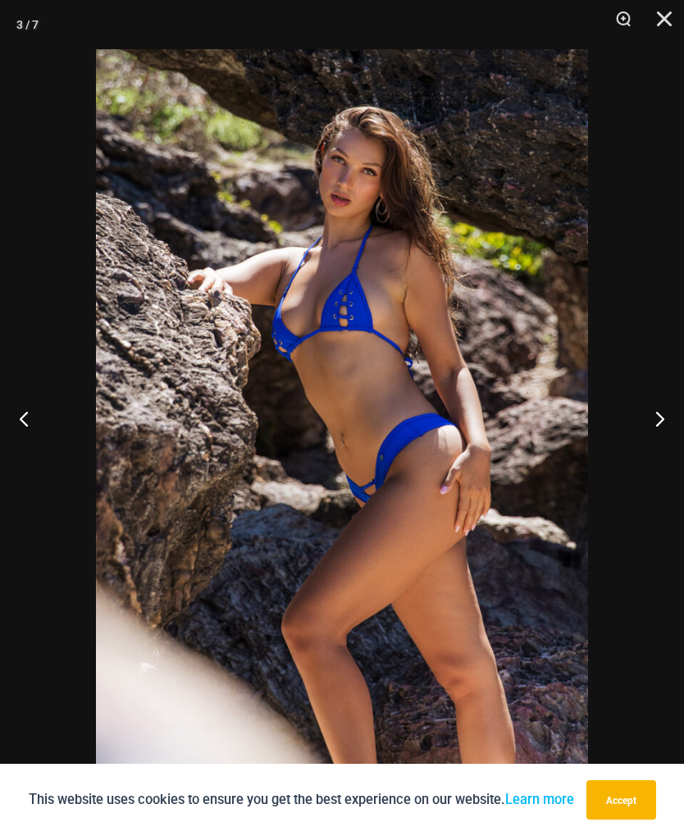
click at [661, 410] on button "Next" at bounding box center [654, 418] width 62 height 82
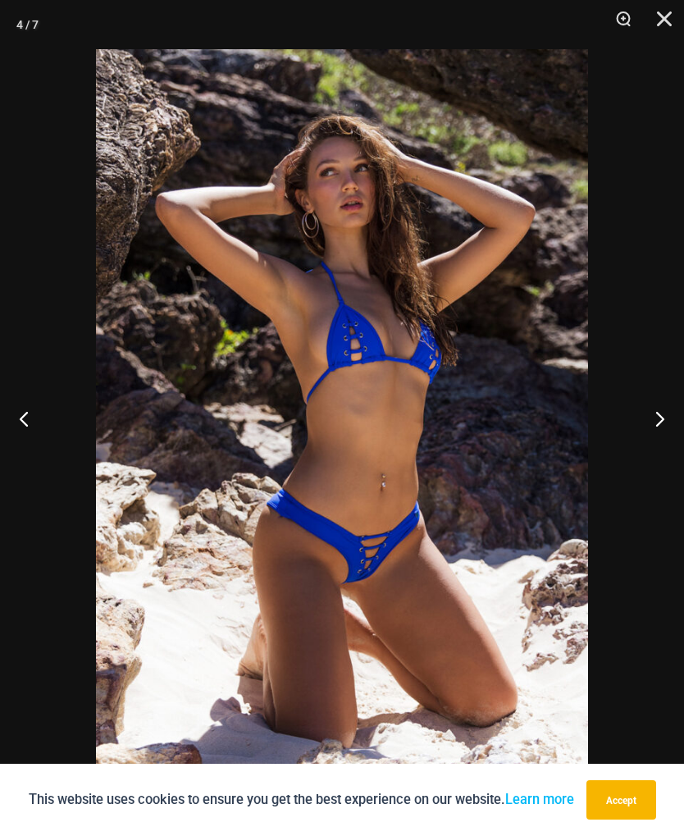
click at [660, 410] on button "Next" at bounding box center [654, 418] width 62 height 82
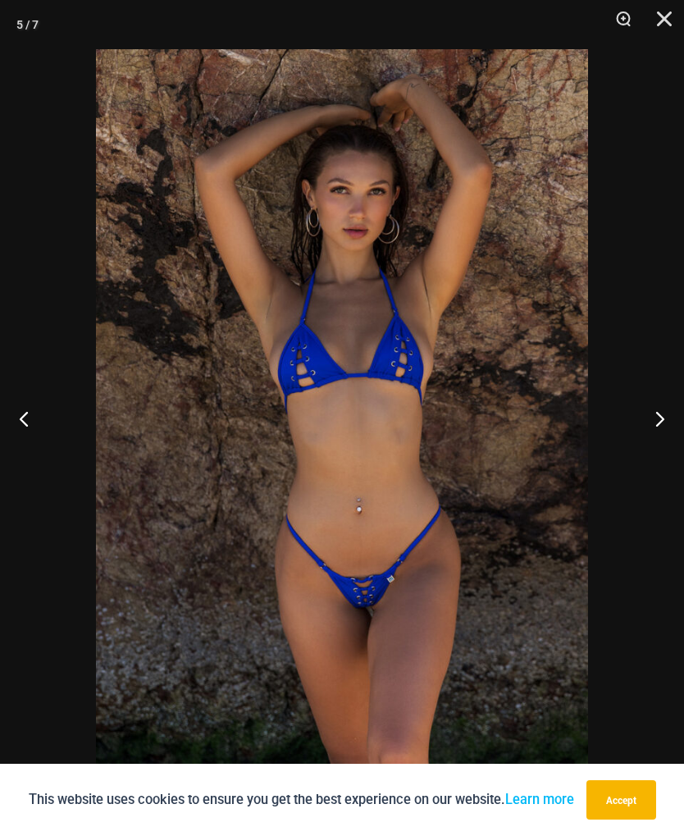
click at [659, 412] on button "Next" at bounding box center [654, 418] width 62 height 82
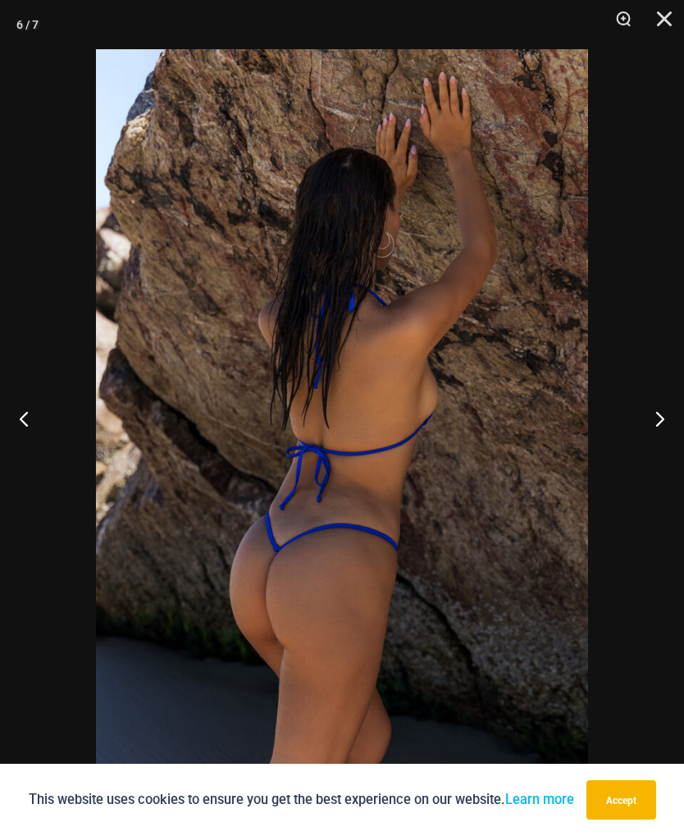
click at [660, 412] on button "Next" at bounding box center [654, 418] width 62 height 82
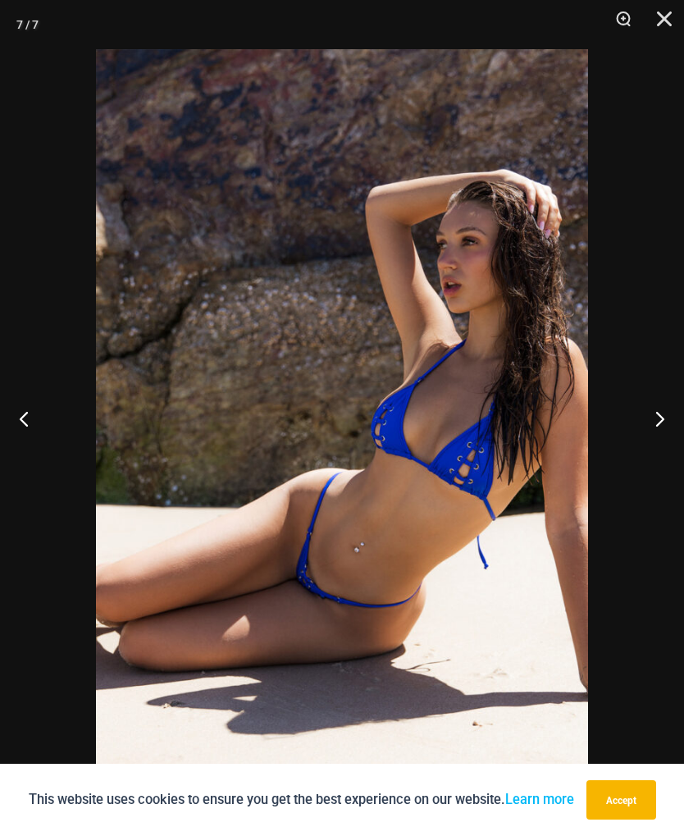
click at [660, 413] on button "Next" at bounding box center [654, 418] width 62 height 82
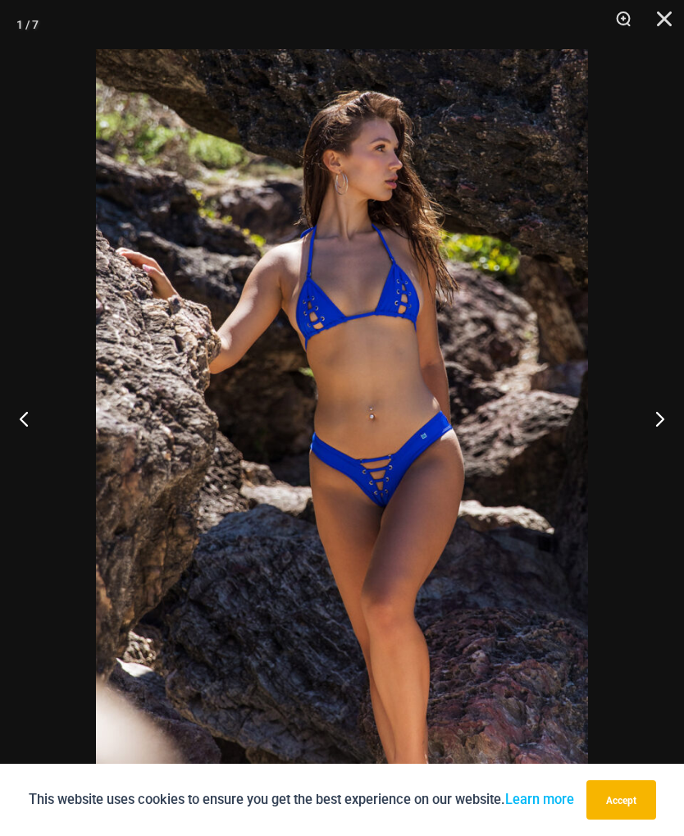
click at [660, 412] on button "Next" at bounding box center [654, 418] width 62 height 82
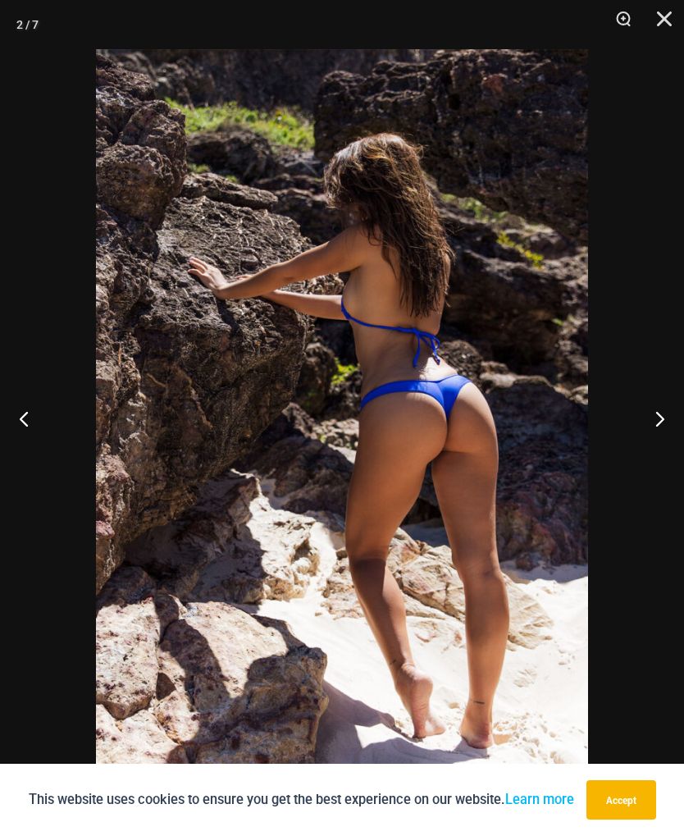
click at [659, 412] on button "Next" at bounding box center [654, 418] width 62 height 82
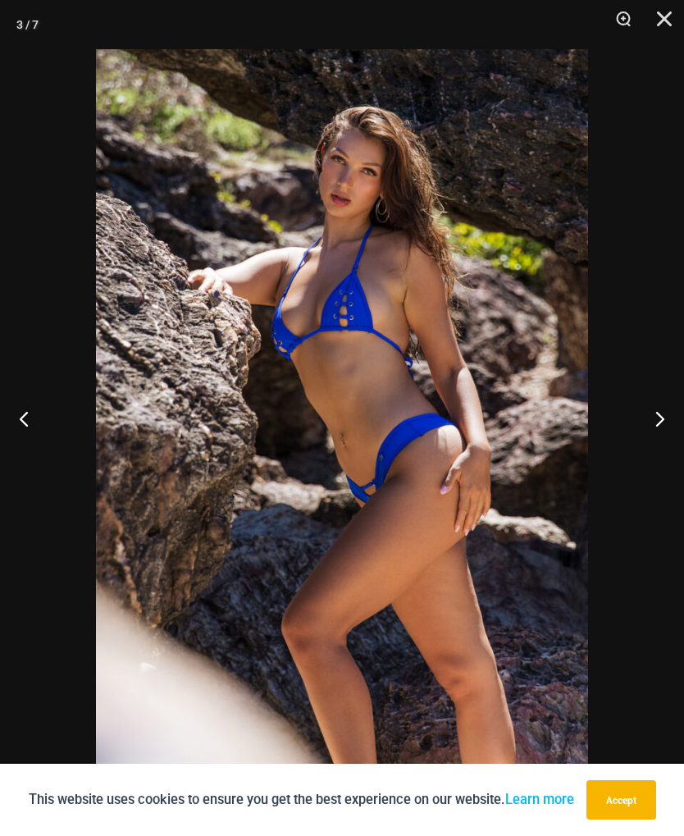
click at [660, 411] on button "Next" at bounding box center [654, 418] width 62 height 82
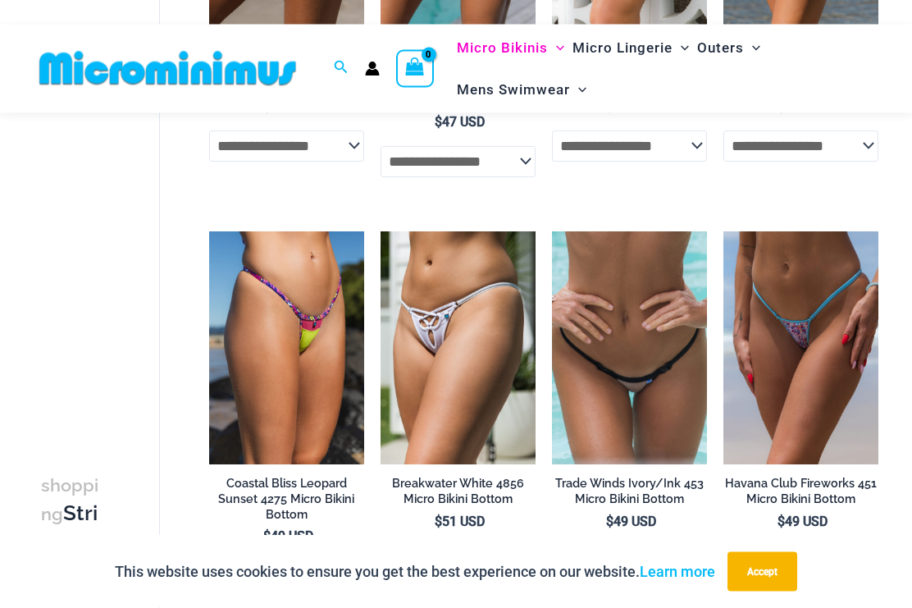
scroll to position [402, 0]
click at [209, 231] on img at bounding box center [209, 231] width 0 height 0
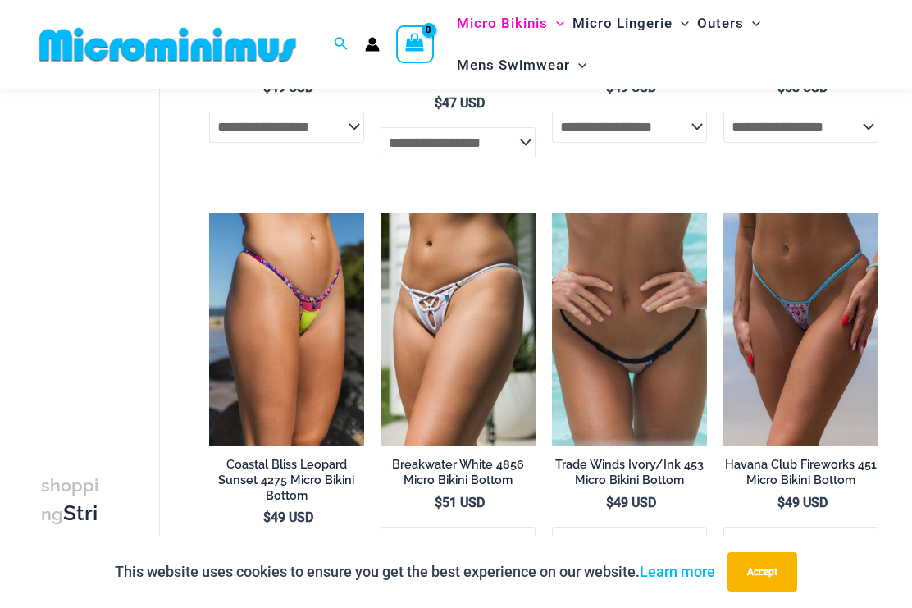
scroll to position [420, 0]
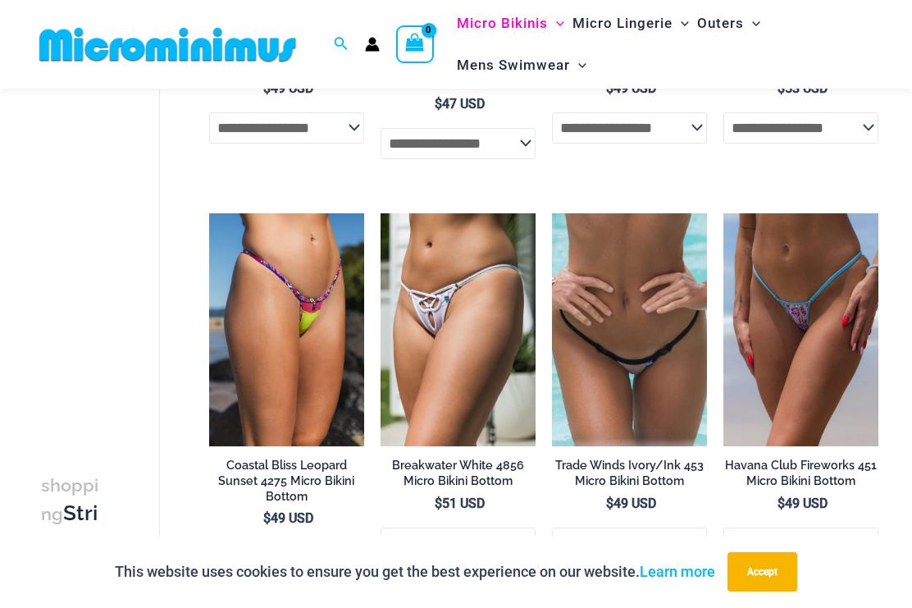
click at [724, 213] on img at bounding box center [724, 213] width 0 height 0
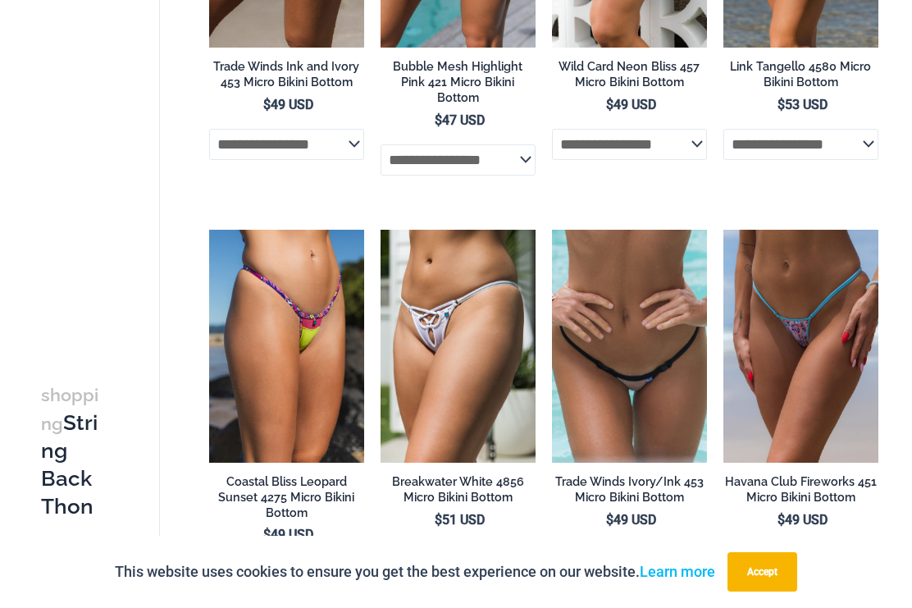
scroll to position [465, 0]
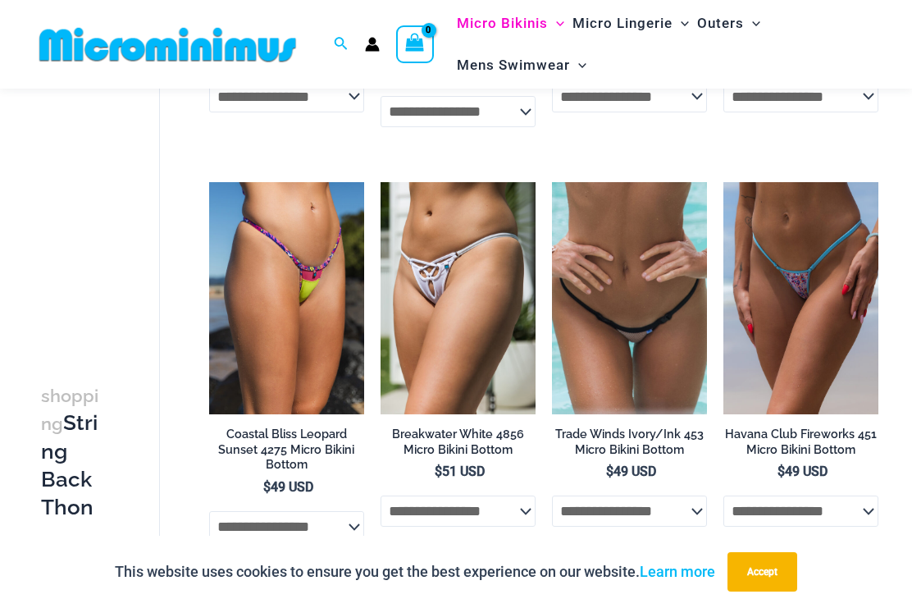
click at [552, 182] on img at bounding box center [552, 182] width 0 height 0
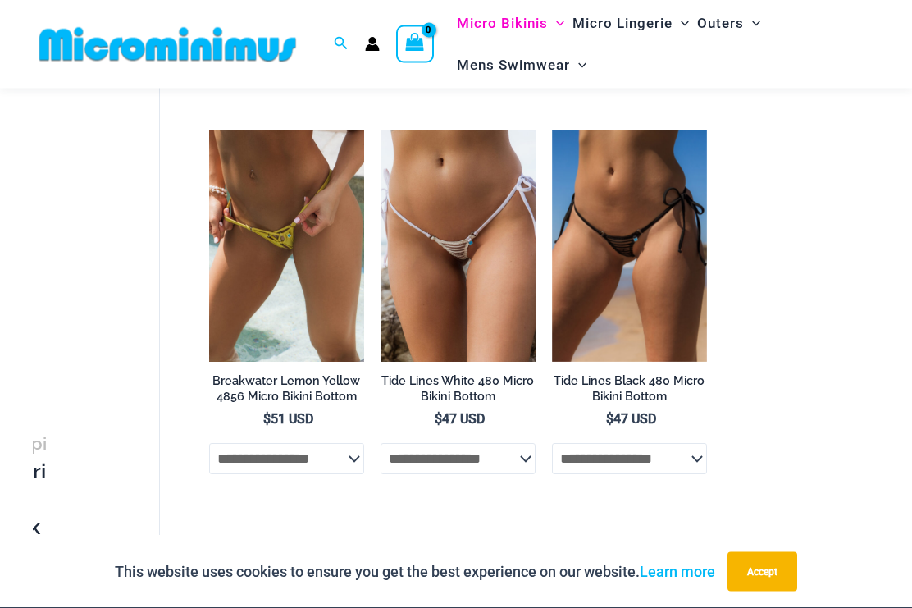
scroll to position [1751, 0]
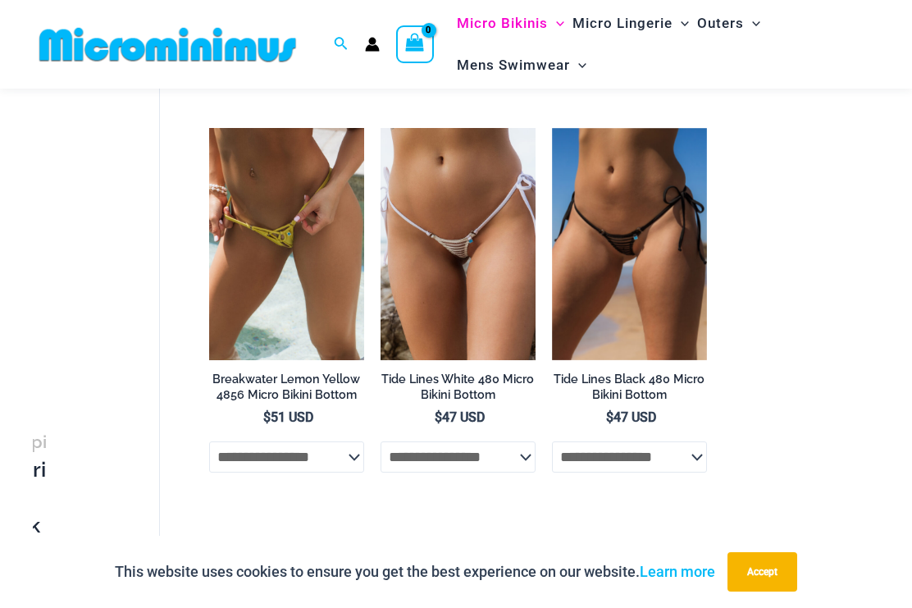
click at [552, 128] on img at bounding box center [552, 128] width 0 height 0
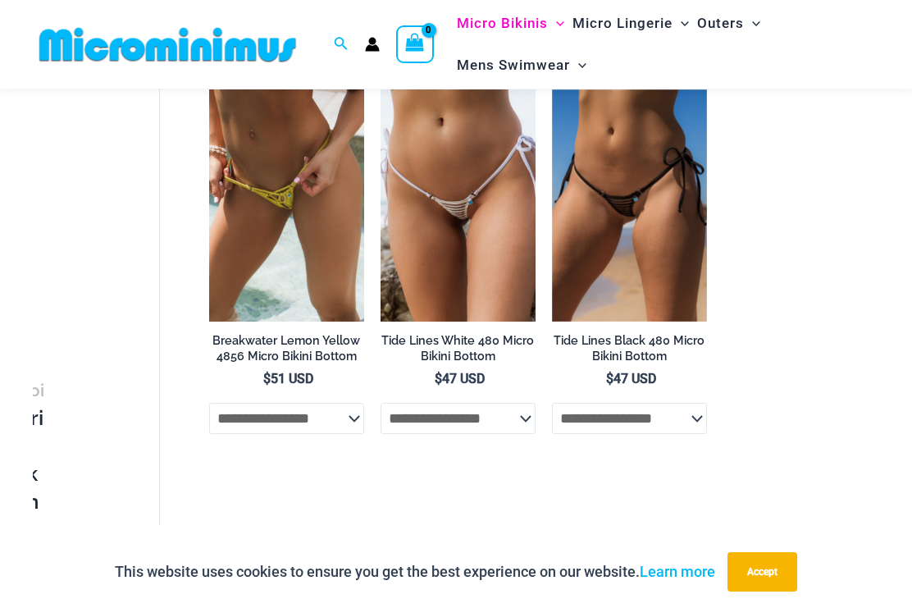
scroll to position [1788, 0]
click at [209, 90] on img at bounding box center [209, 90] width 0 height 0
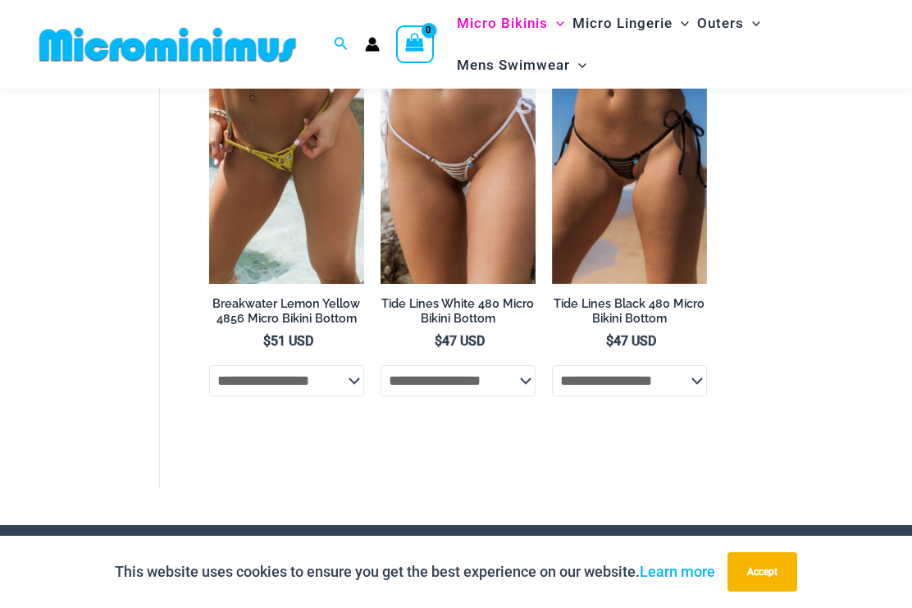
scroll to position [0, 79]
click at [381, 52] on img at bounding box center [381, 52] width 0 height 0
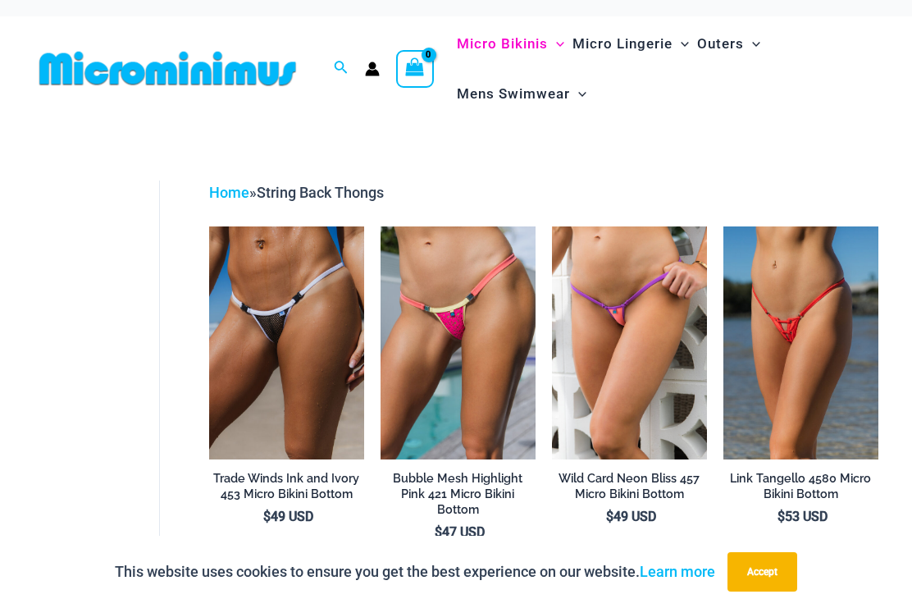
scroll to position [7, 0]
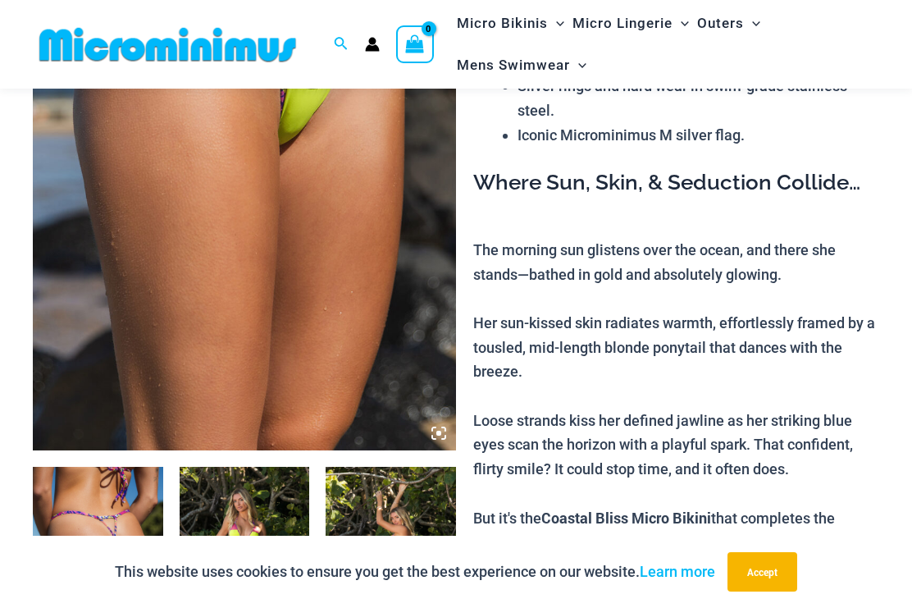
scroll to position [267, 0]
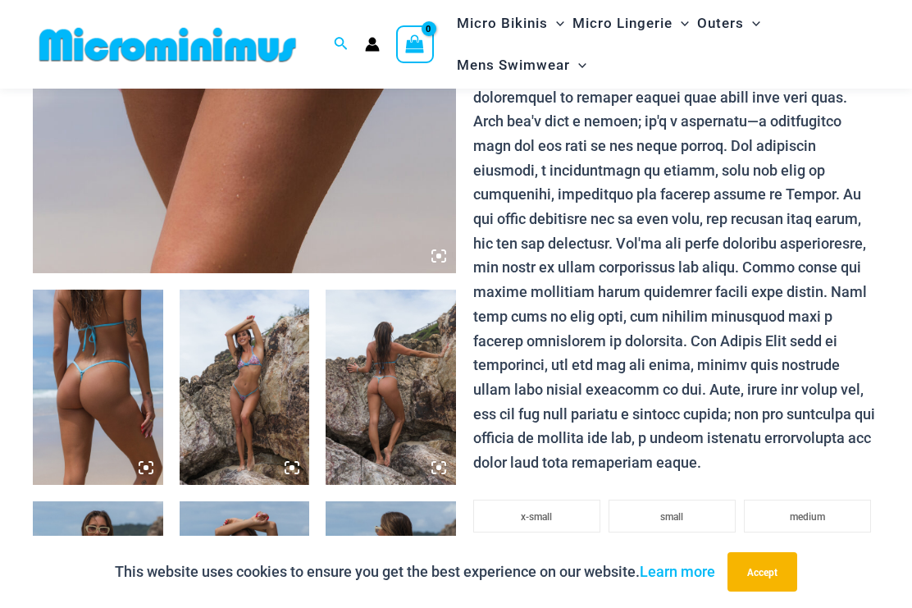
scroll to position [466, 0]
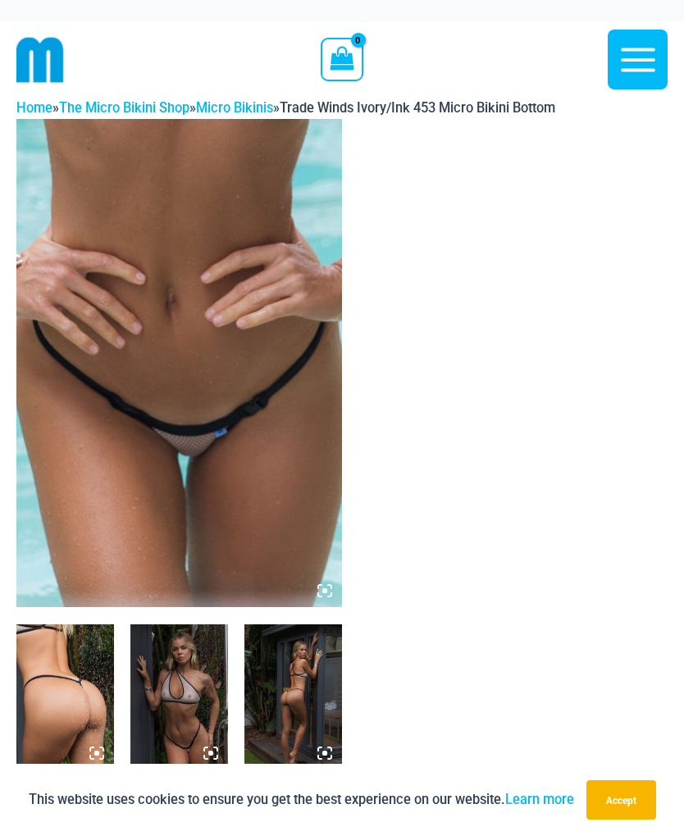
click at [239, 277] on img at bounding box center [179, 363] width 326 height 489
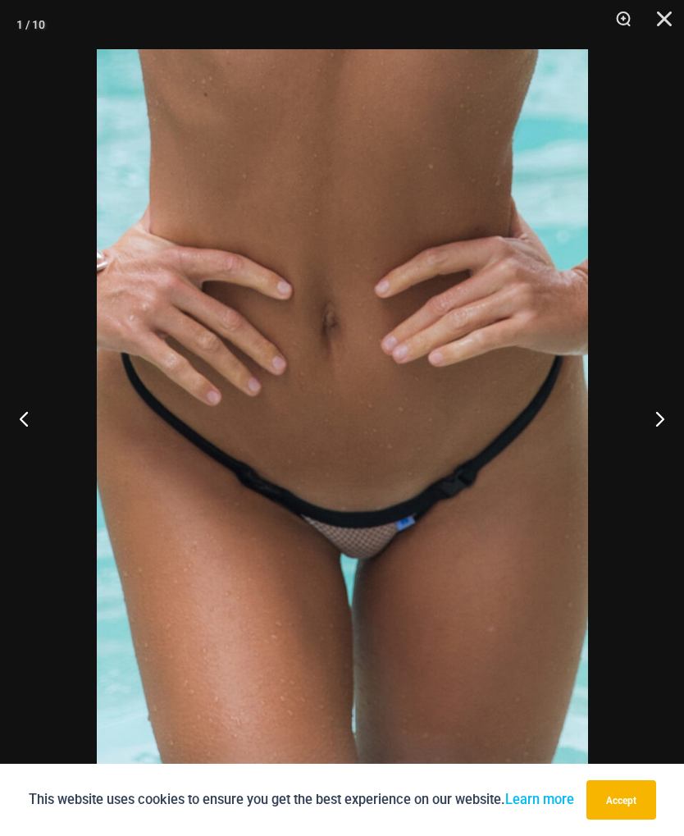
click at [642, 431] on button "Next" at bounding box center [654, 418] width 62 height 82
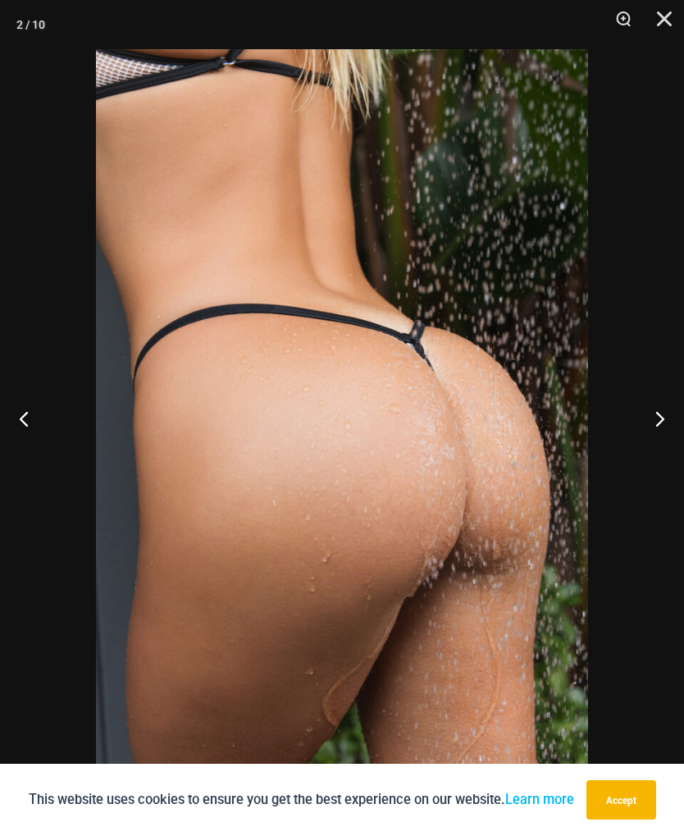
click at [652, 428] on button "Next" at bounding box center [654, 418] width 62 height 82
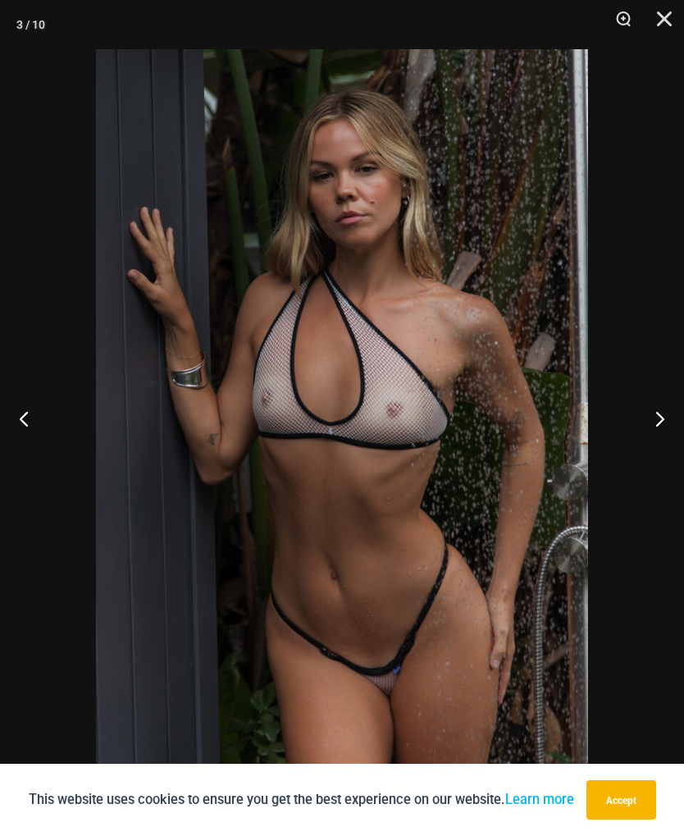
click at [654, 441] on button "Next" at bounding box center [654, 418] width 62 height 82
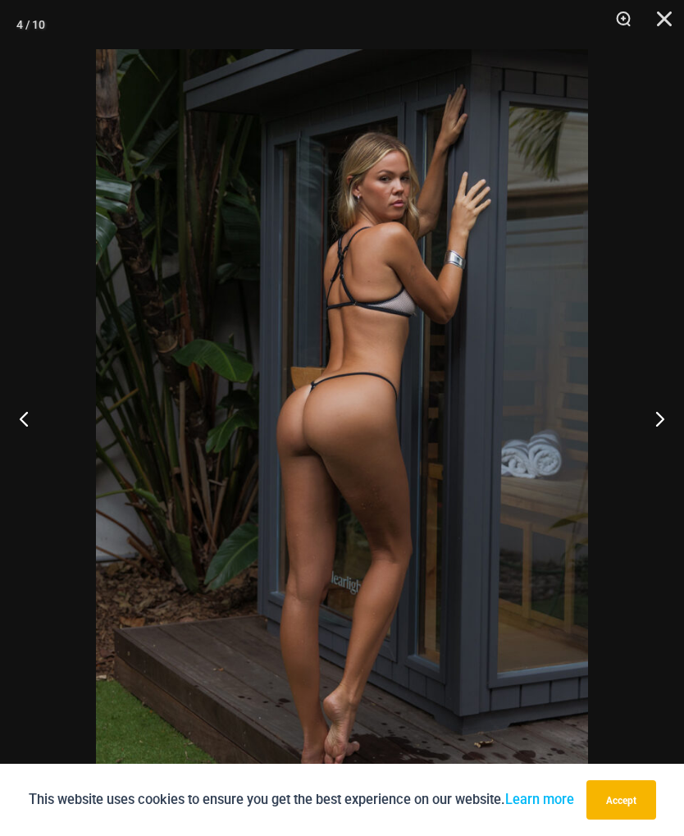
click at [648, 432] on button "Next" at bounding box center [654, 418] width 62 height 82
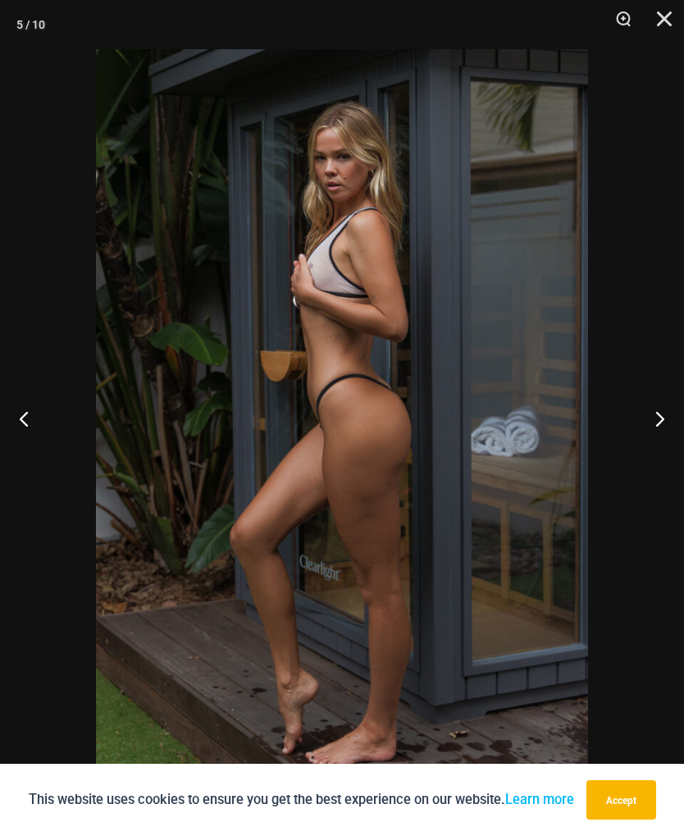
click at [655, 432] on button "Next" at bounding box center [654, 418] width 62 height 82
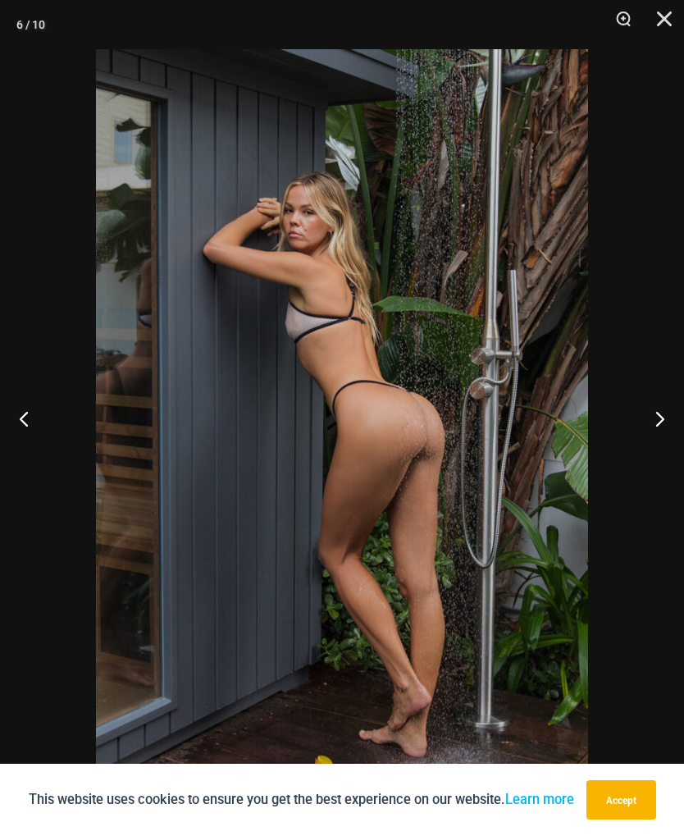
click at [647, 432] on button "Next" at bounding box center [654, 418] width 62 height 82
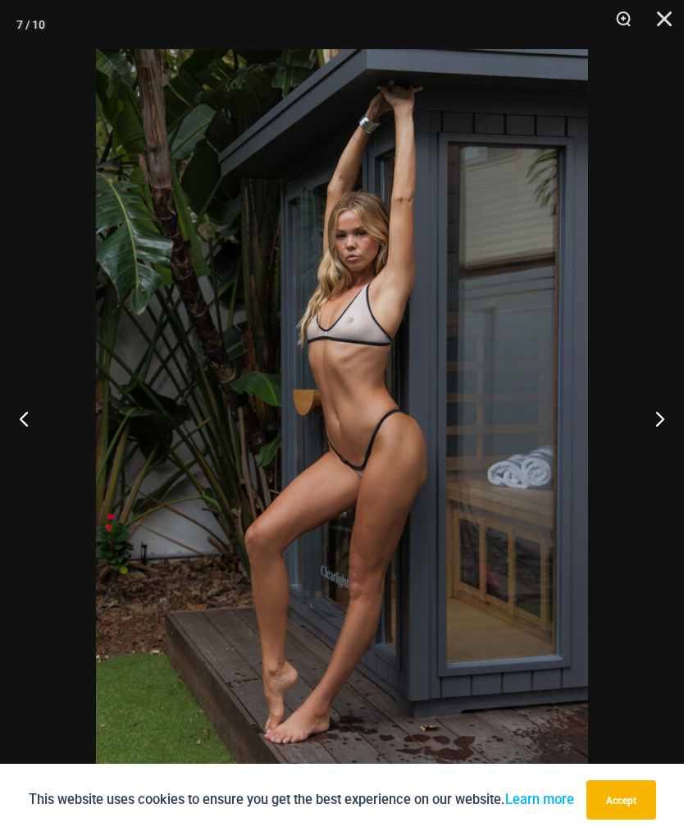
click at [646, 433] on button "Next" at bounding box center [654, 418] width 62 height 82
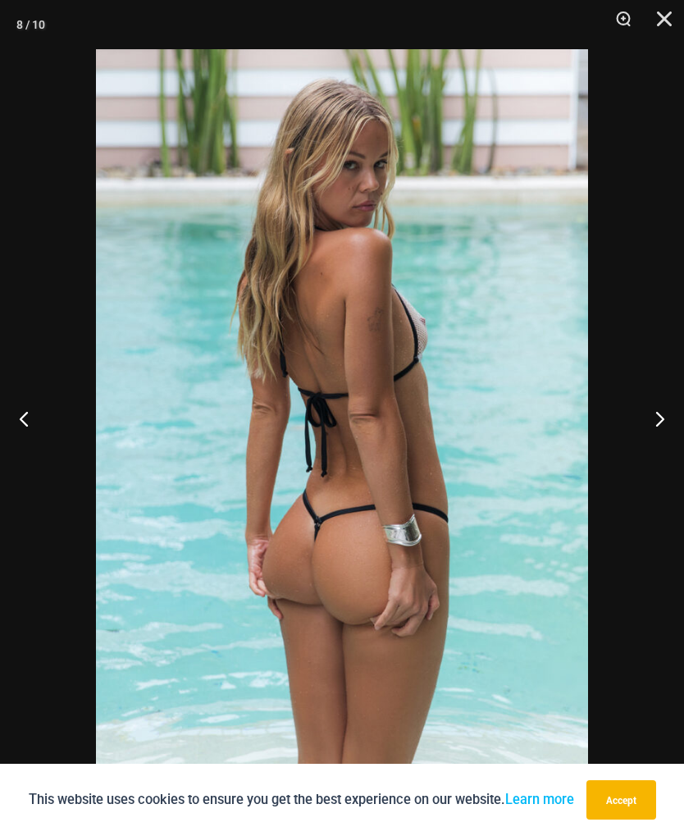
click at [651, 432] on button "Next" at bounding box center [654, 418] width 62 height 82
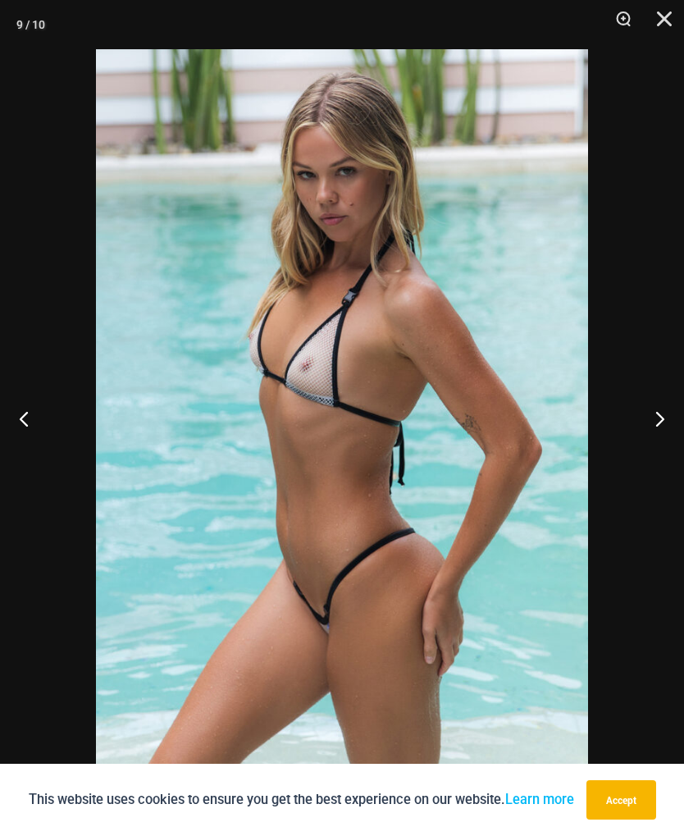
click at [646, 434] on button "Next" at bounding box center [654, 418] width 62 height 82
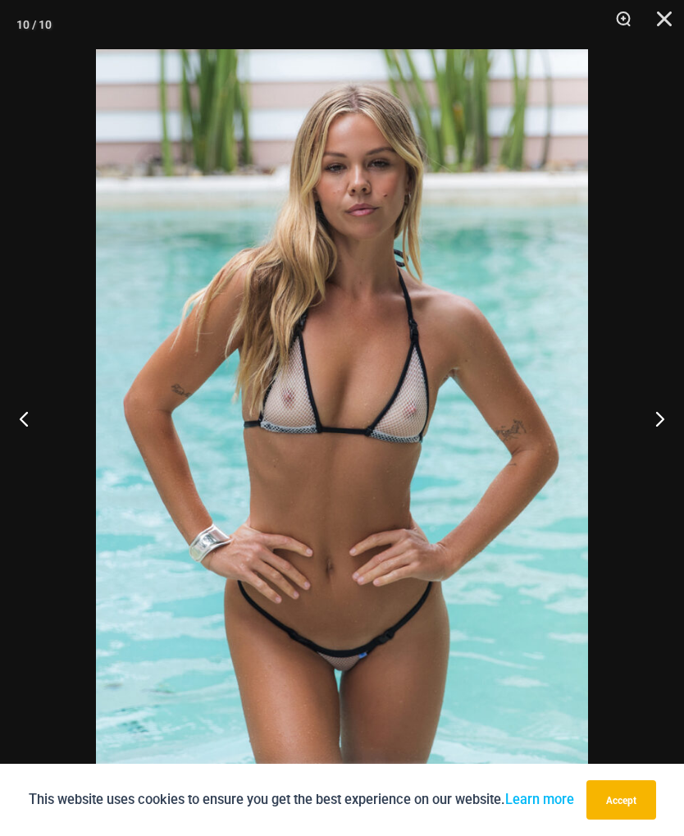
click at [653, 431] on button "Next" at bounding box center [654, 418] width 62 height 82
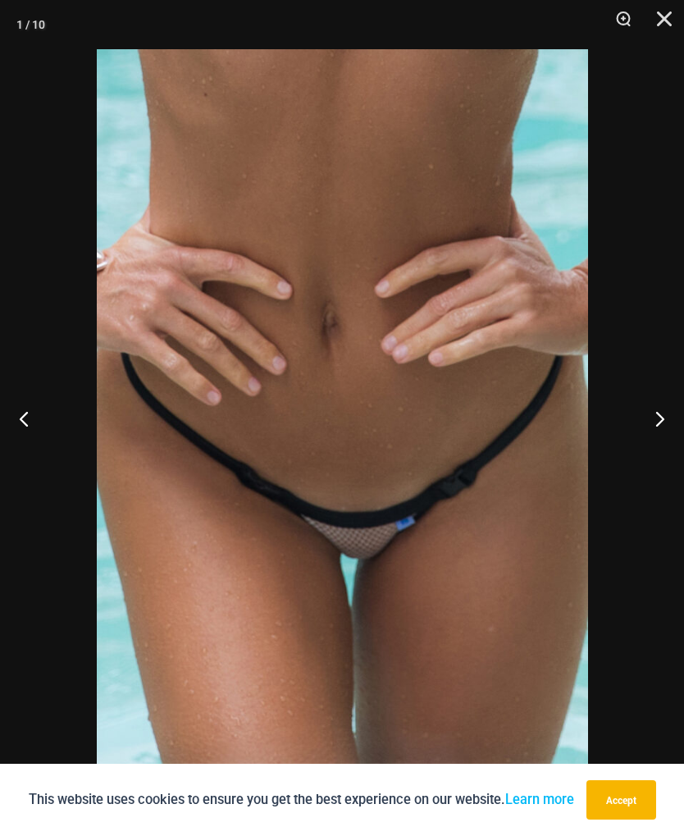
click at [653, 431] on button "Next" at bounding box center [654, 418] width 62 height 82
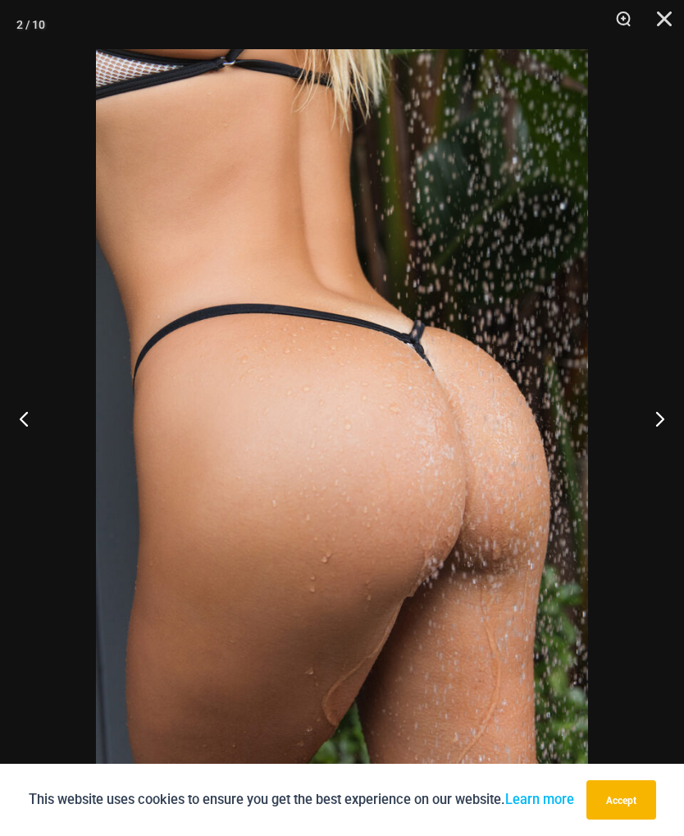
click at [653, 431] on button "Next" at bounding box center [654, 418] width 62 height 82
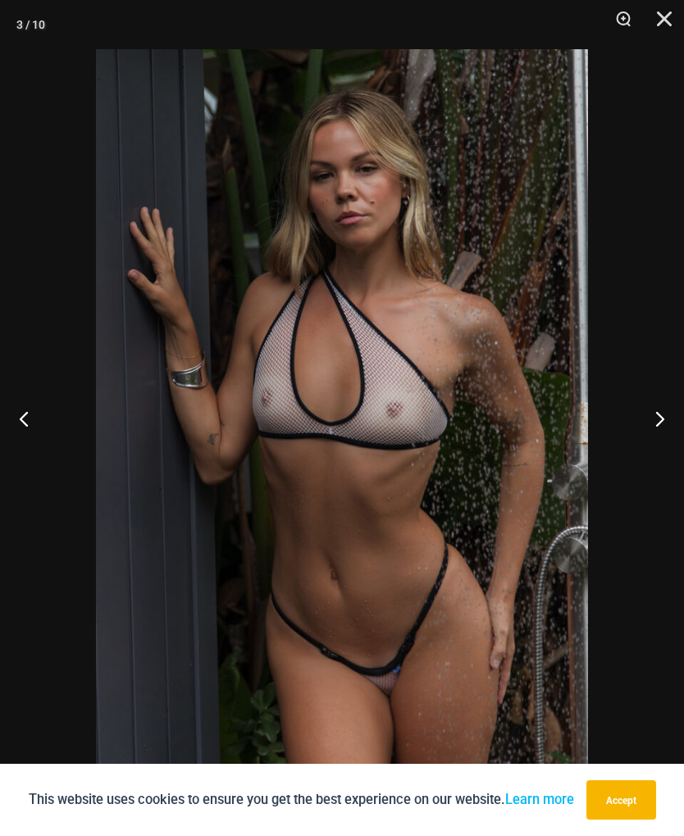
click at [654, 431] on button "Next" at bounding box center [654, 418] width 62 height 82
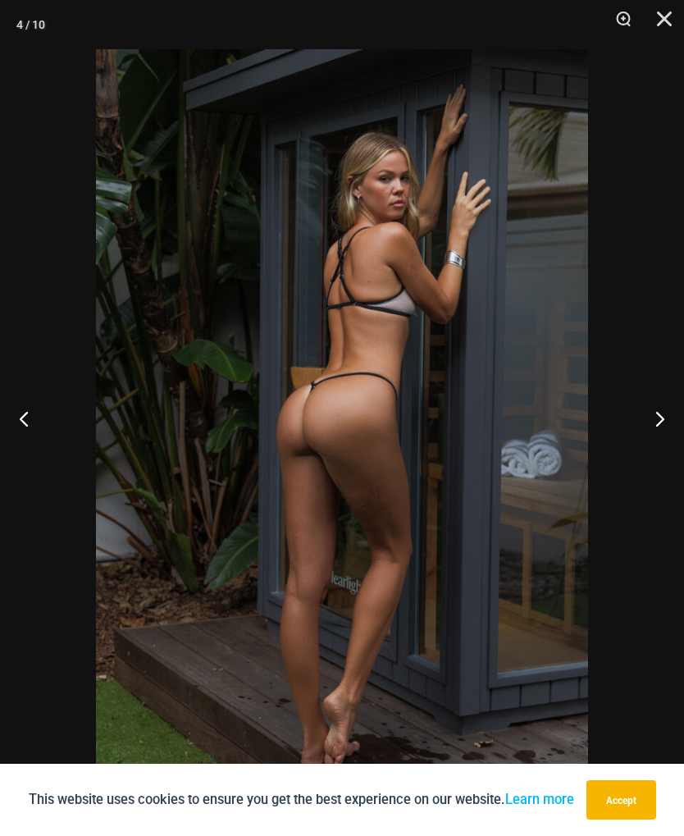
click at [656, 430] on button "Next" at bounding box center [654, 418] width 62 height 82
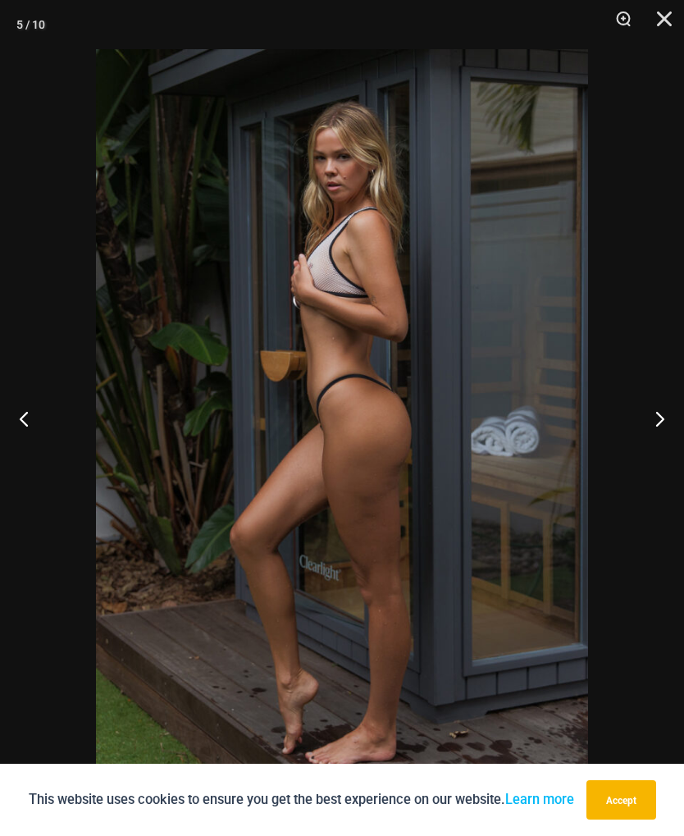
click at [653, 431] on button "Next" at bounding box center [654, 418] width 62 height 82
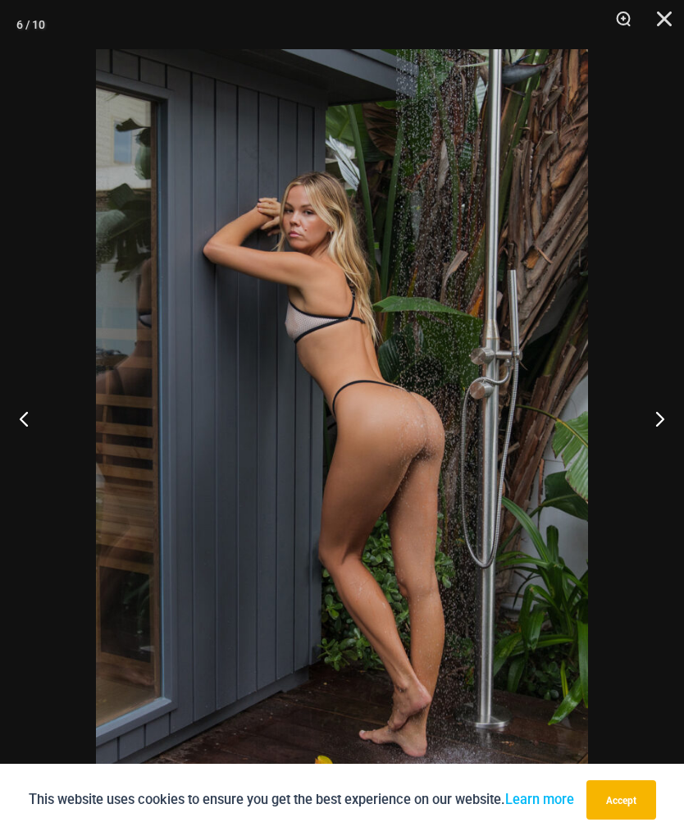
click at [655, 432] on button "Next" at bounding box center [654, 418] width 62 height 82
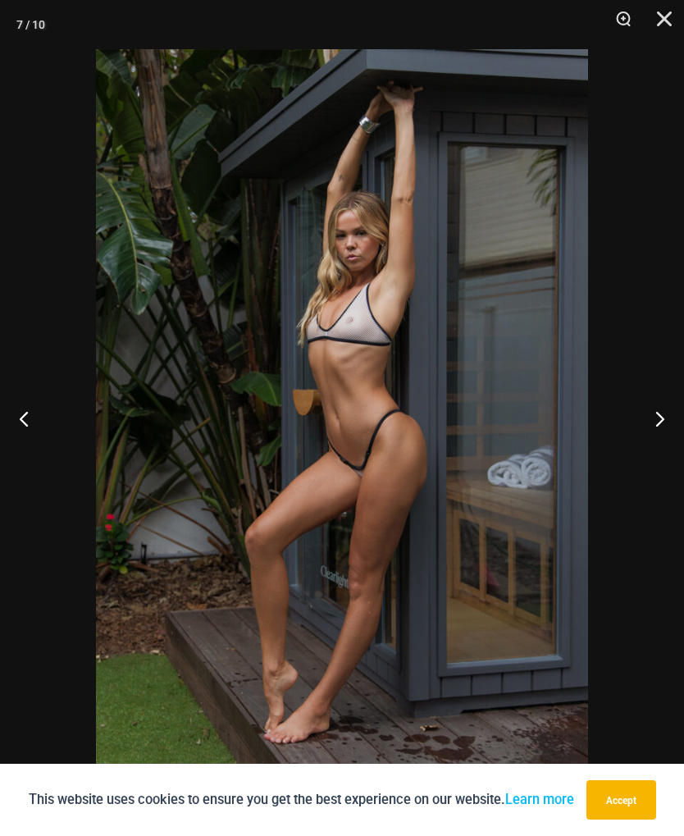
click at [655, 432] on button "Next" at bounding box center [654, 418] width 62 height 82
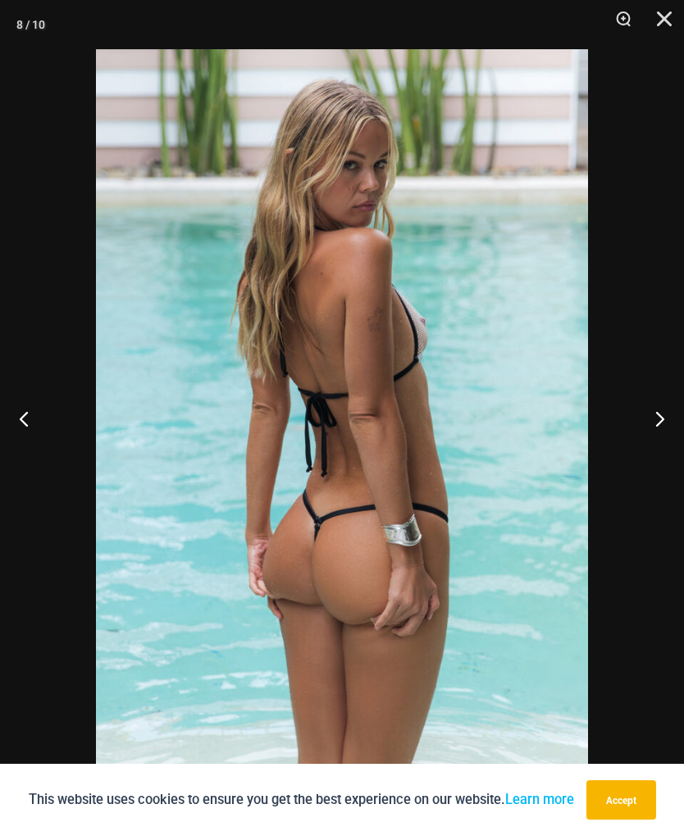
click at [656, 433] on button "Next" at bounding box center [654, 418] width 62 height 82
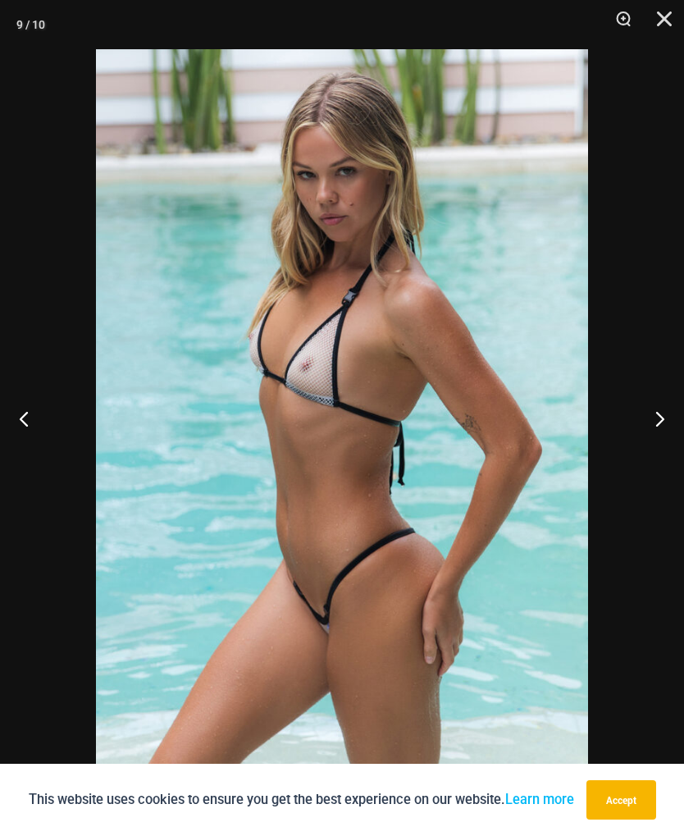
click at [657, 431] on button "Next" at bounding box center [654, 418] width 62 height 82
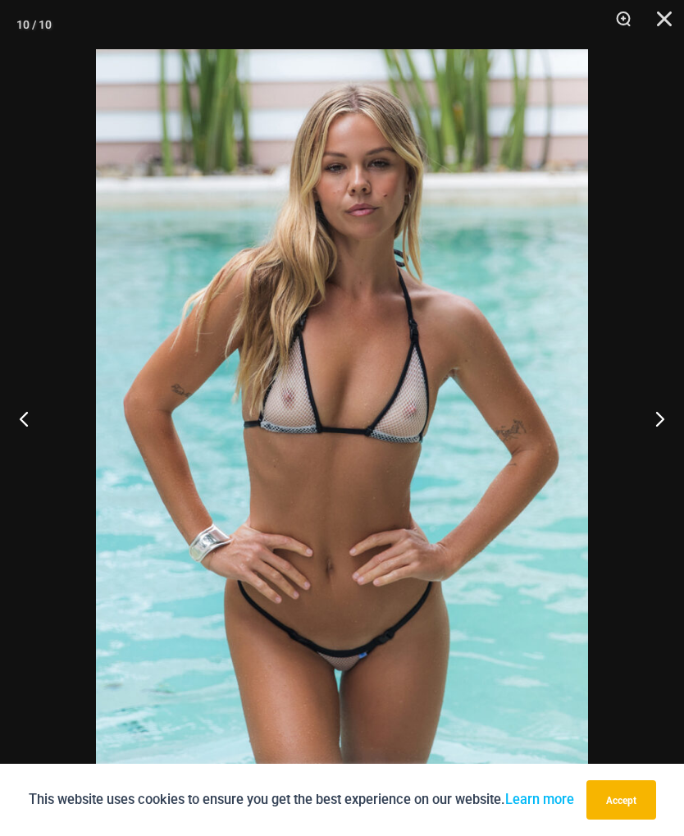
click at [656, 433] on button "Next" at bounding box center [654, 418] width 62 height 82
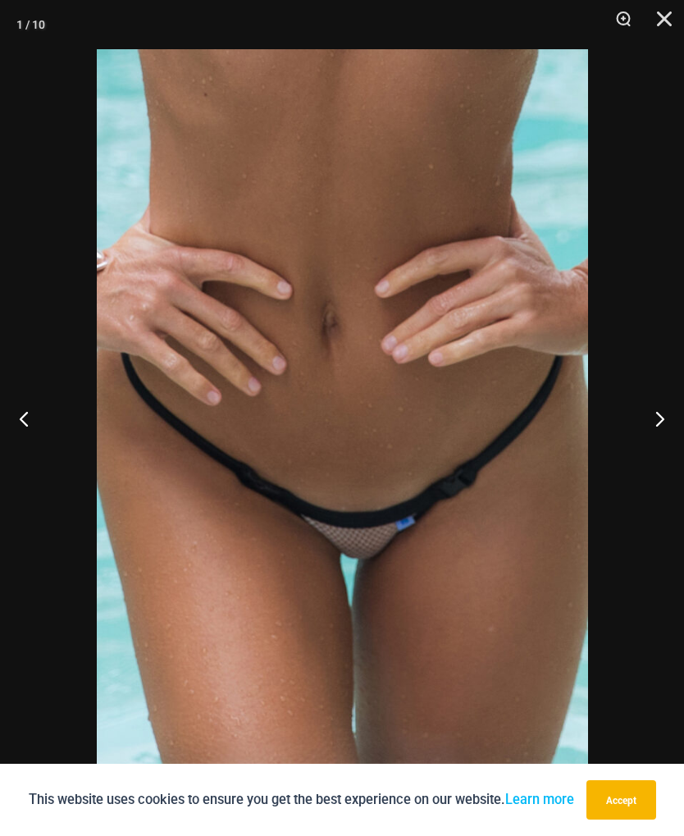
click at [653, 434] on button "Next" at bounding box center [654, 418] width 62 height 82
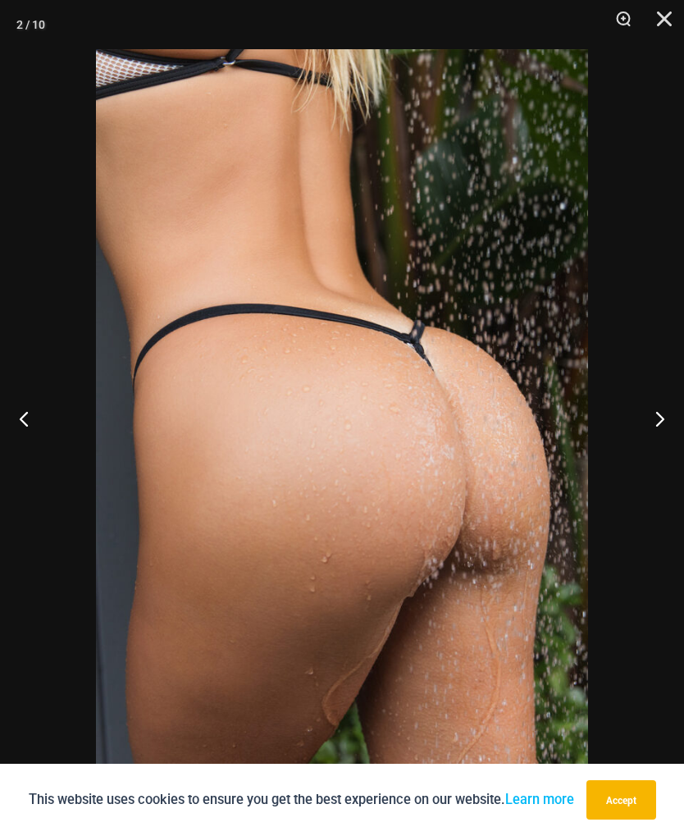
click at [653, 436] on button "Next" at bounding box center [654, 418] width 62 height 82
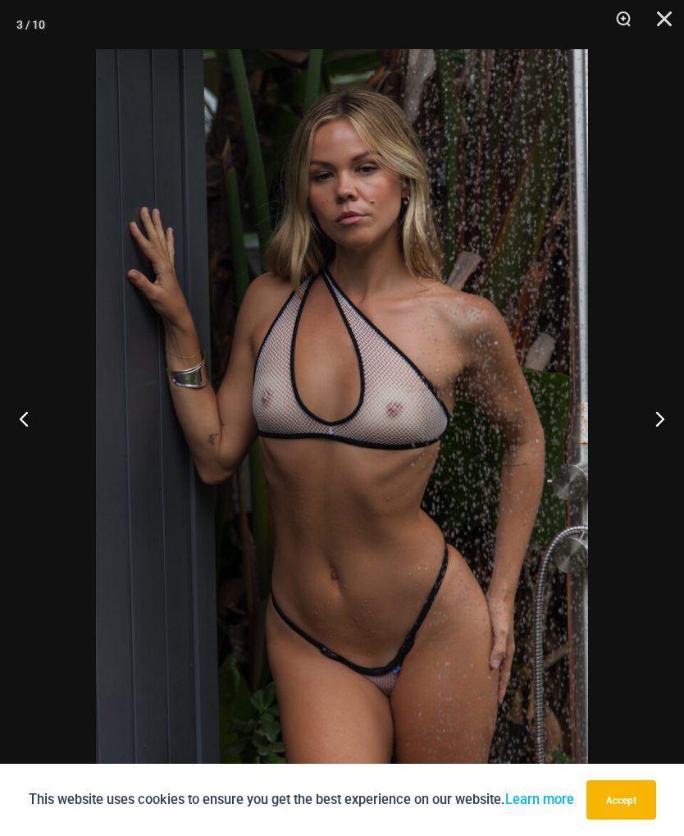
click at [656, 437] on button "Next" at bounding box center [654, 418] width 62 height 82
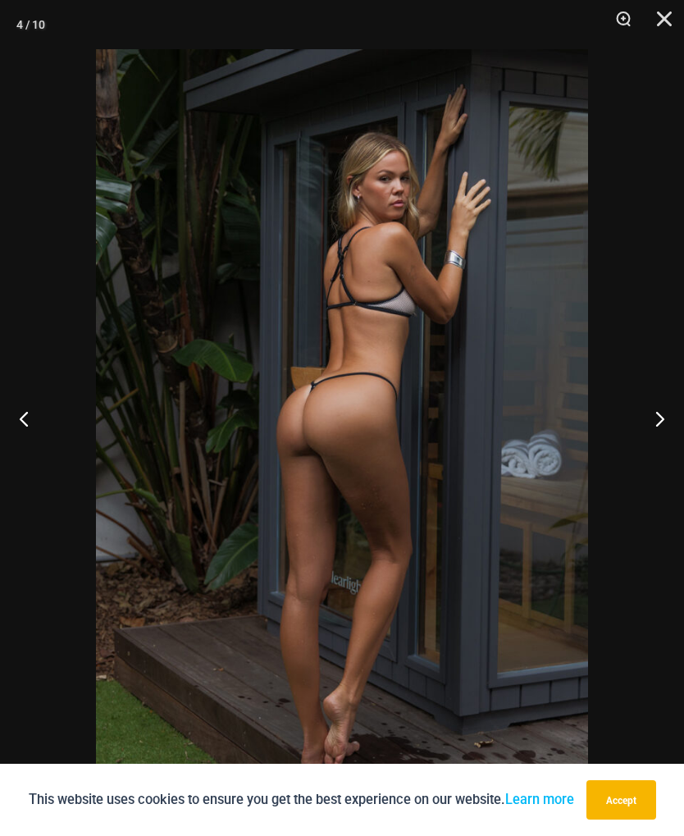
click at [651, 438] on button "Next" at bounding box center [654, 418] width 62 height 82
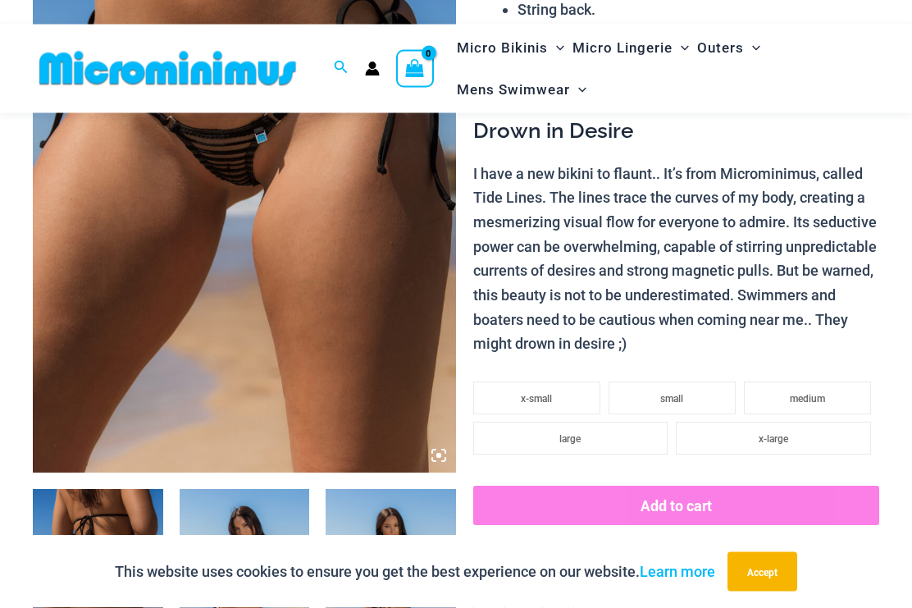
click at [105, 202] on img at bounding box center [244, 155] width 423 height 635
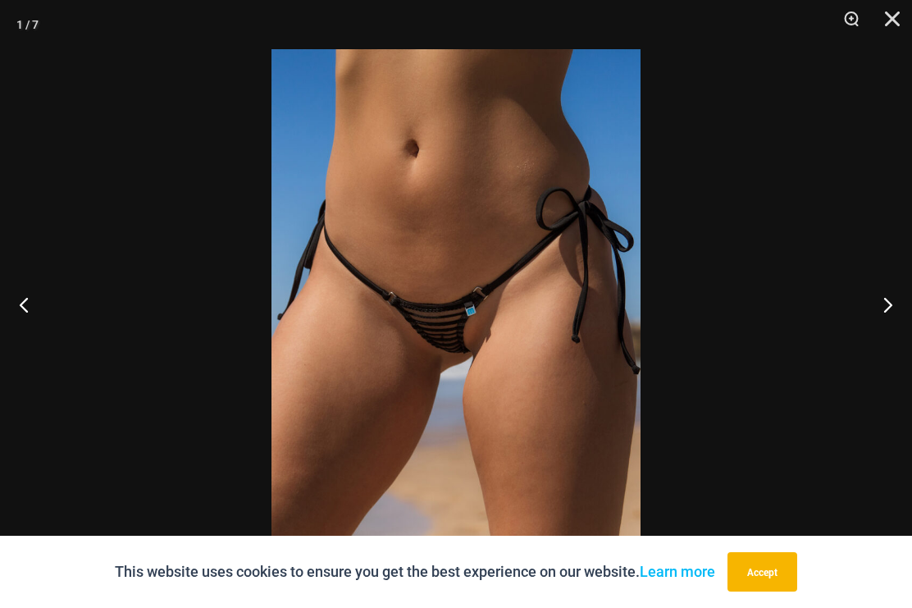
click at [891, 317] on button "Next" at bounding box center [882, 304] width 62 height 82
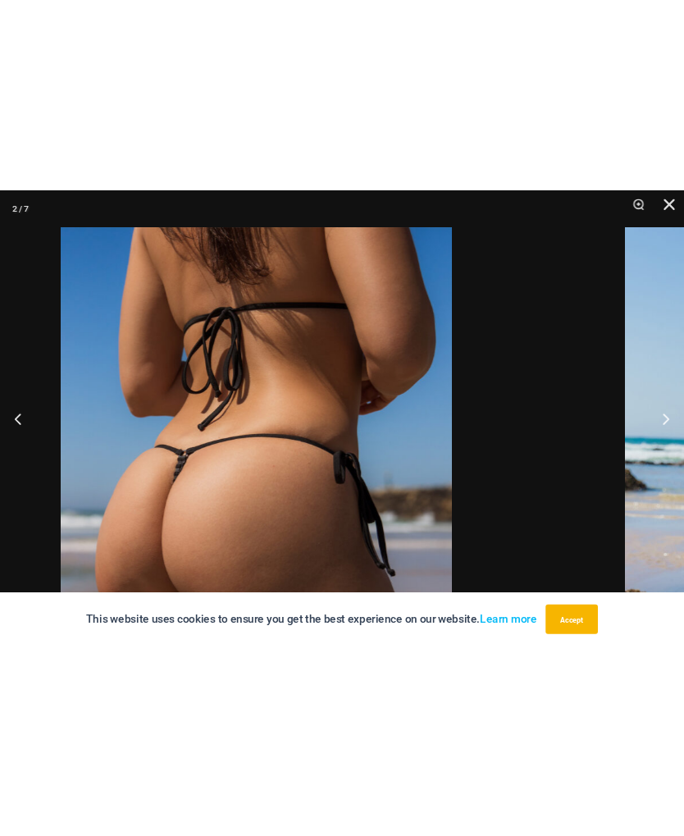
scroll to position [185, 0]
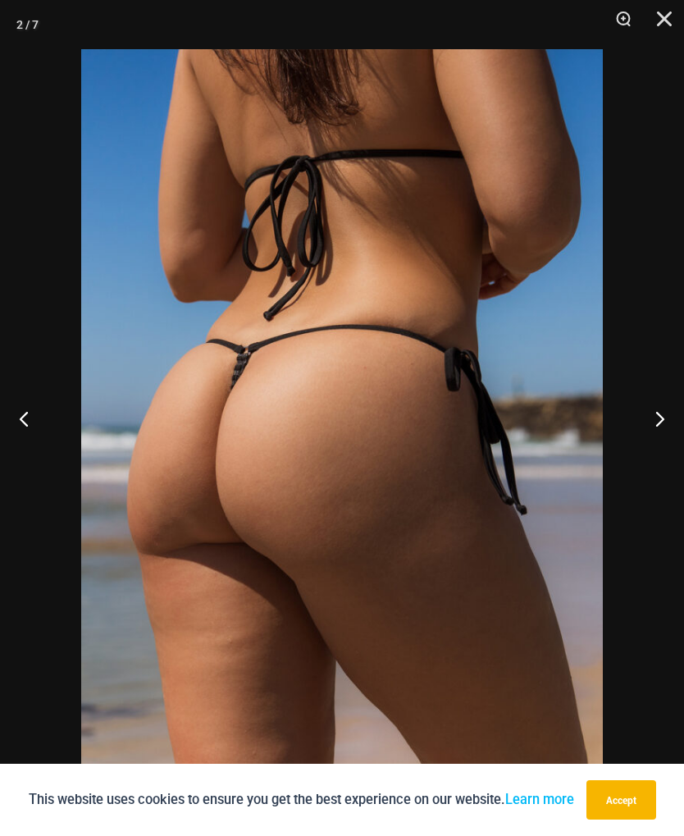
click at [633, 426] on button "Next" at bounding box center [654, 418] width 62 height 82
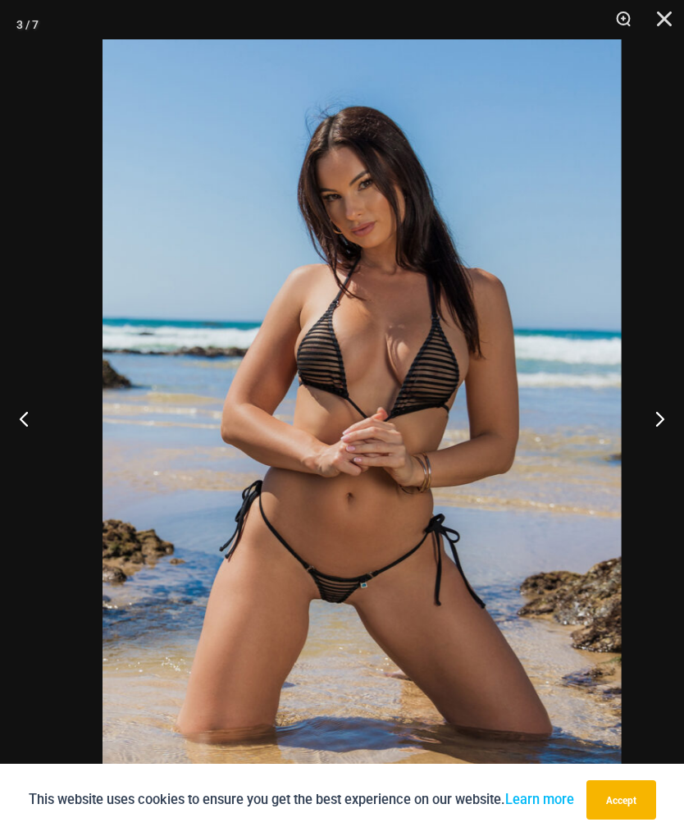
click at [430, 559] on img at bounding box center [362, 428] width 519 height 778
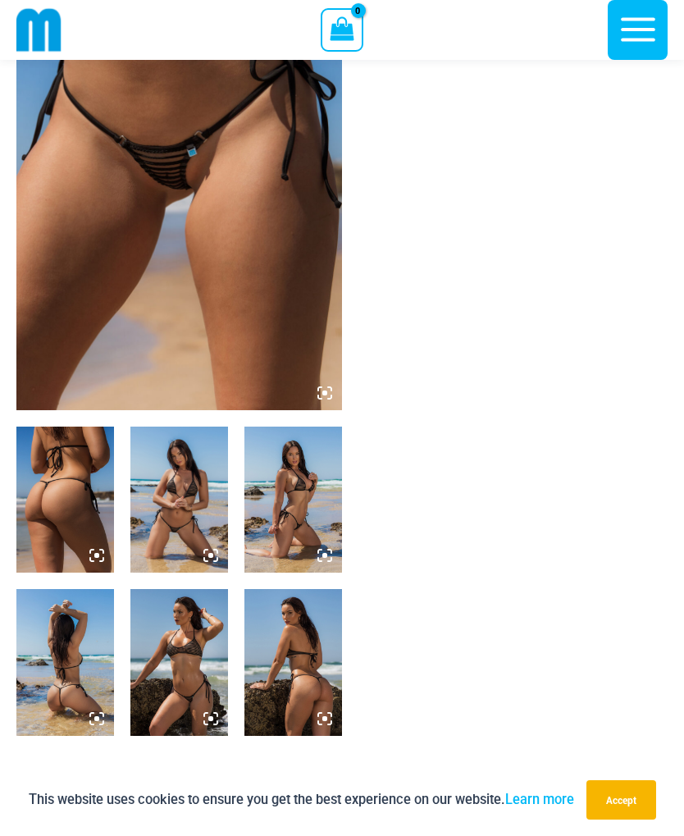
click at [276, 313] on img at bounding box center [179, 165] width 326 height 489
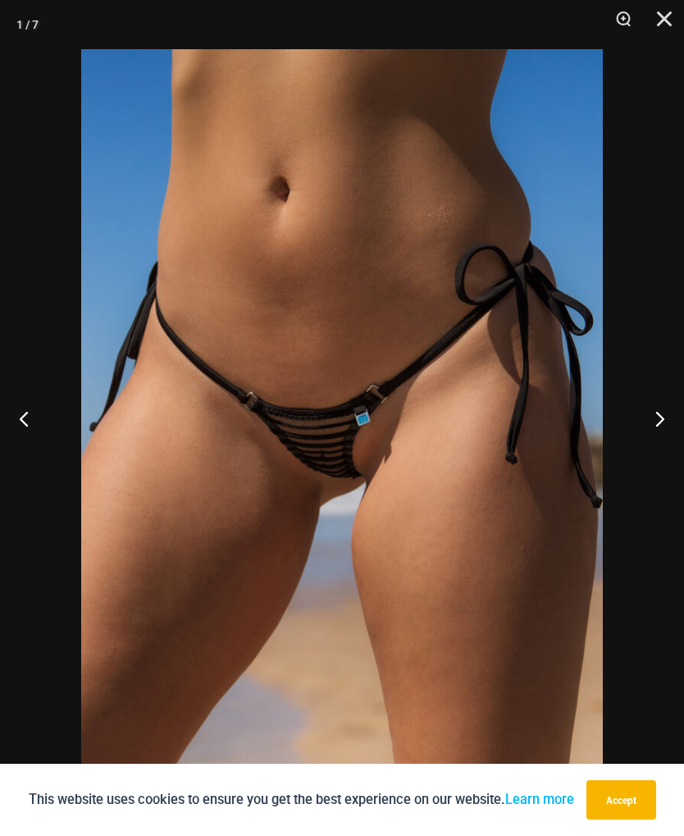
click at [655, 439] on button "Next" at bounding box center [654, 418] width 62 height 82
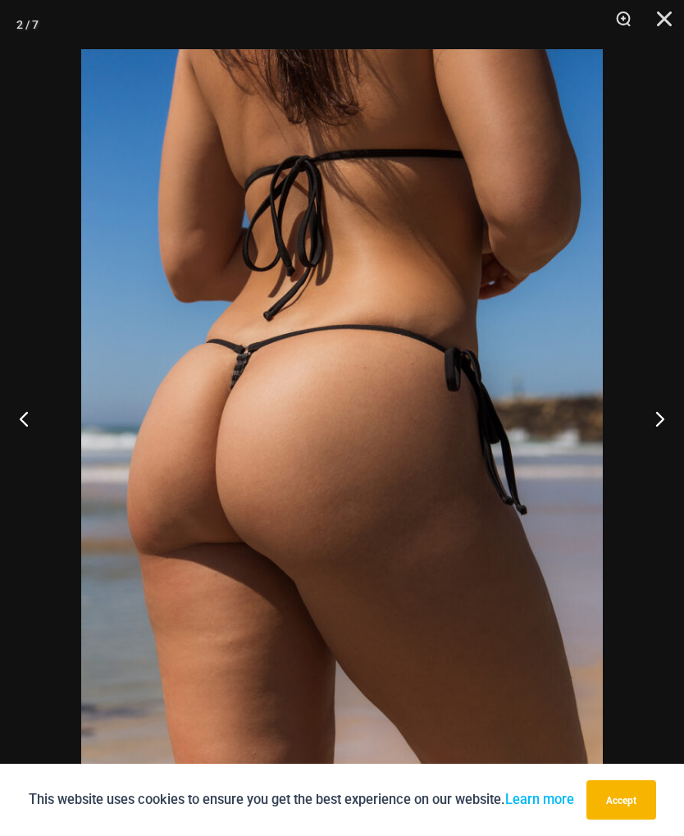
click at [659, 446] on button "Next" at bounding box center [654, 418] width 62 height 82
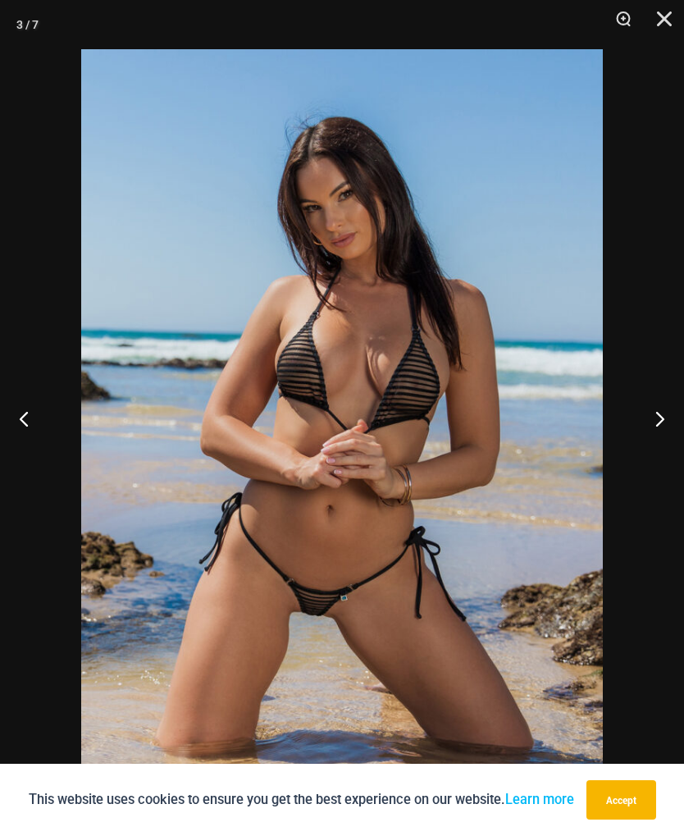
click at [655, 449] on button "Next" at bounding box center [654, 418] width 62 height 82
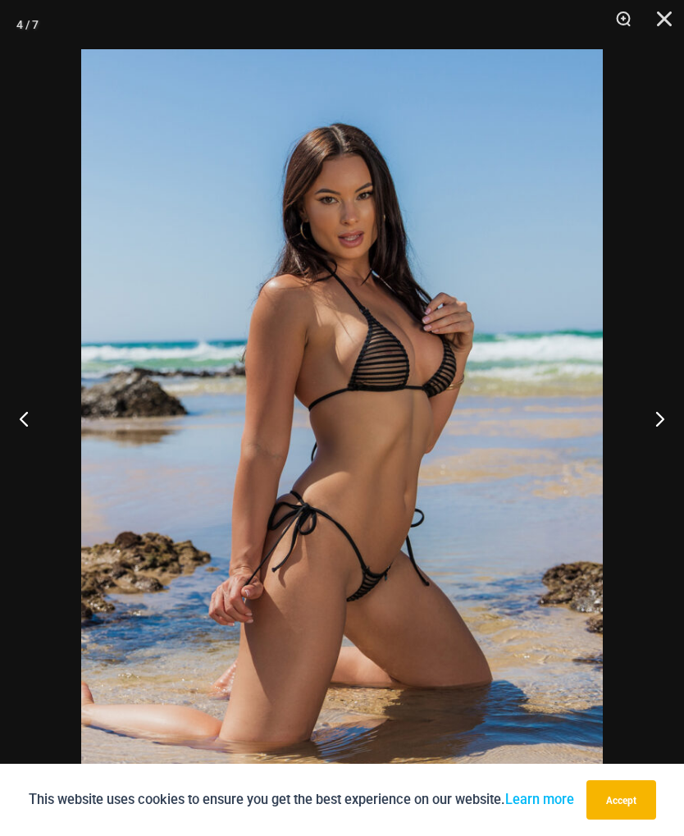
click at [658, 448] on button "Next" at bounding box center [654, 418] width 62 height 82
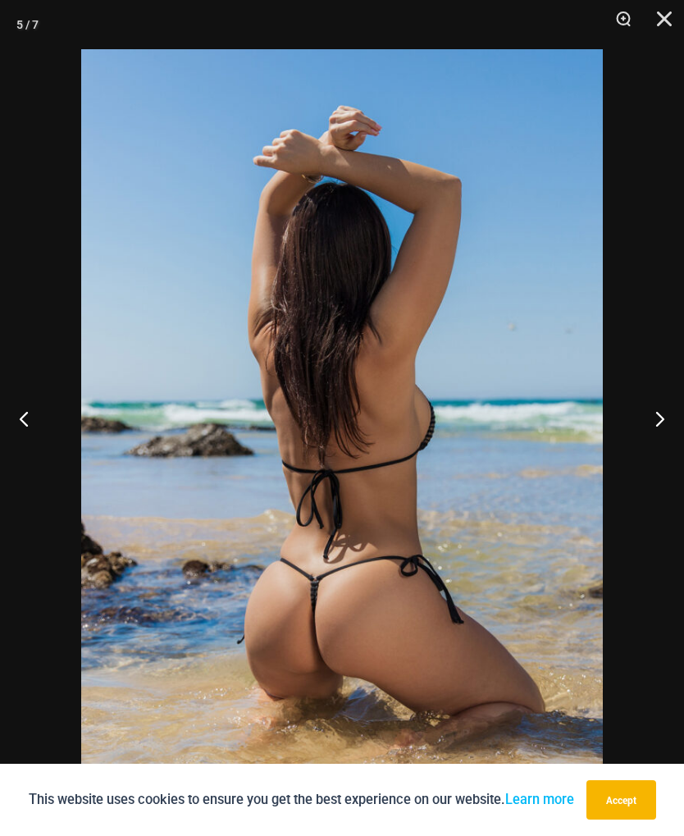
click at [654, 449] on button "Next" at bounding box center [654, 418] width 62 height 82
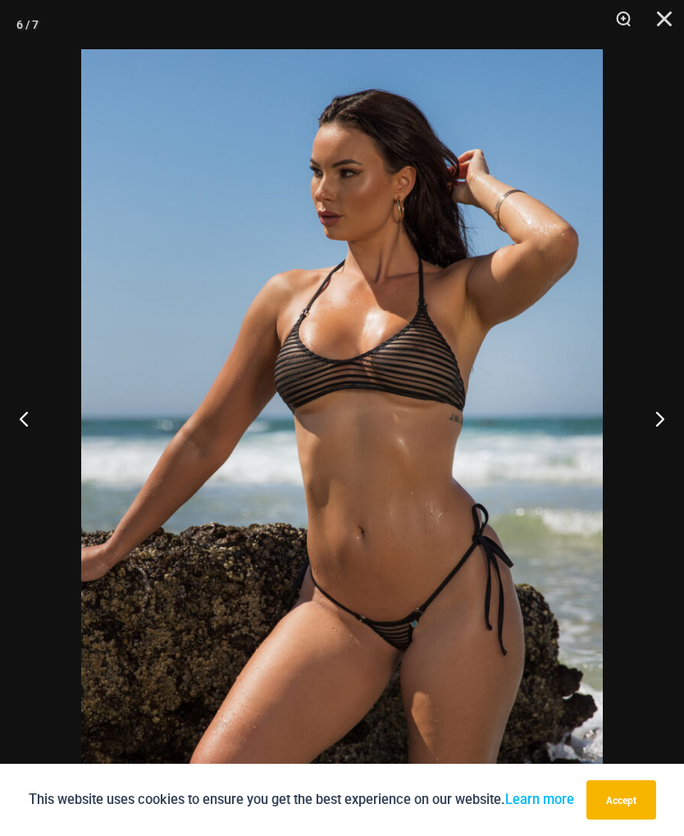
click at [656, 446] on button "Next" at bounding box center [654, 418] width 62 height 82
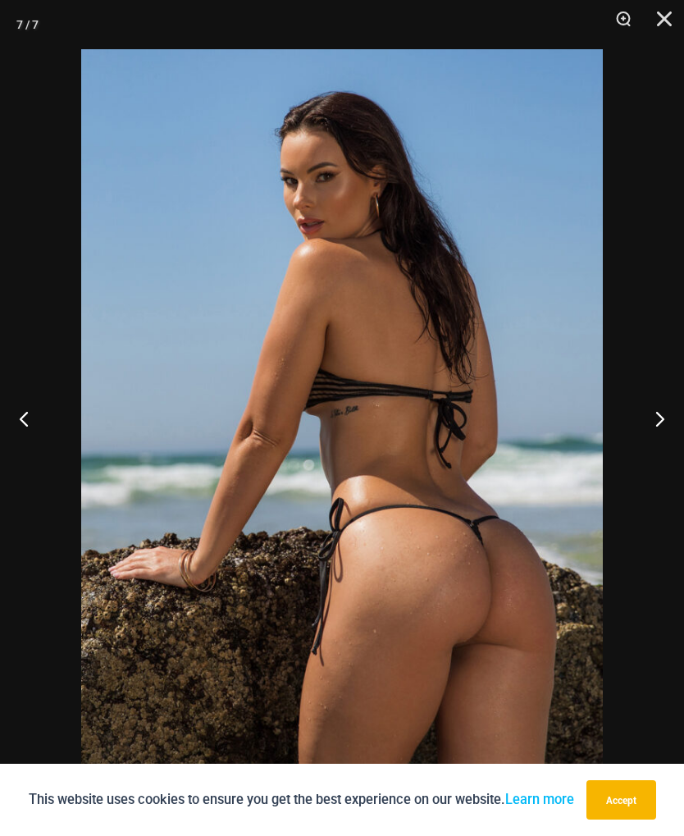
click at [654, 451] on button "Next" at bounding box center [654, 418] width 62 height 82
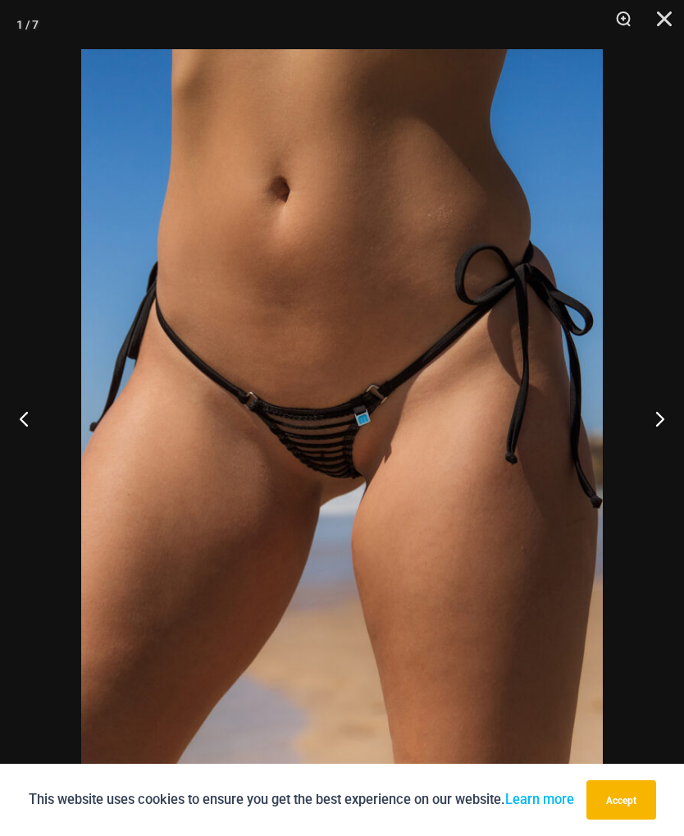
click at [652, 449] on button "Next" at bounding box center [654, 418] width 62 height 82
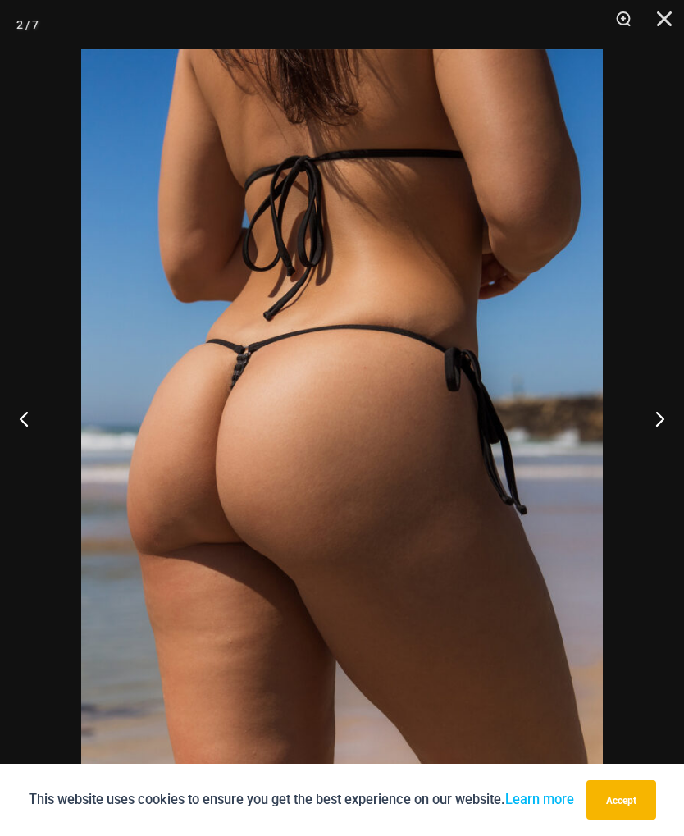
click at [657, 449] on button "Next" at bounding box center [654, 418] width 62 height 82
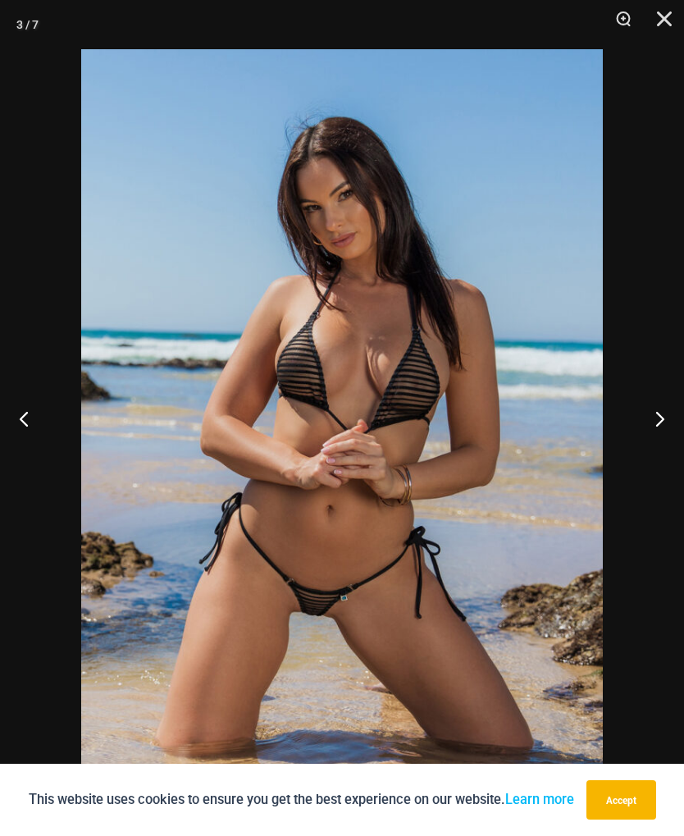
click at [654, 449] on button "Next" at bounding box center [654, 418] width 62 height 82
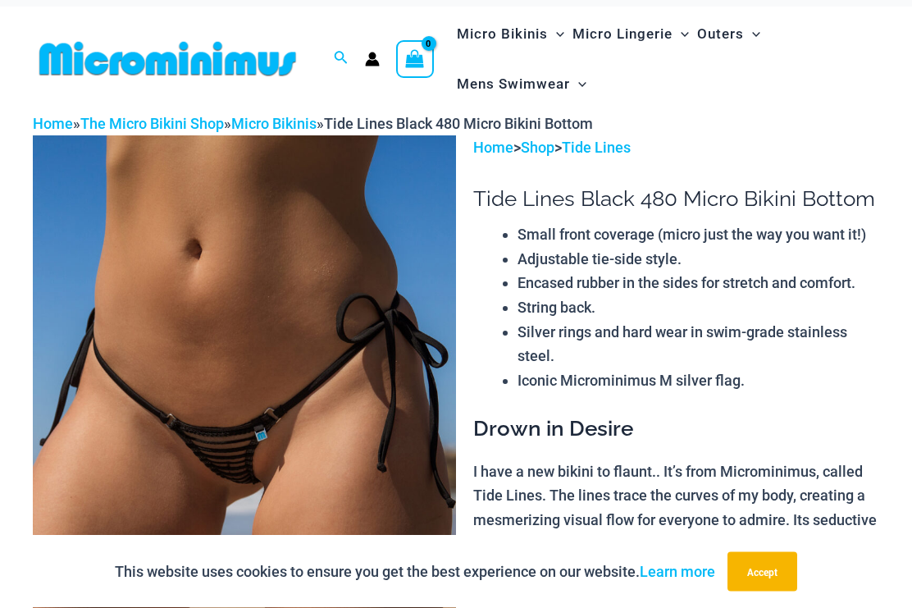
scroll to position [0, 0]
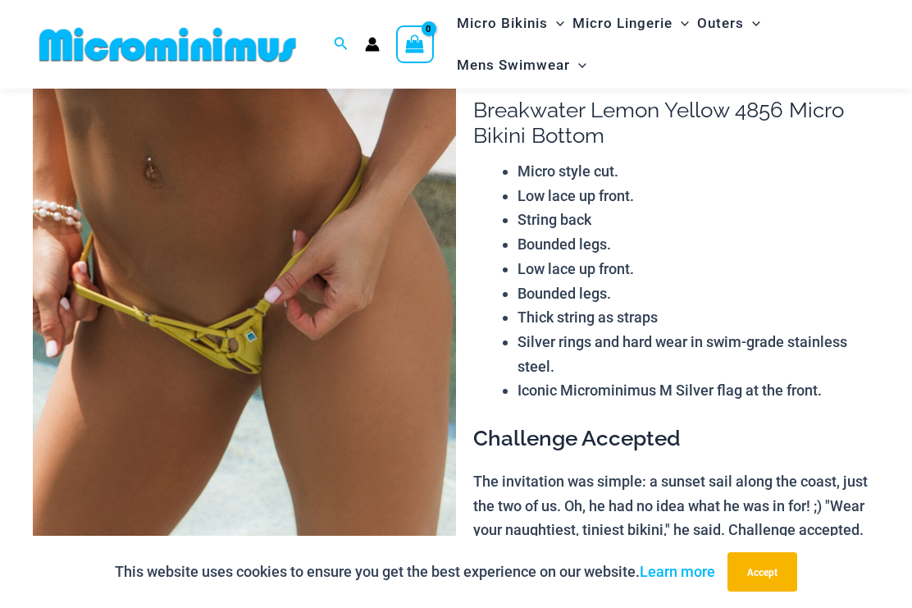
scroll to position [83, 0]
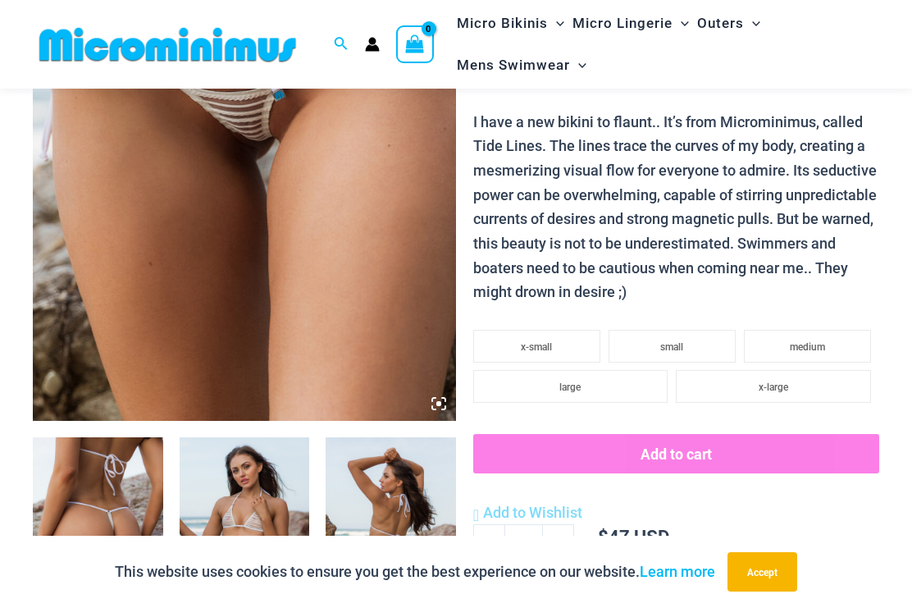
scroll to position [325, 0]
